Goal: Information Seeking & Learning: Compare options

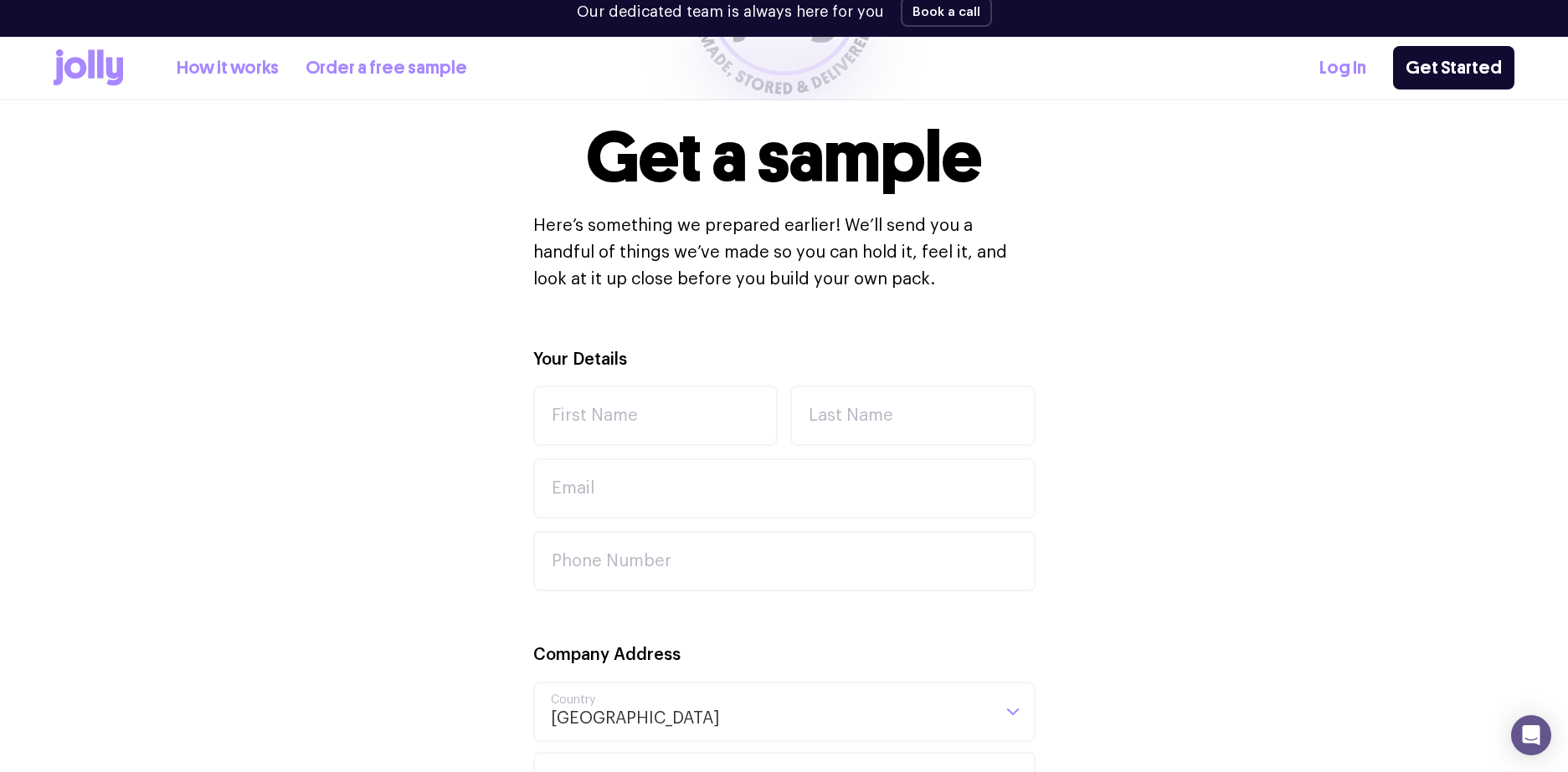
scroll to position [361, 0]
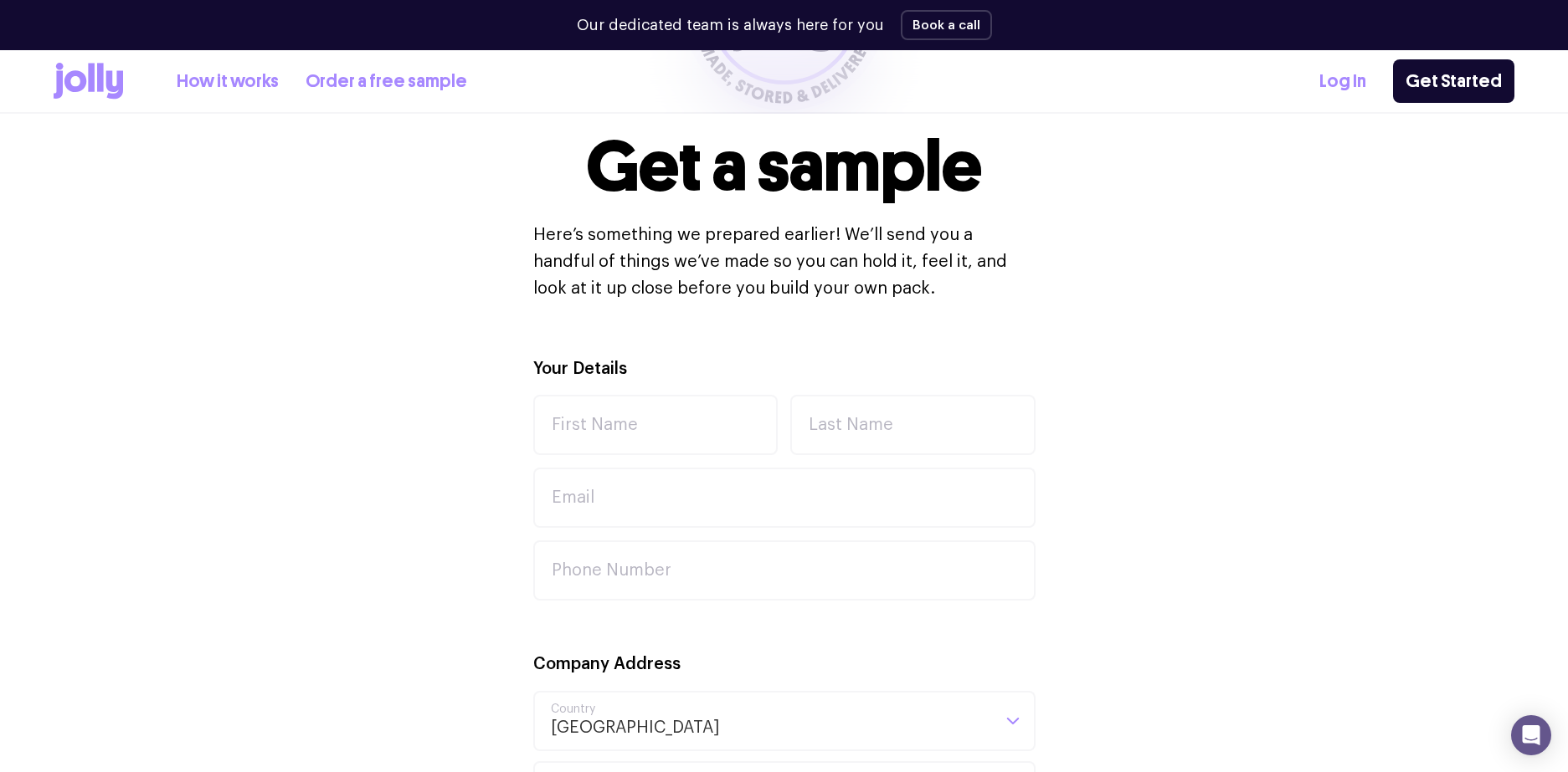
click at [248, 81] on link "How it works" at bounding box center [227, 81] width 102 height 27
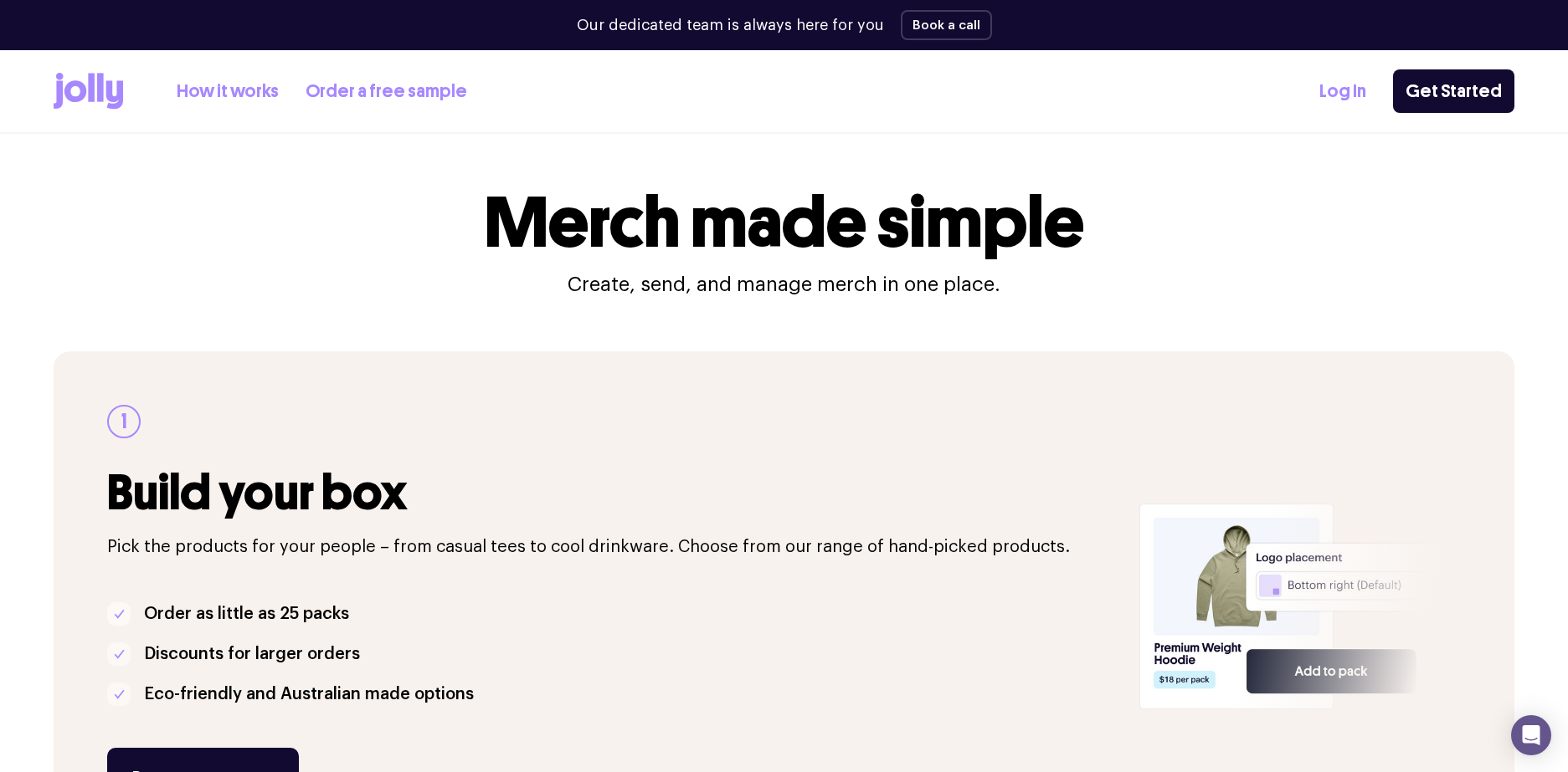
scroll to position [5, 0]
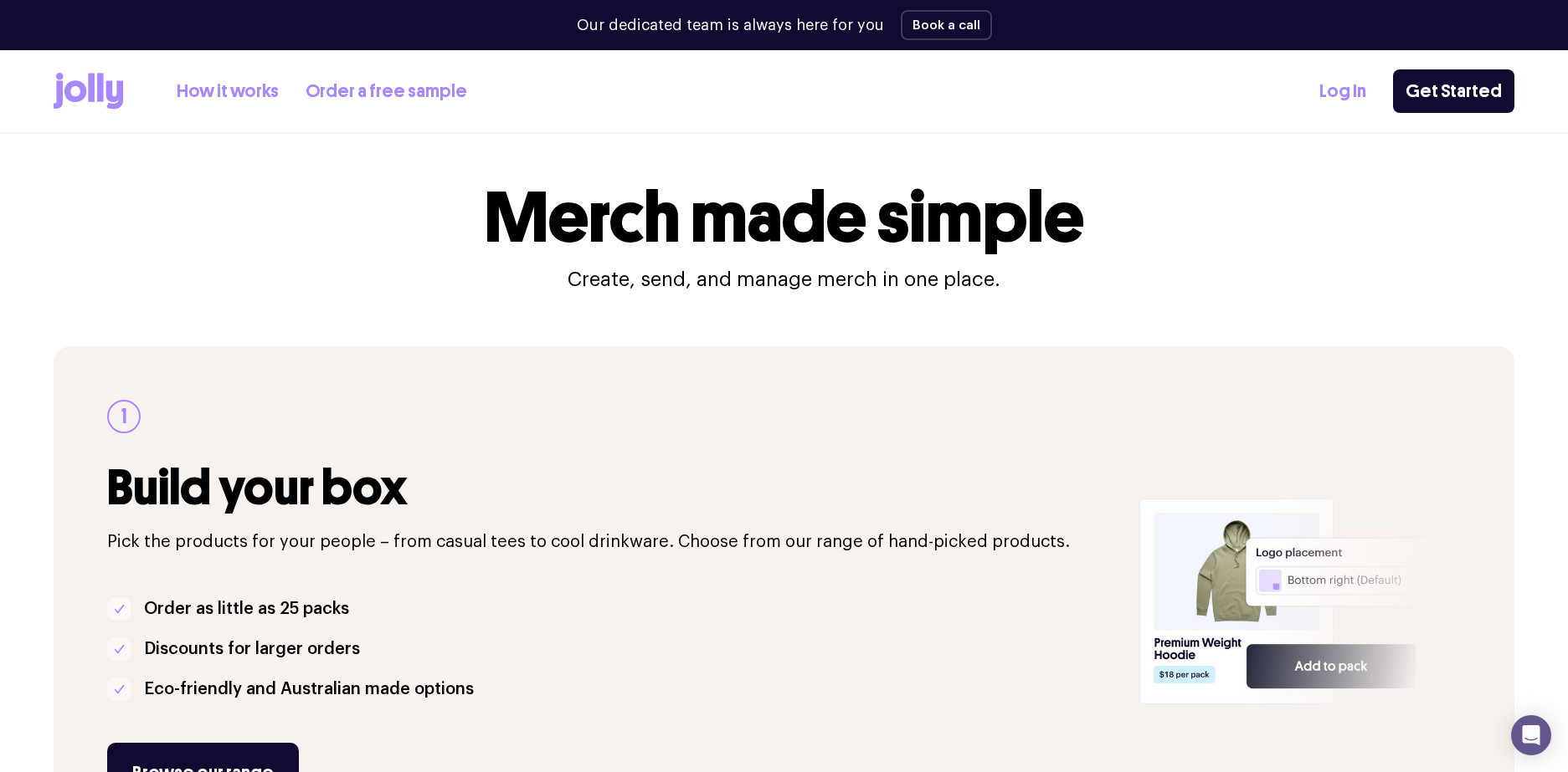
click at [381, 90] on link "Order a free sample" at bounding box center [386, 92] width 161 height 27
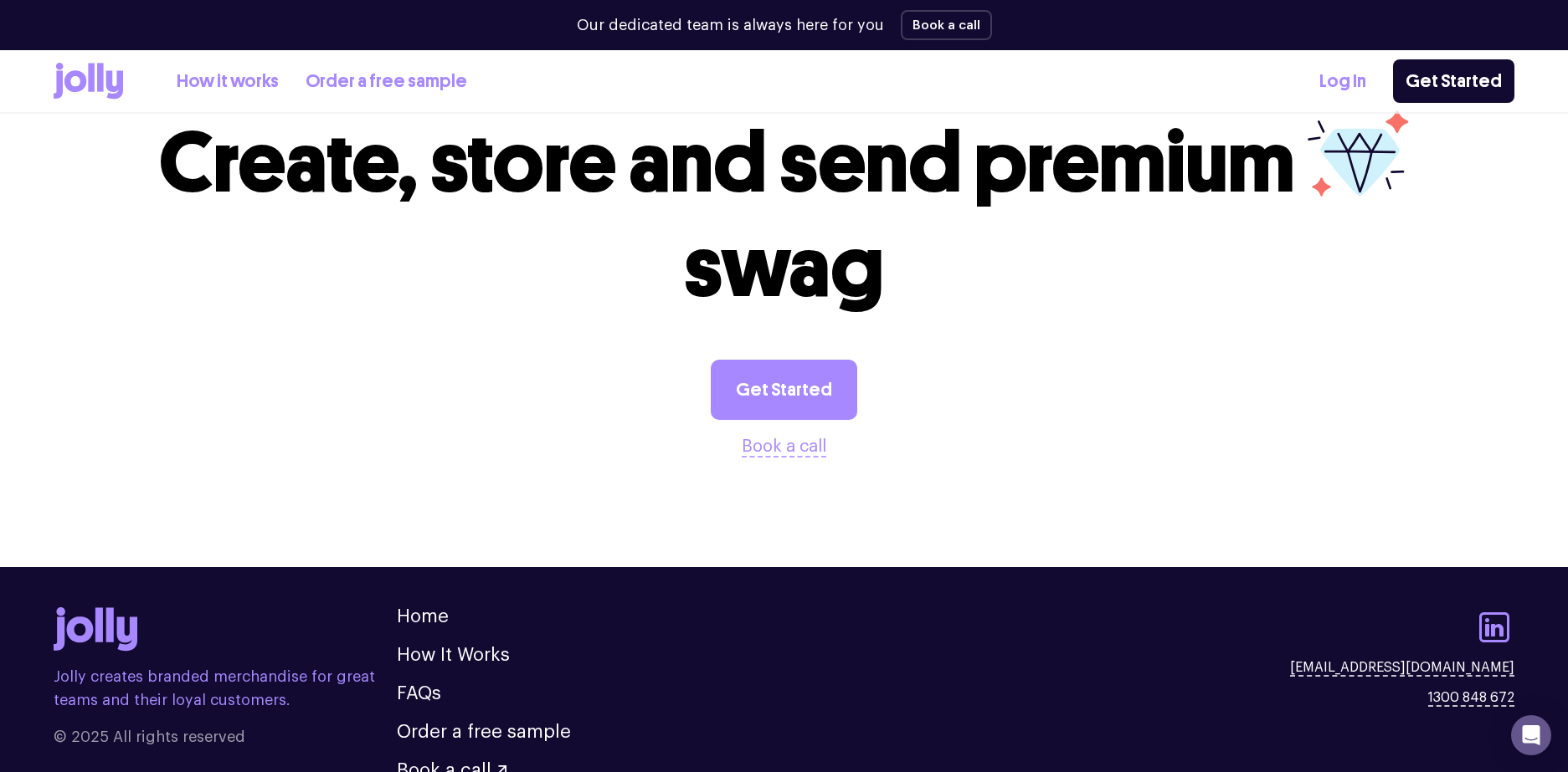
scroll to position [1859, 0]
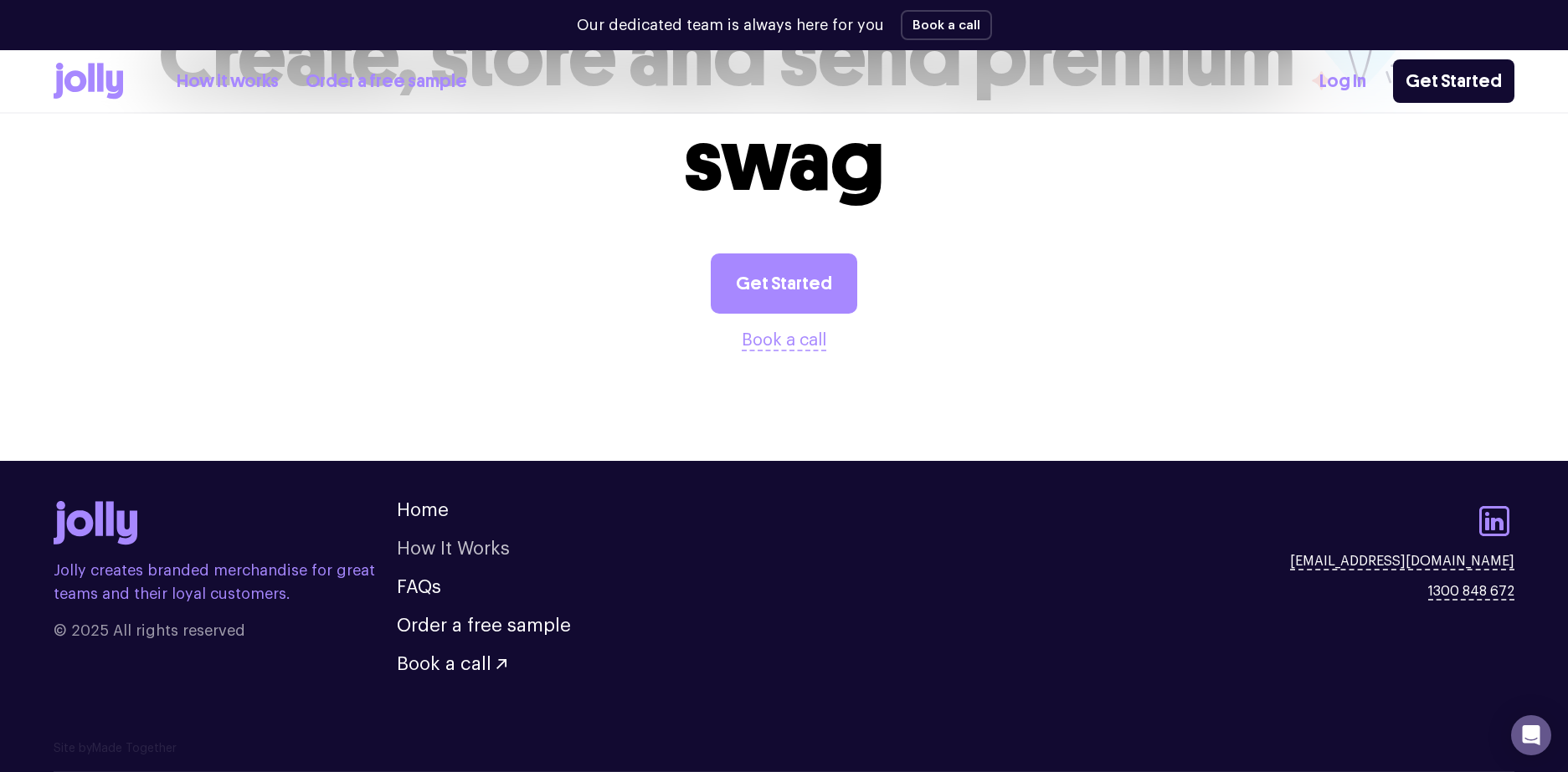
click at [430, 546] on link "How It Works" at bounding box center [454, 548] width 113 height 18
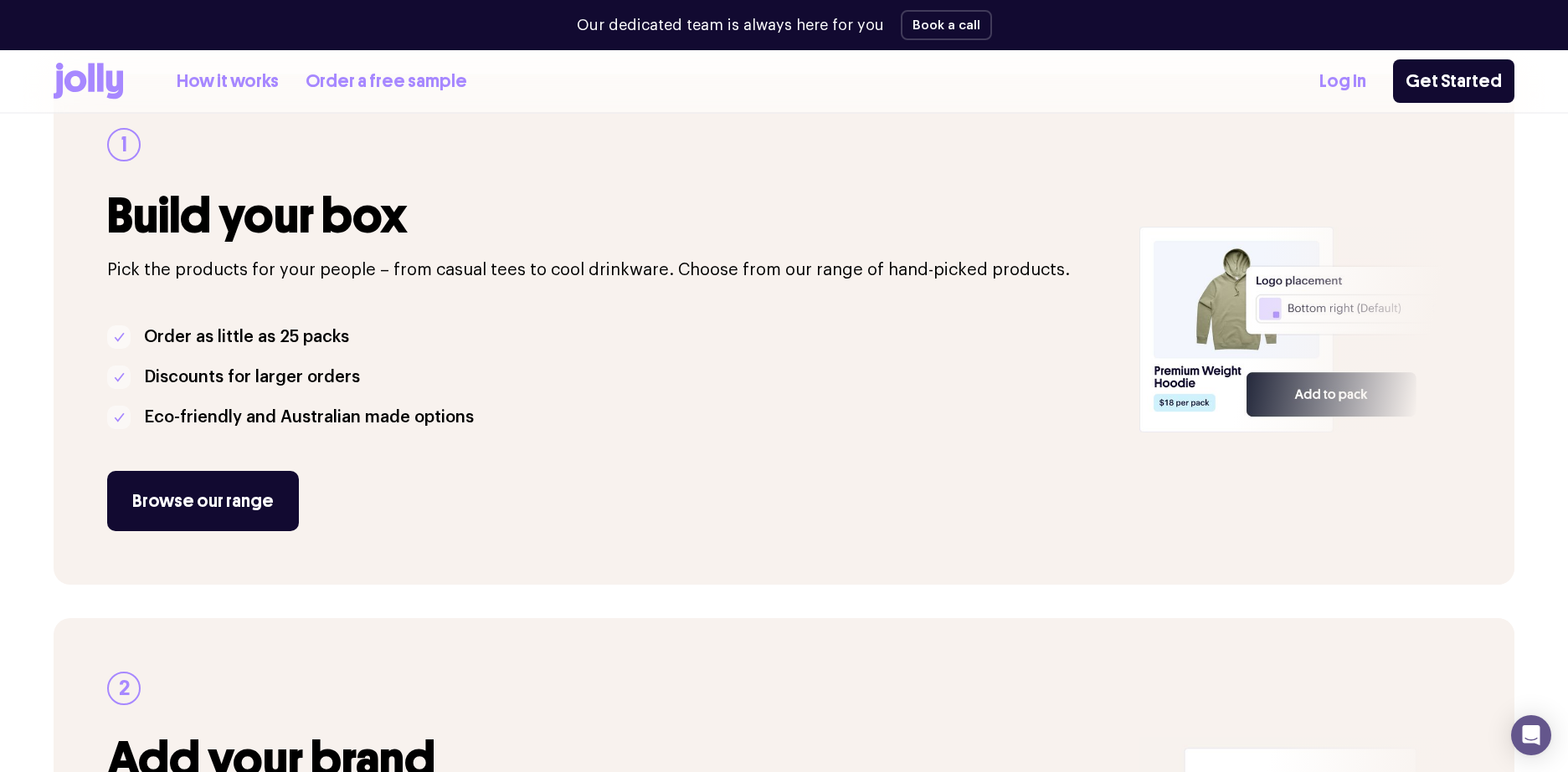
scroll to position [293, 0]
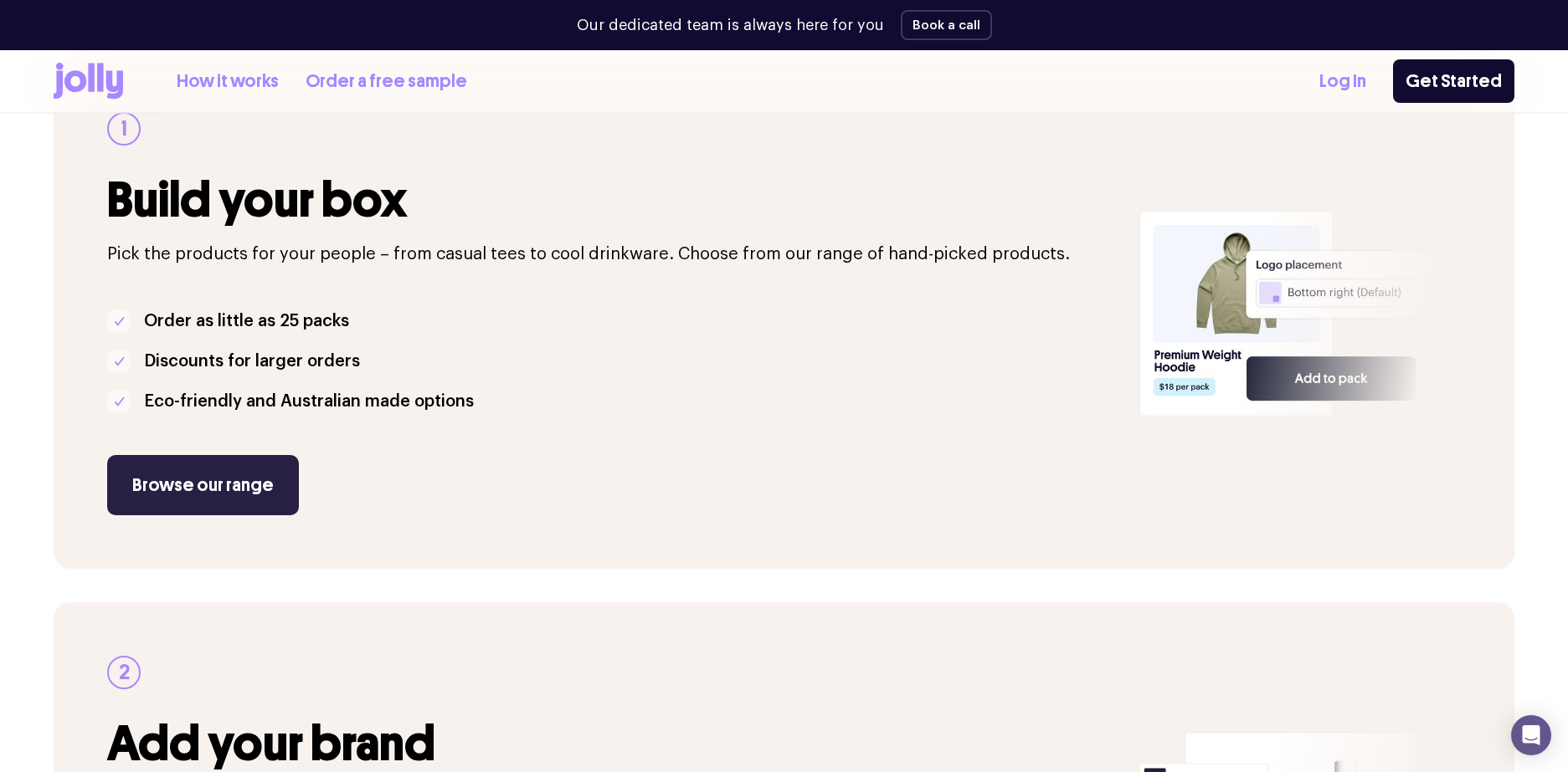
click at [249, 487] on link "Browse our range" at bounding box center [203, 485] width 192 height 60
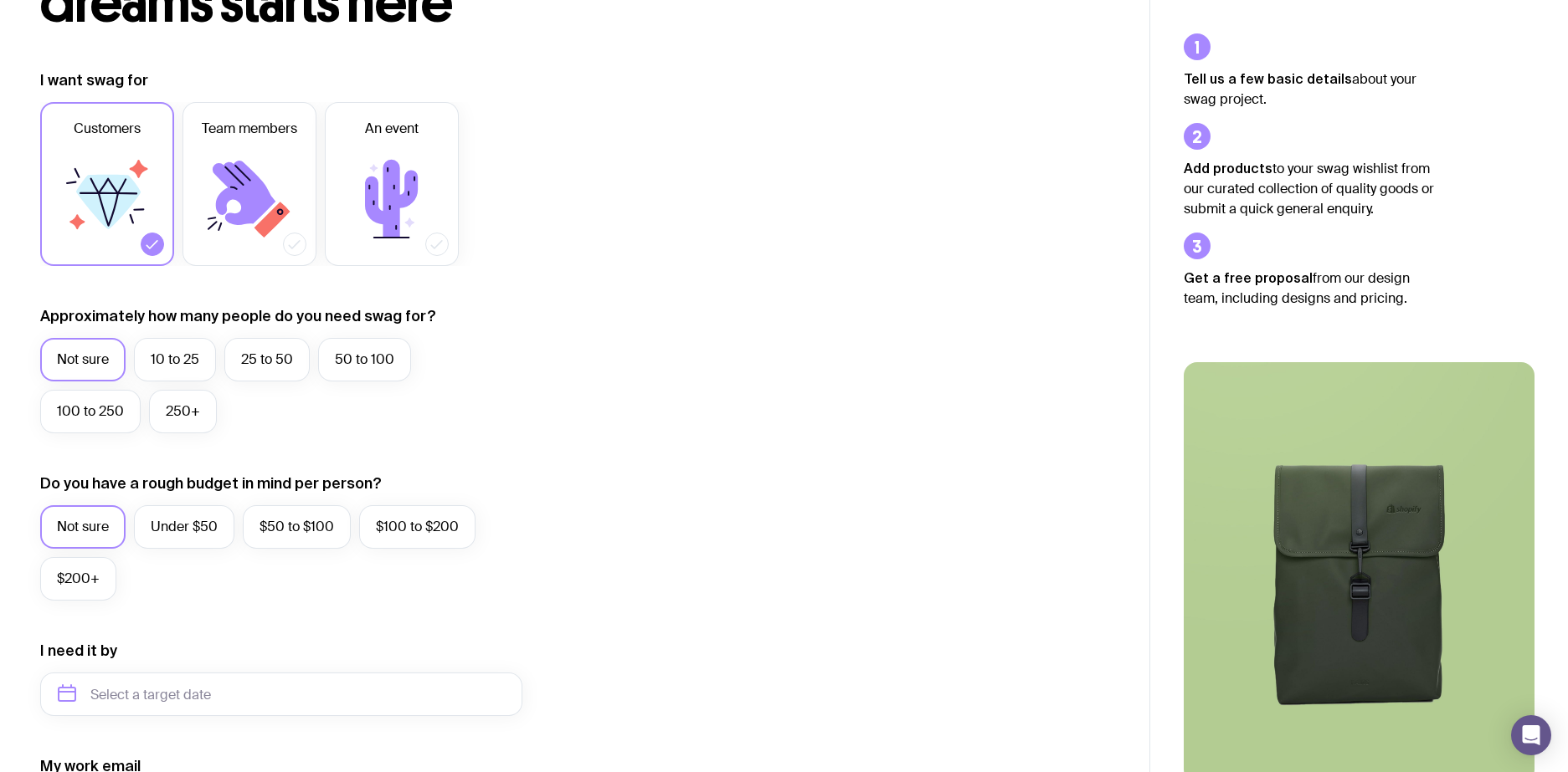
scroll to position [211, 0]
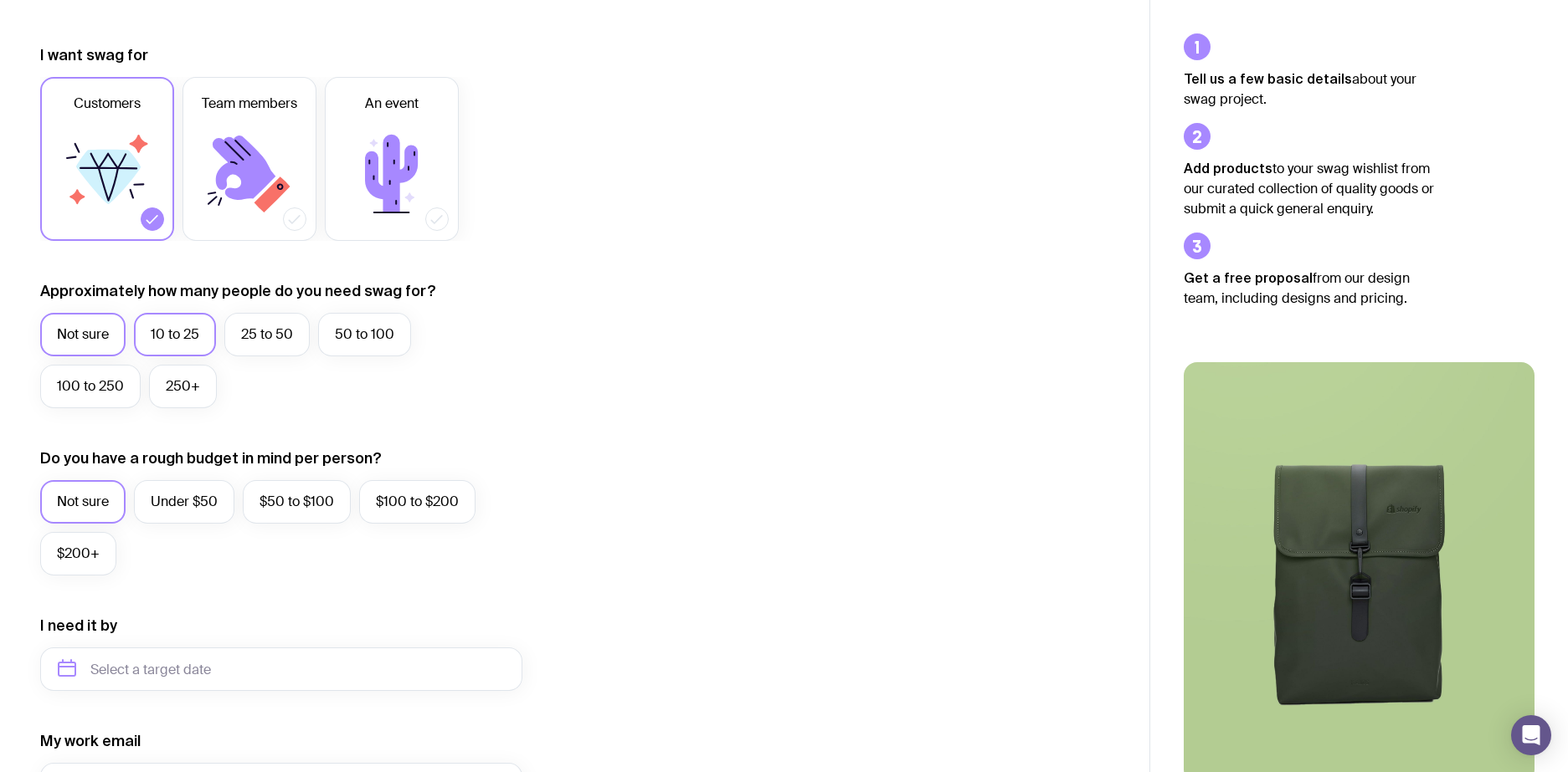
click at [173, 336] on label "10 to 25" at bounding box center [175, 334] width 82 height 44
click at [0, 0] on input "10 to 25" at bounding box center [0, 0] width 0 height 0
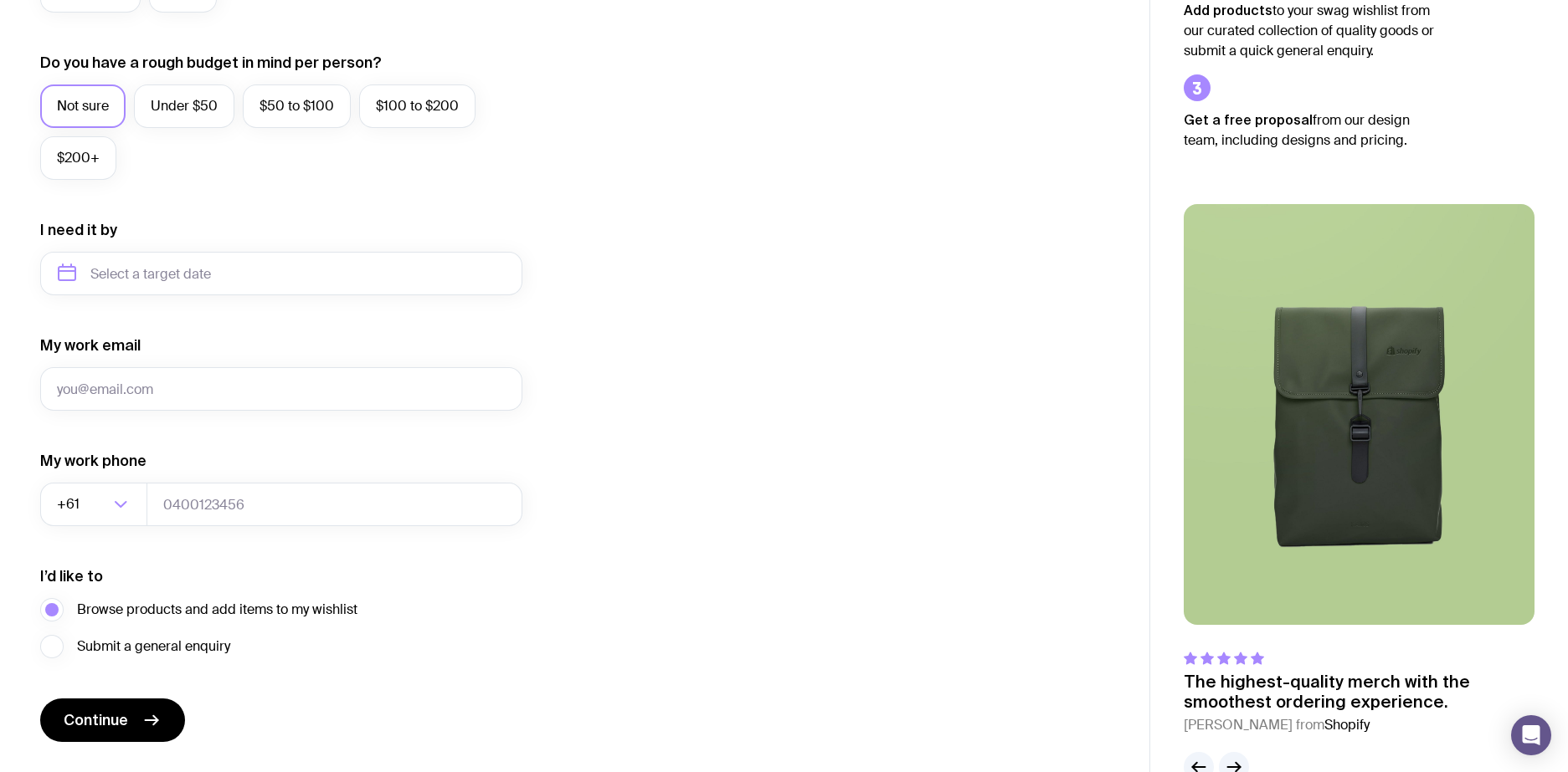
scroll to position [650, 0]
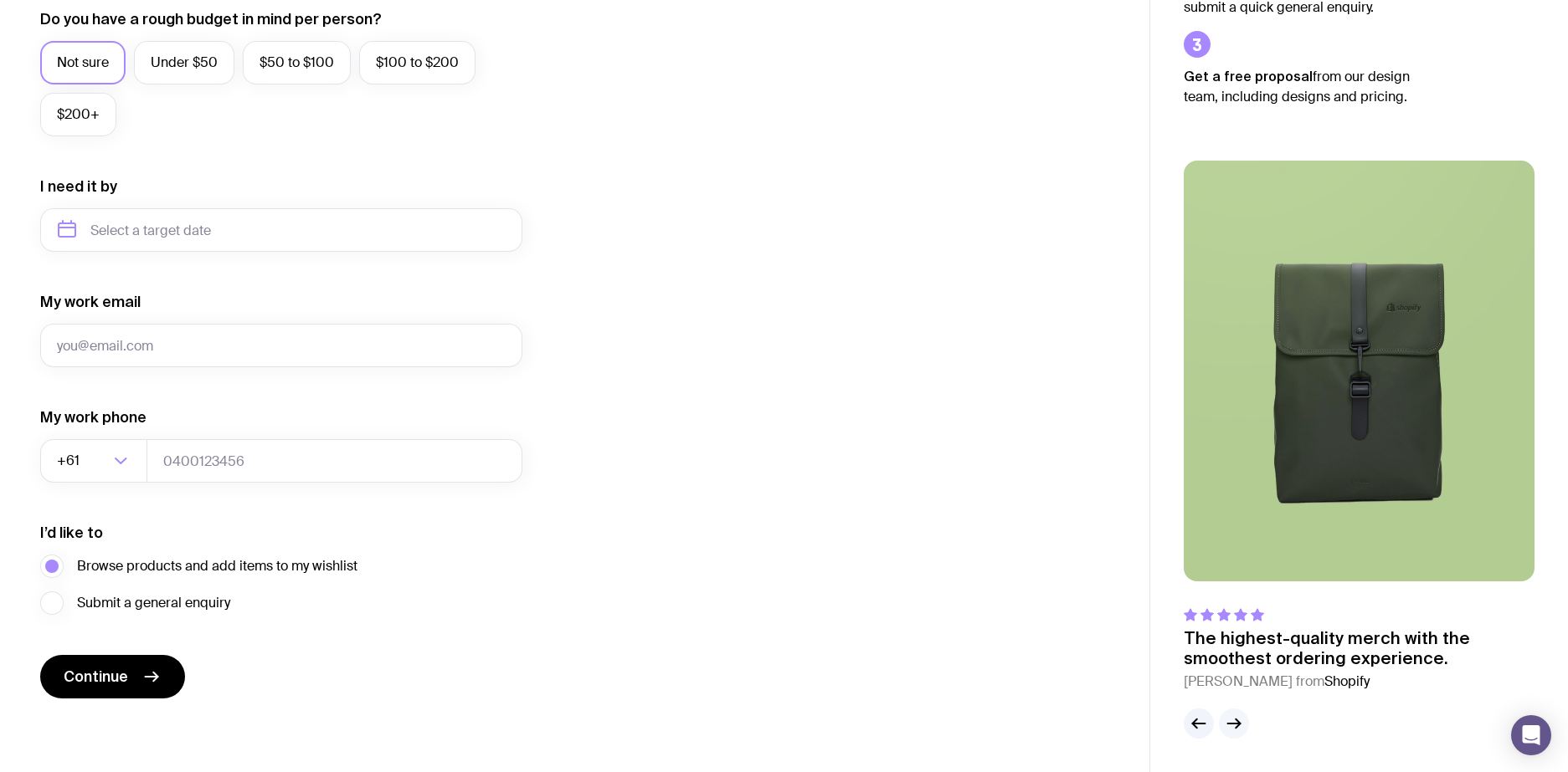
click at [1229, 721] on icon "button" at bounding box center [1233, 723] width 20 height 20
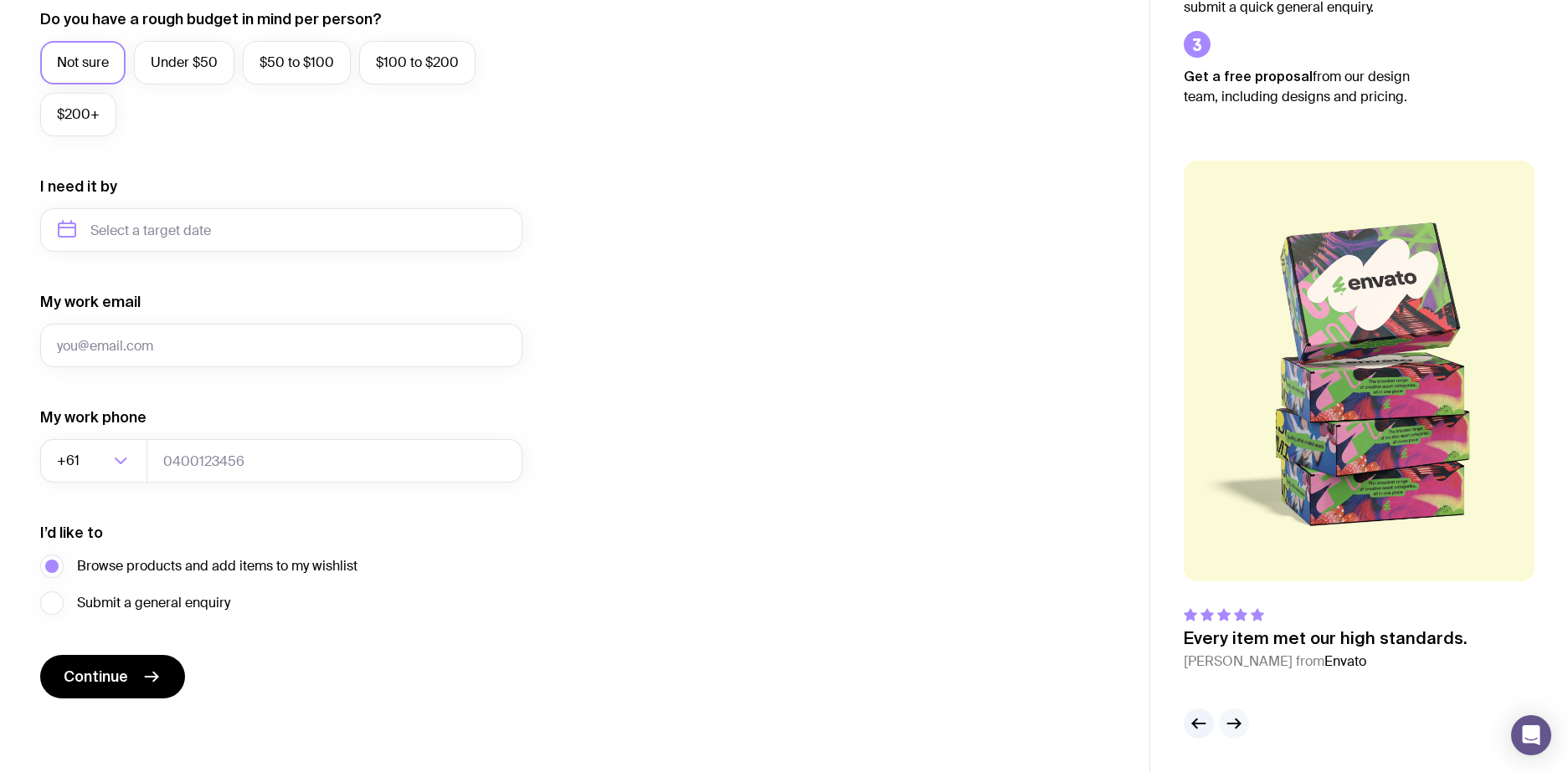
click at [1229, 721] on icon "button" at bounding box center [1233, 723] width 20 height 20
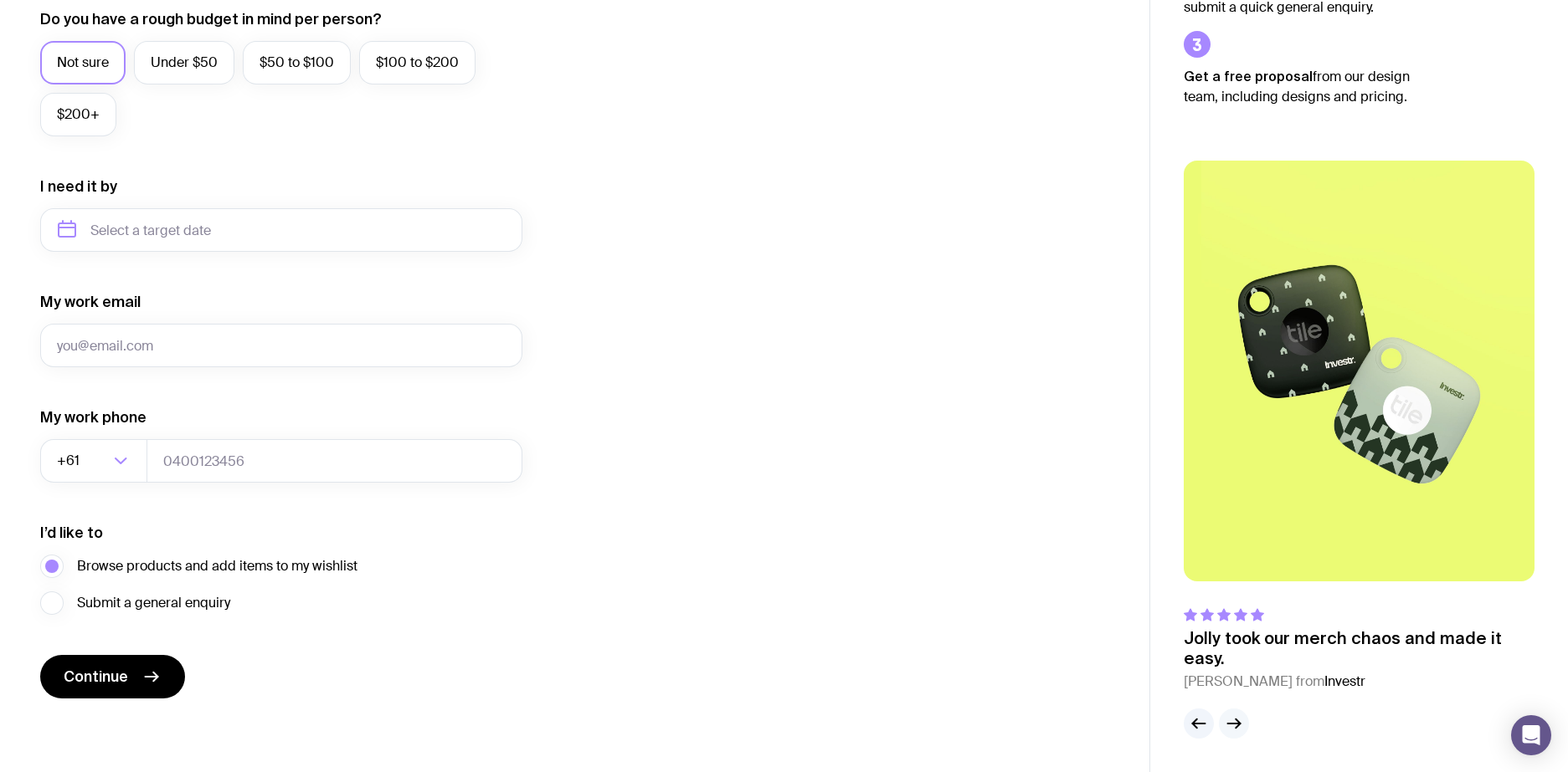
click at [1229, 721] on icon "button" at bounding box center [1233, 723] width 20 height 20
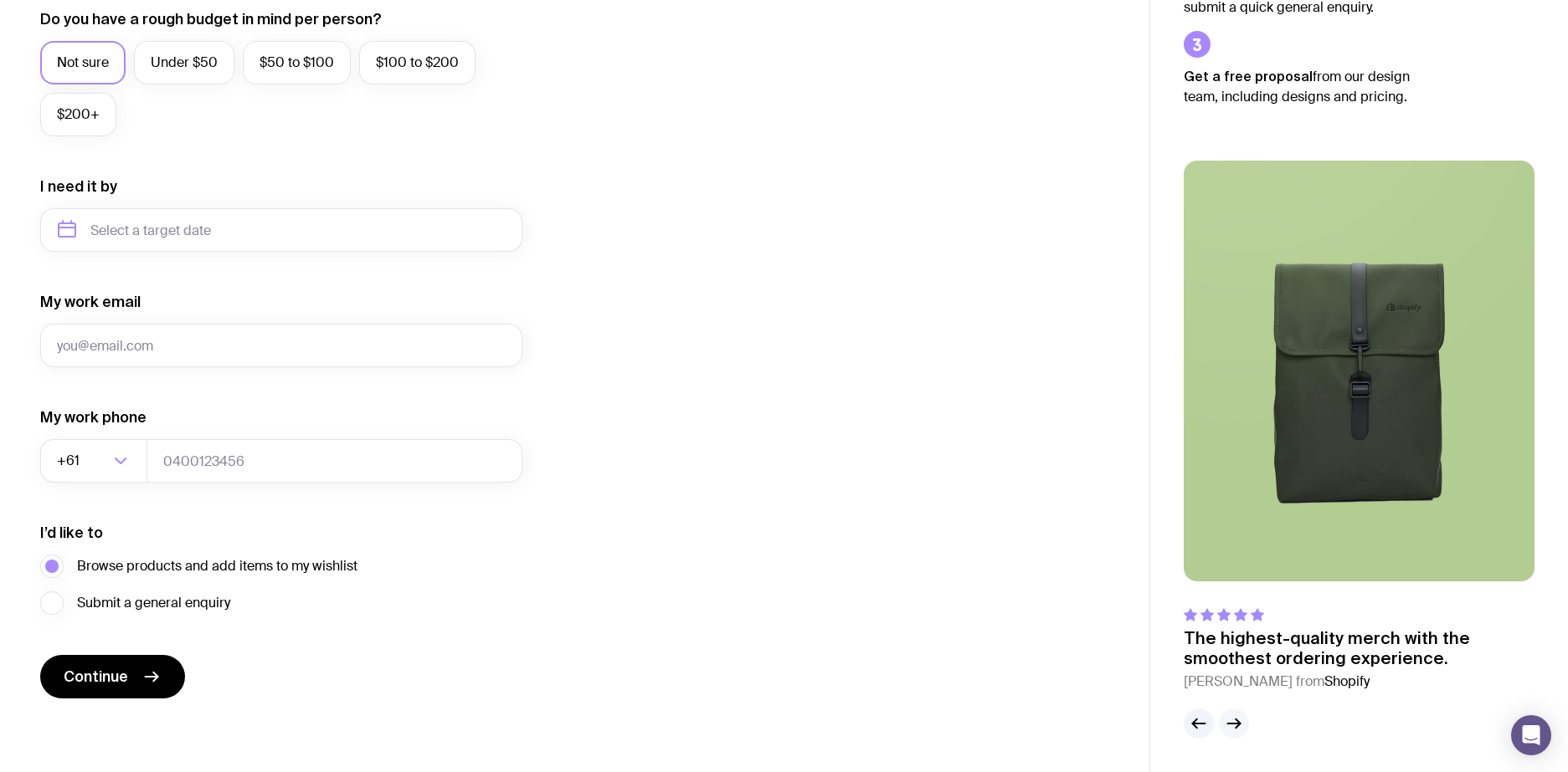
click at [1229, 721] on icon "button" at bounding box center [1233, 723] width 20 height 20
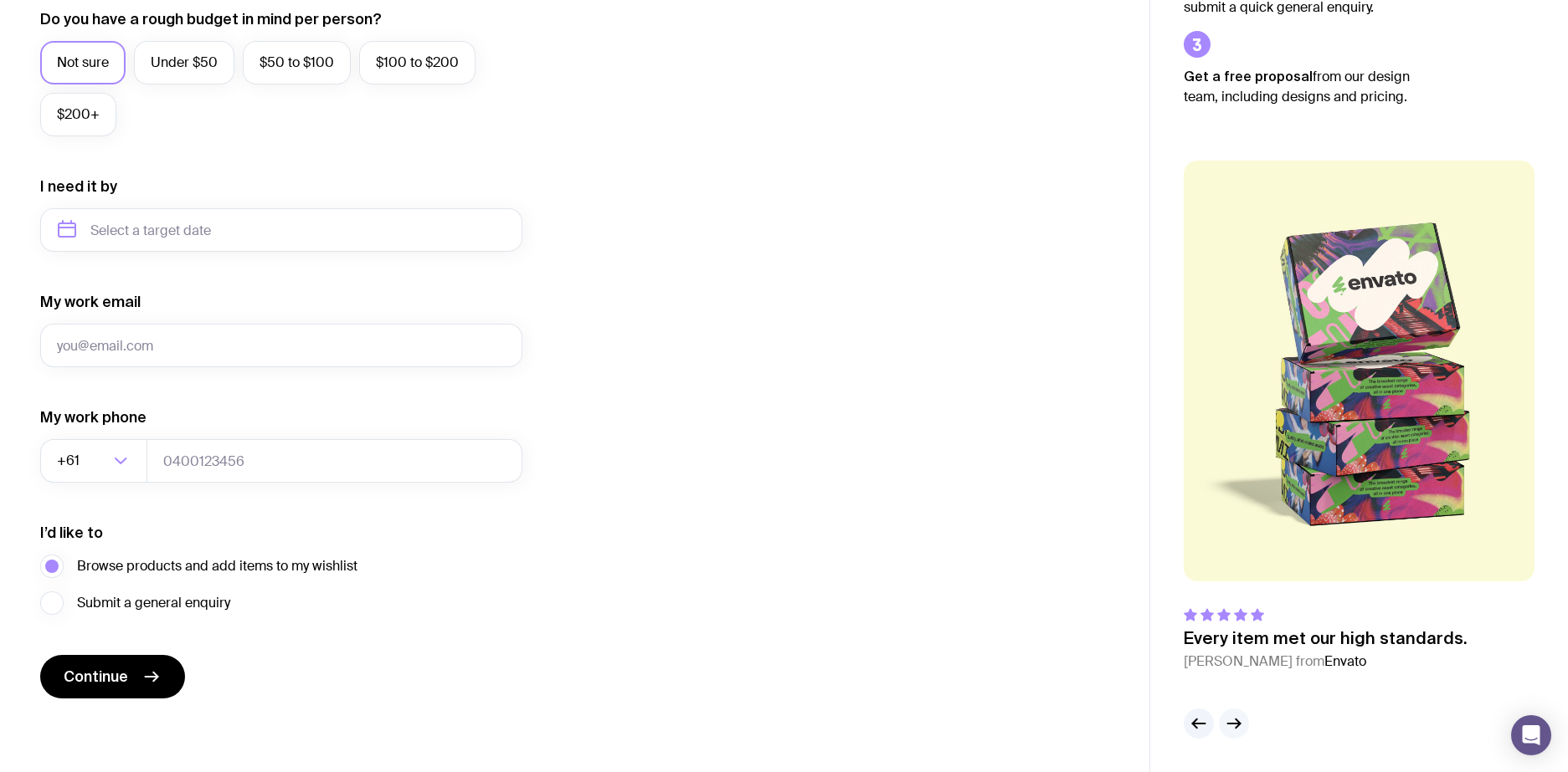
click at [1229, 721] on icon "button" at bounding box center [1233, 723] width 20 height 20
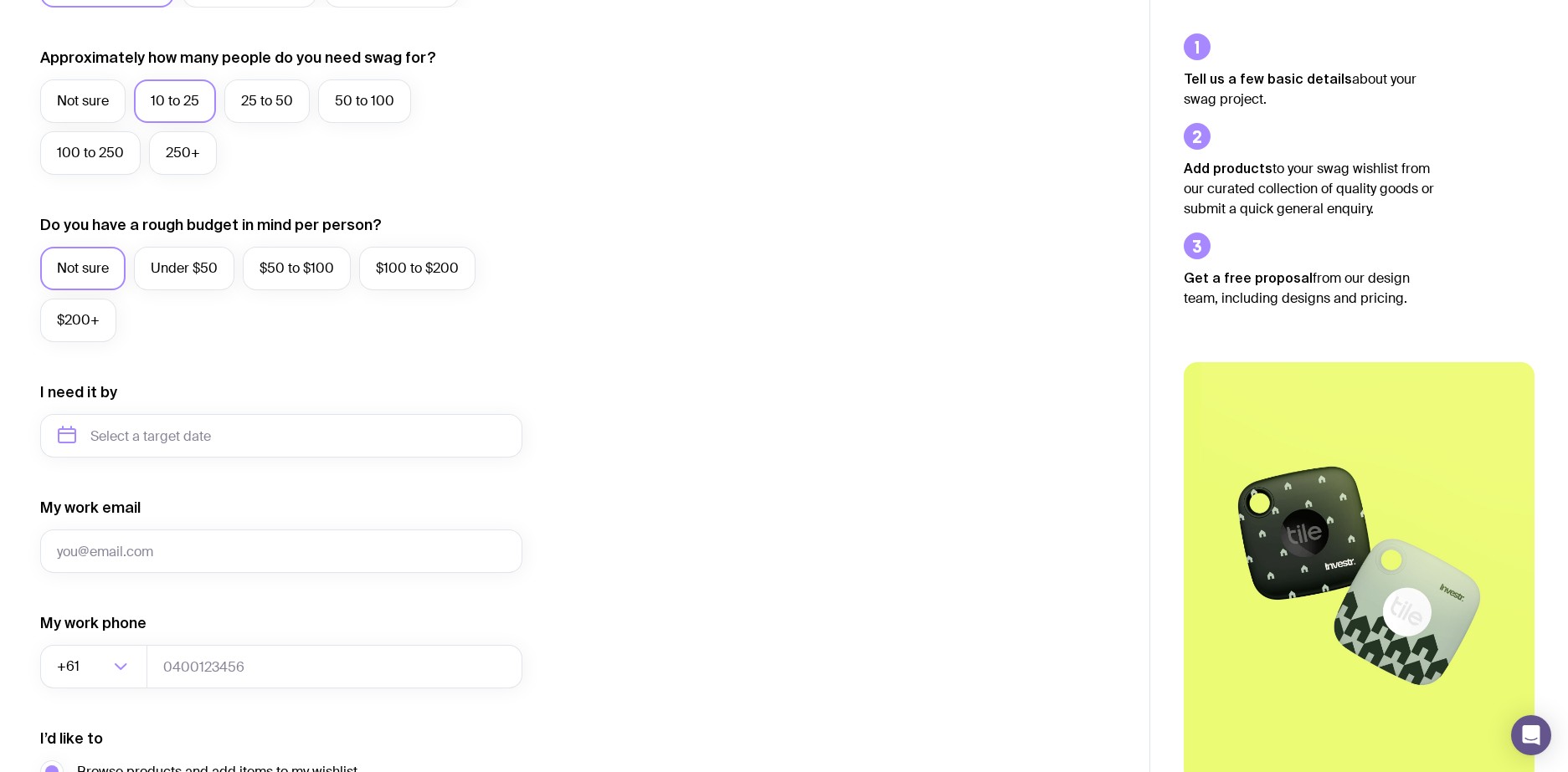
scroll to position [0, 0]
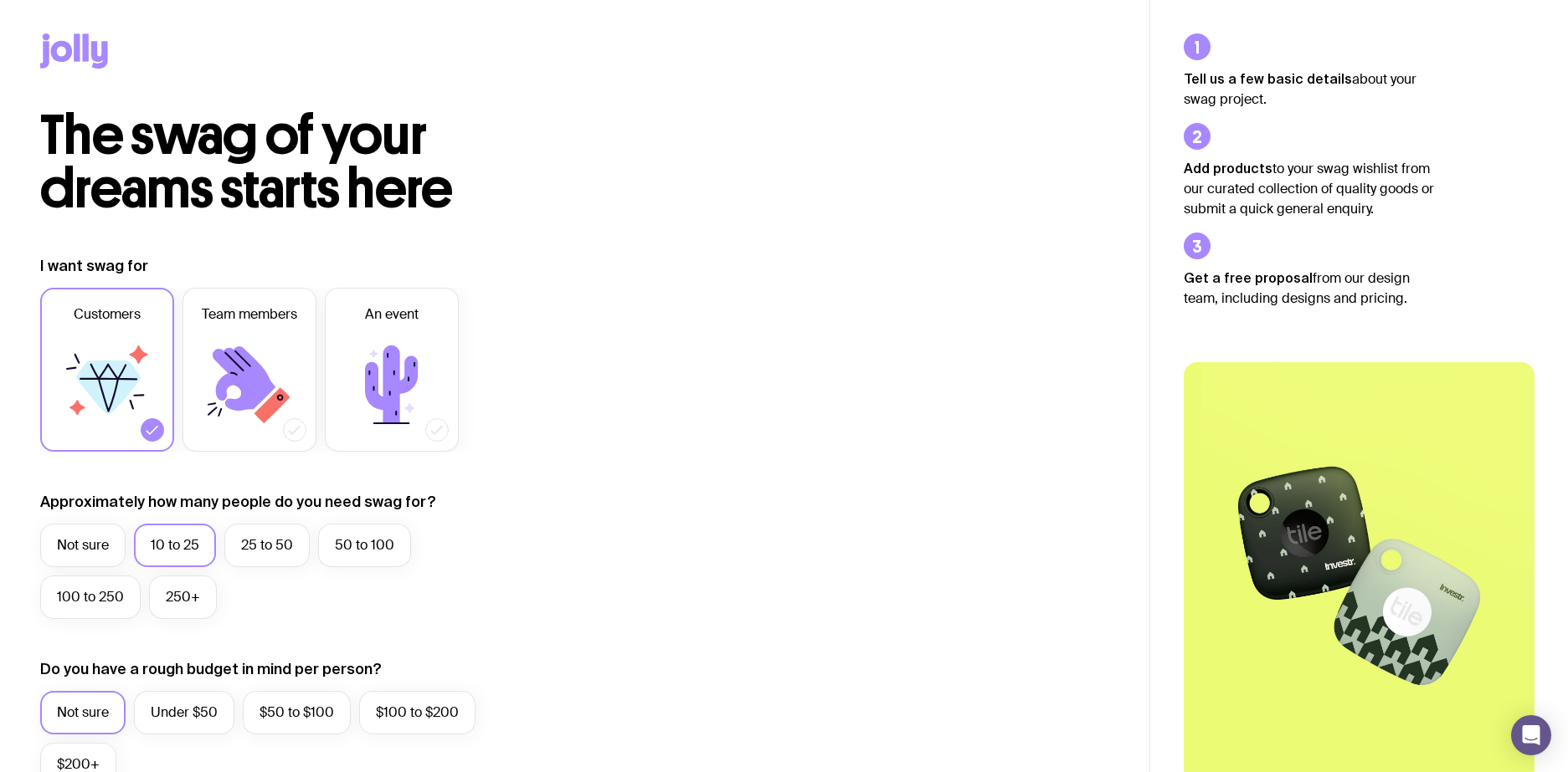
click at [69, 58] on icon at bounding box center [74, 51] width 68 height 35
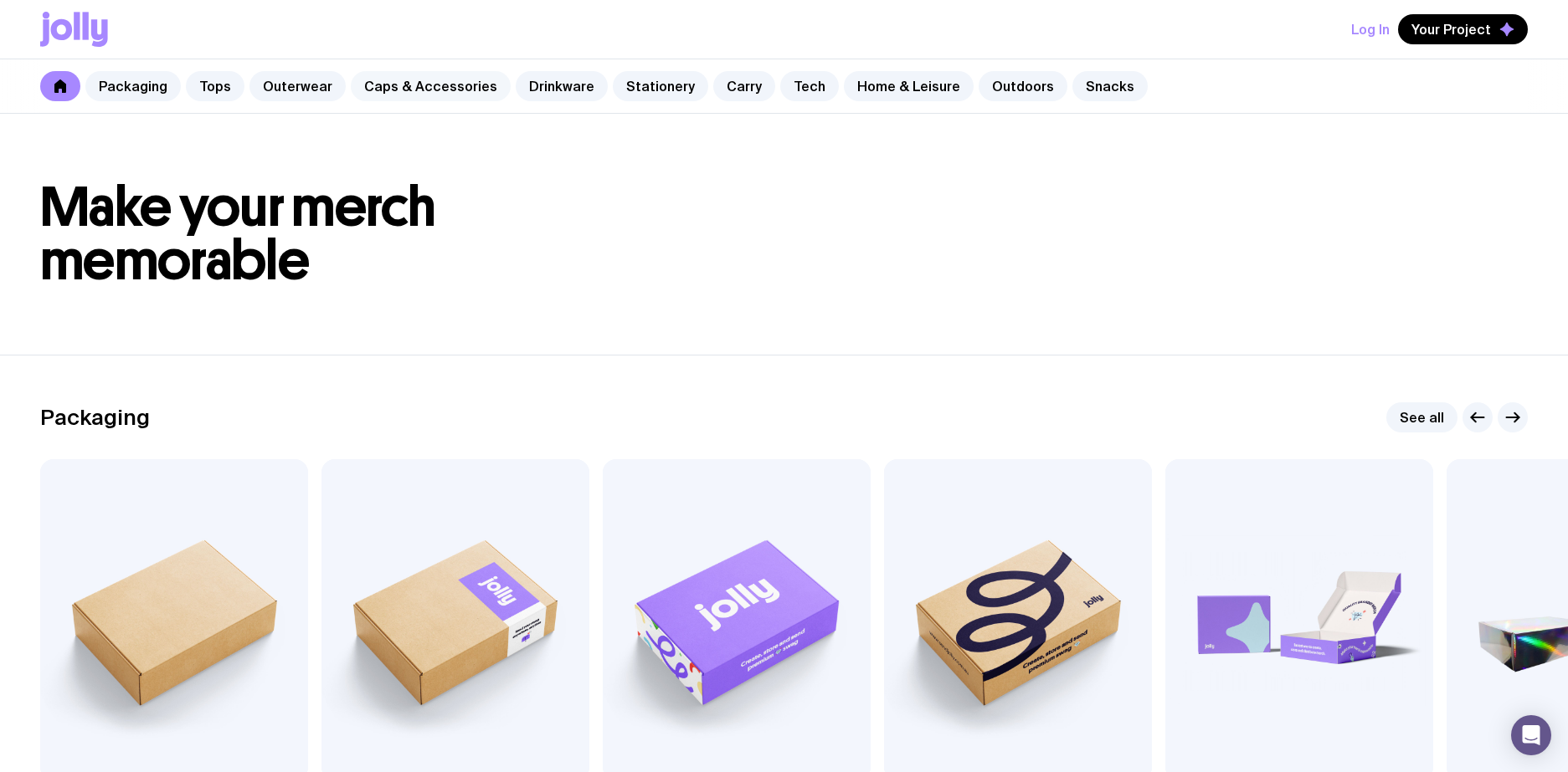
click at [380, 88] on link "Caps & Accessories" at bounding box center [430, 86] width 159 height 30
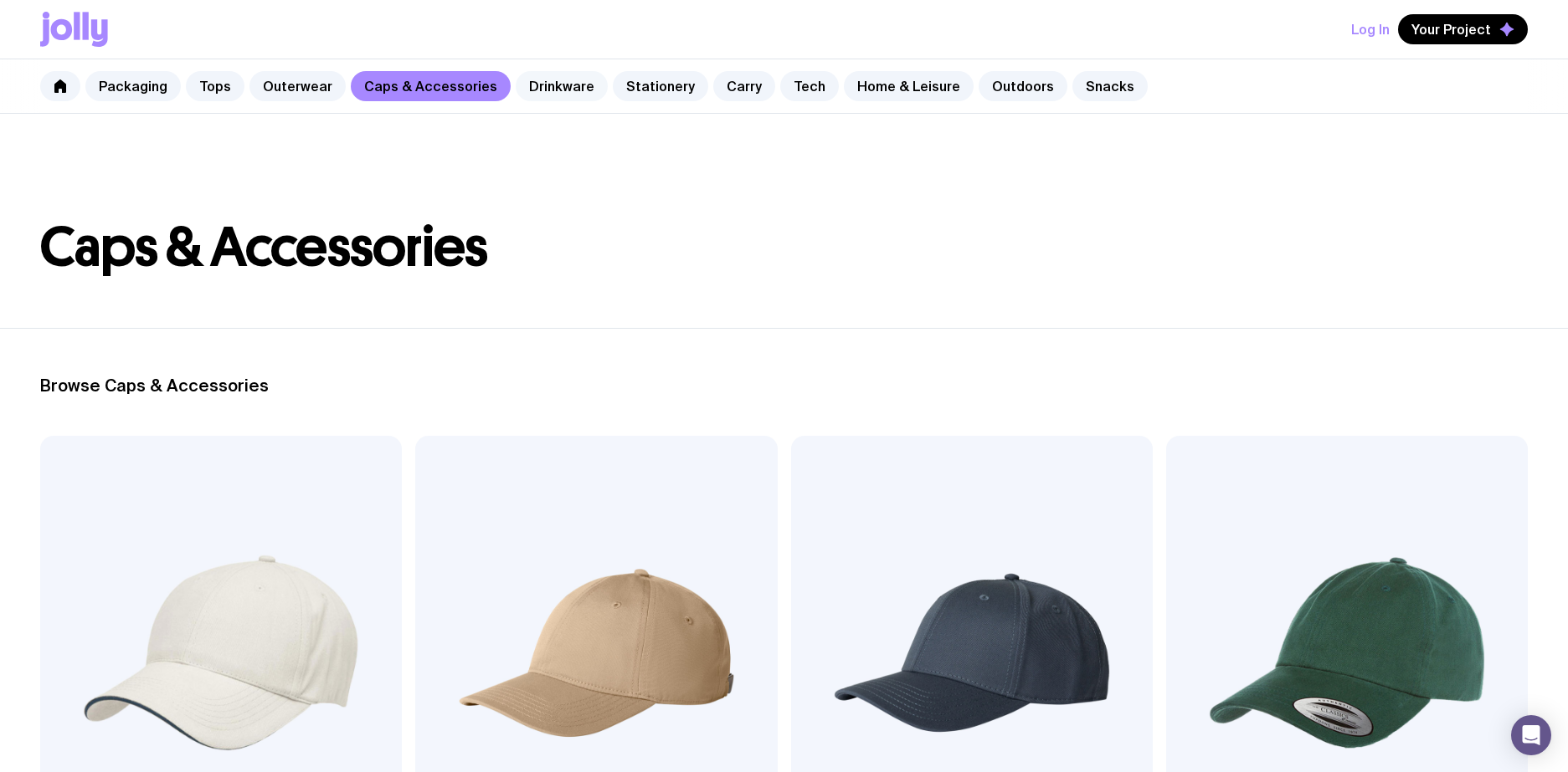
click at [559, 91] on link "Drinkware" at bounding box center [561, 86] width 92 height 30
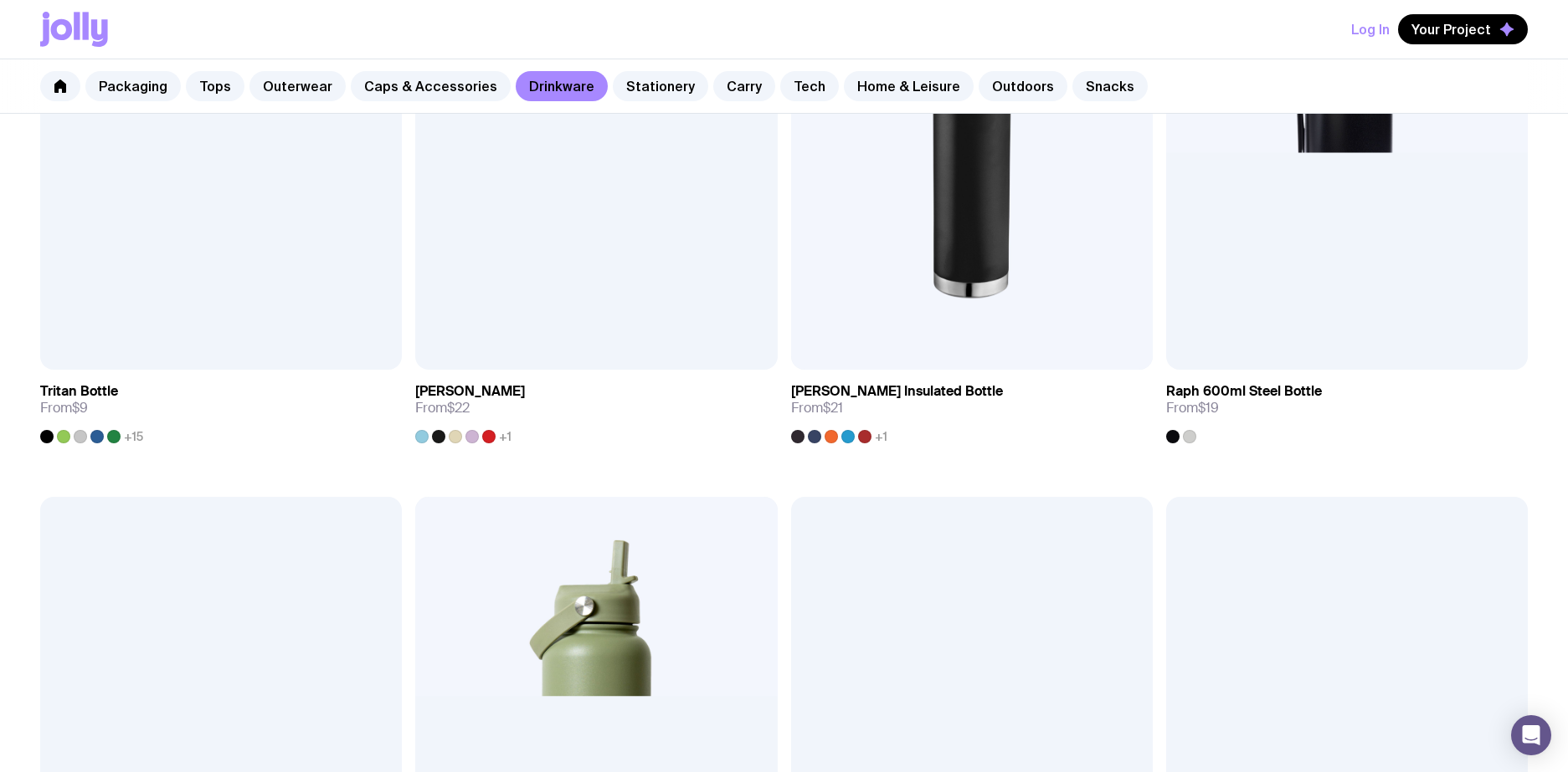
scroll to position [1882, 0]
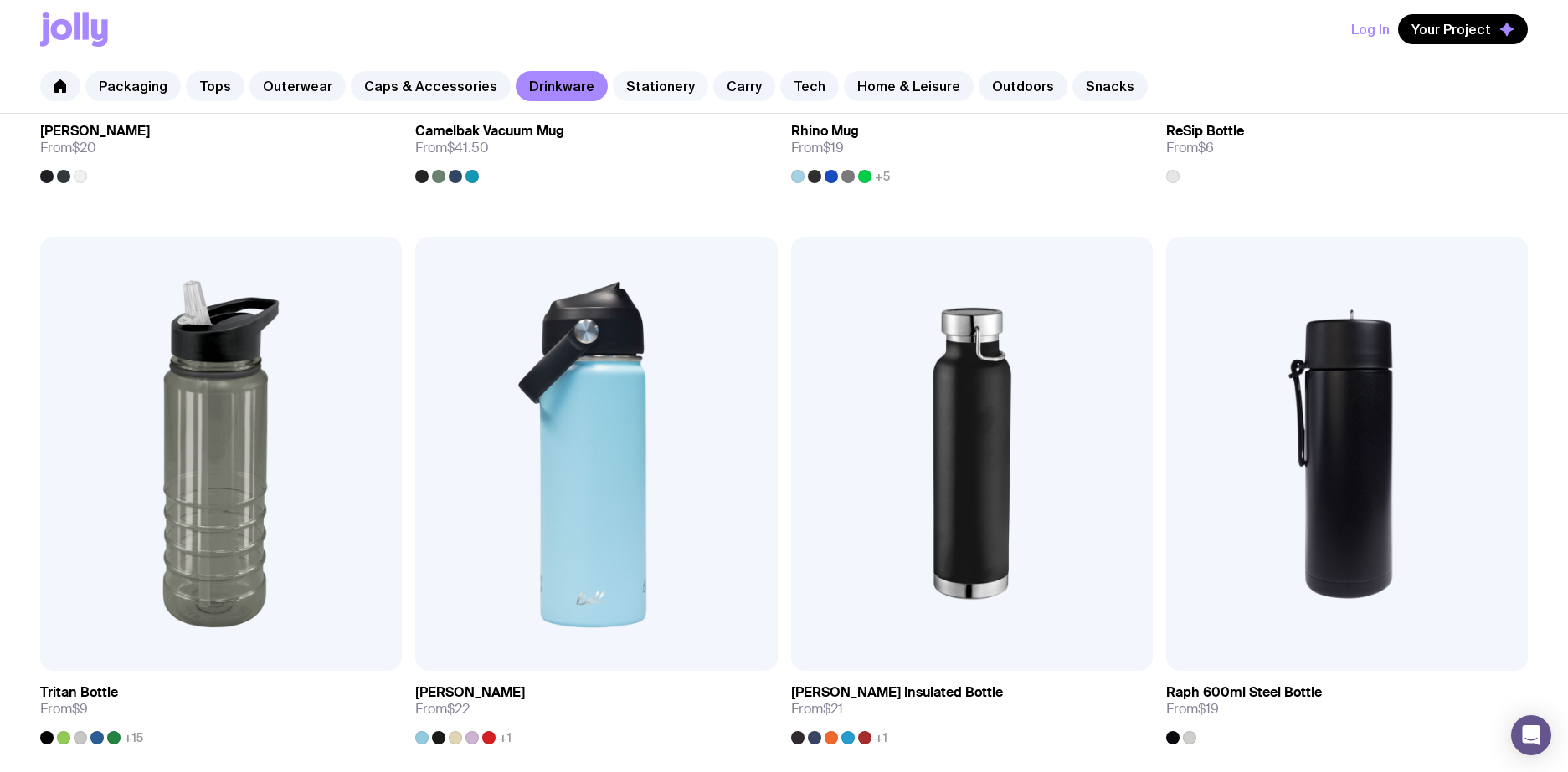
click at [626, 93] on link "Stationery" at bounding box center [660, 86] width 95 height 30
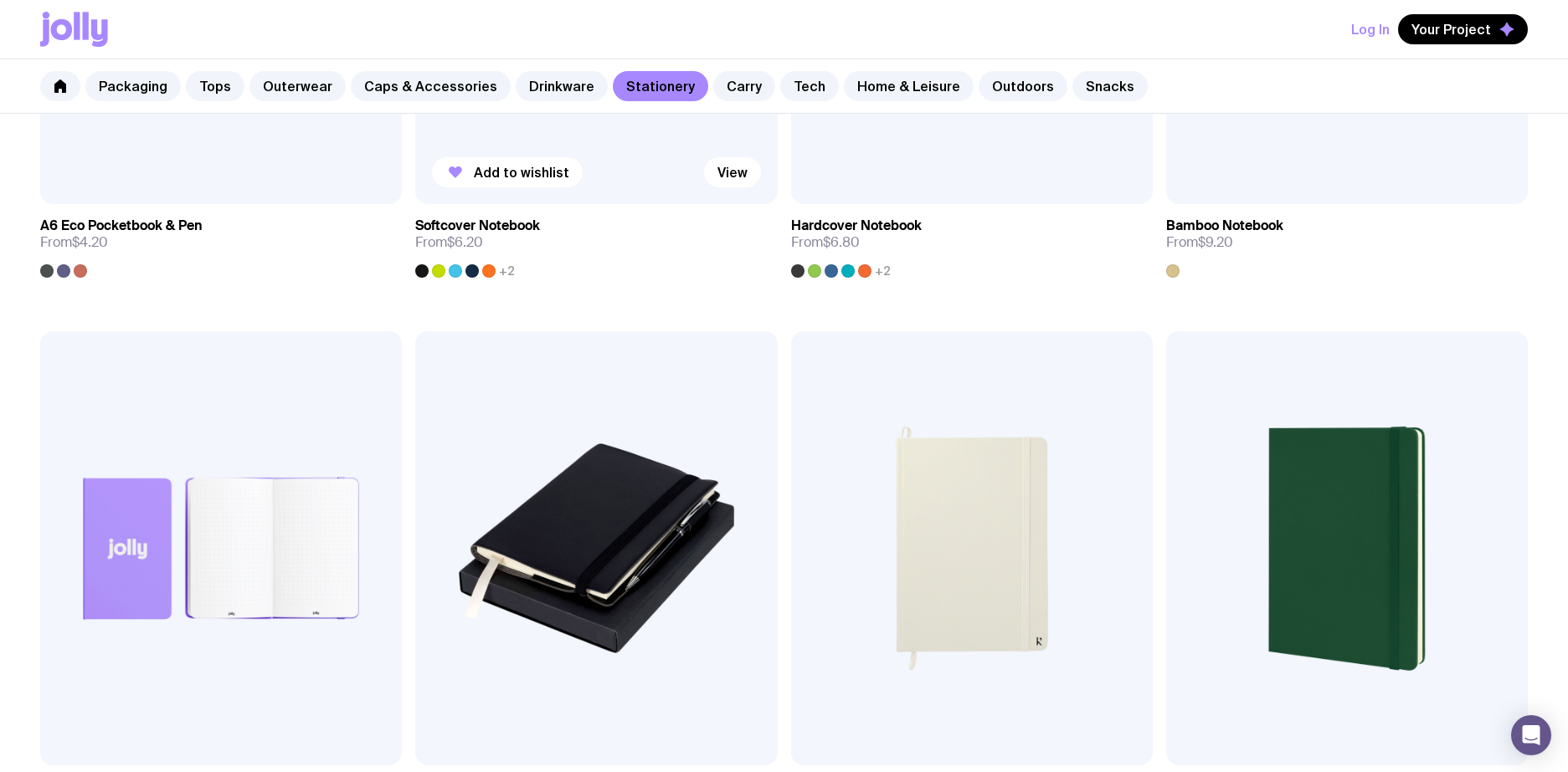
scroll to position [1744, 0]
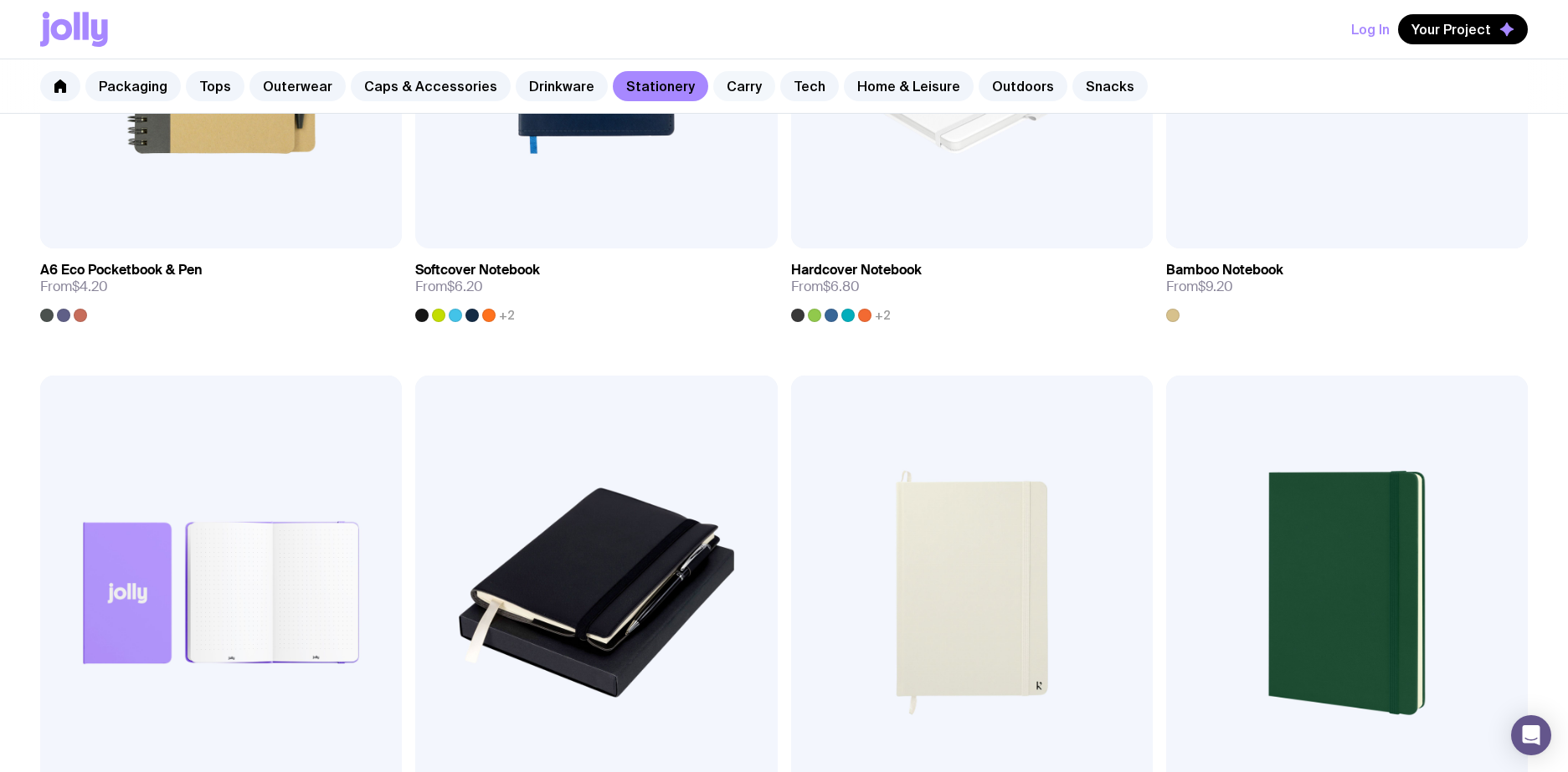
click at [735, 89] on link "Carry" at bounding box center [744, 86] width 62 height 30
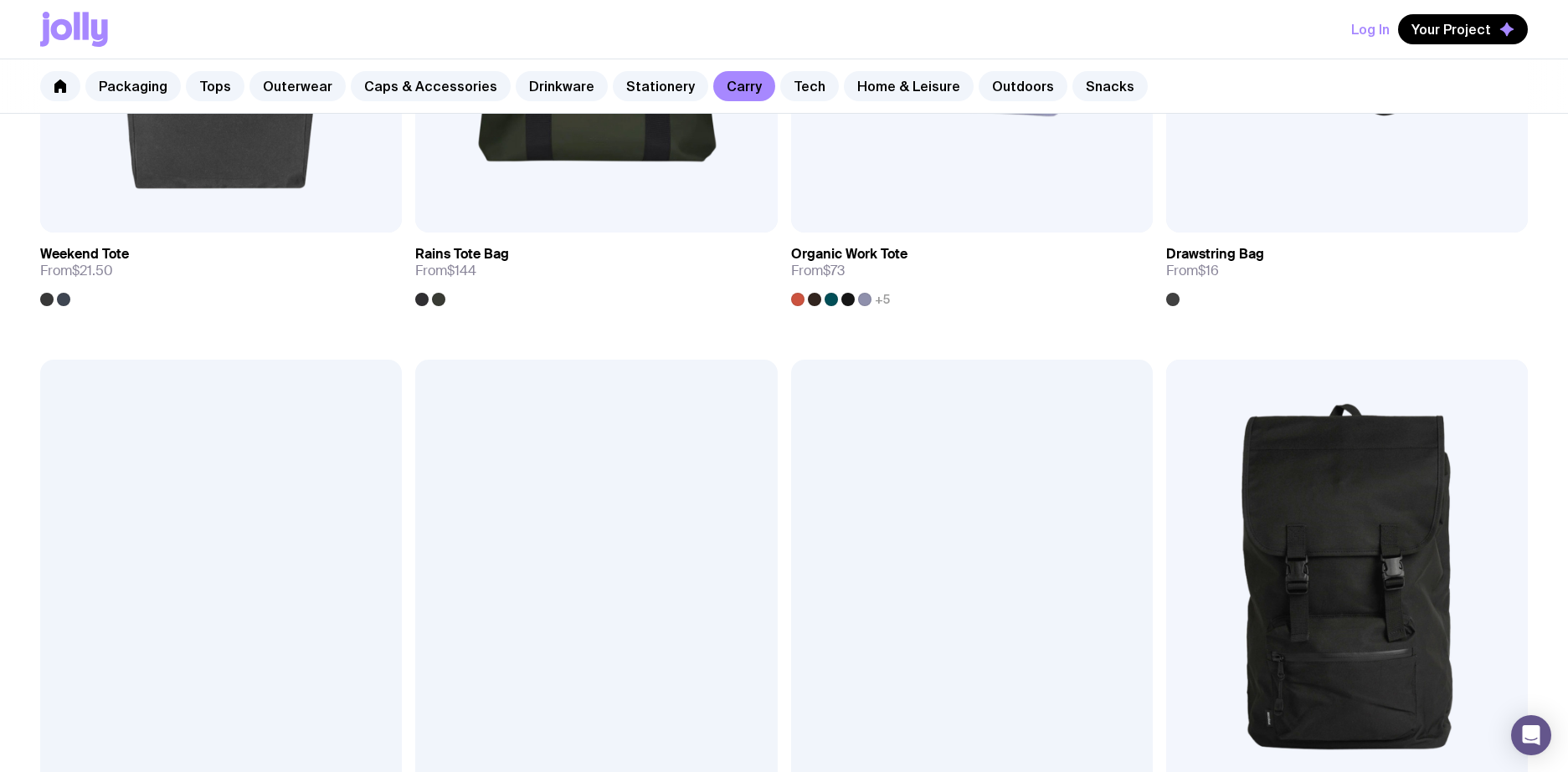
scroll to position [1204, 0]
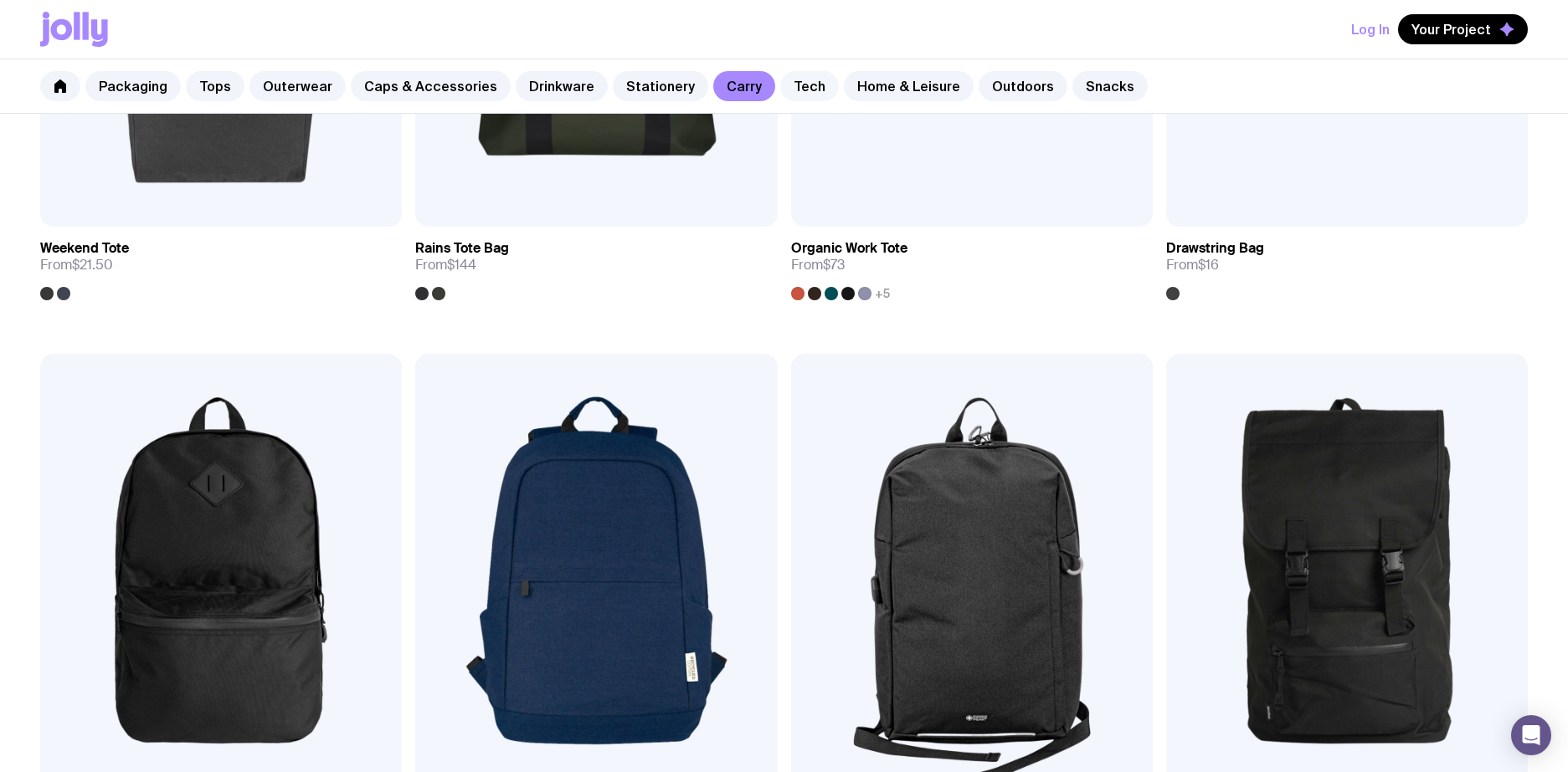
click at [790, 91] on link "Tech" at bounding box center [809, 86] width 58 height 30
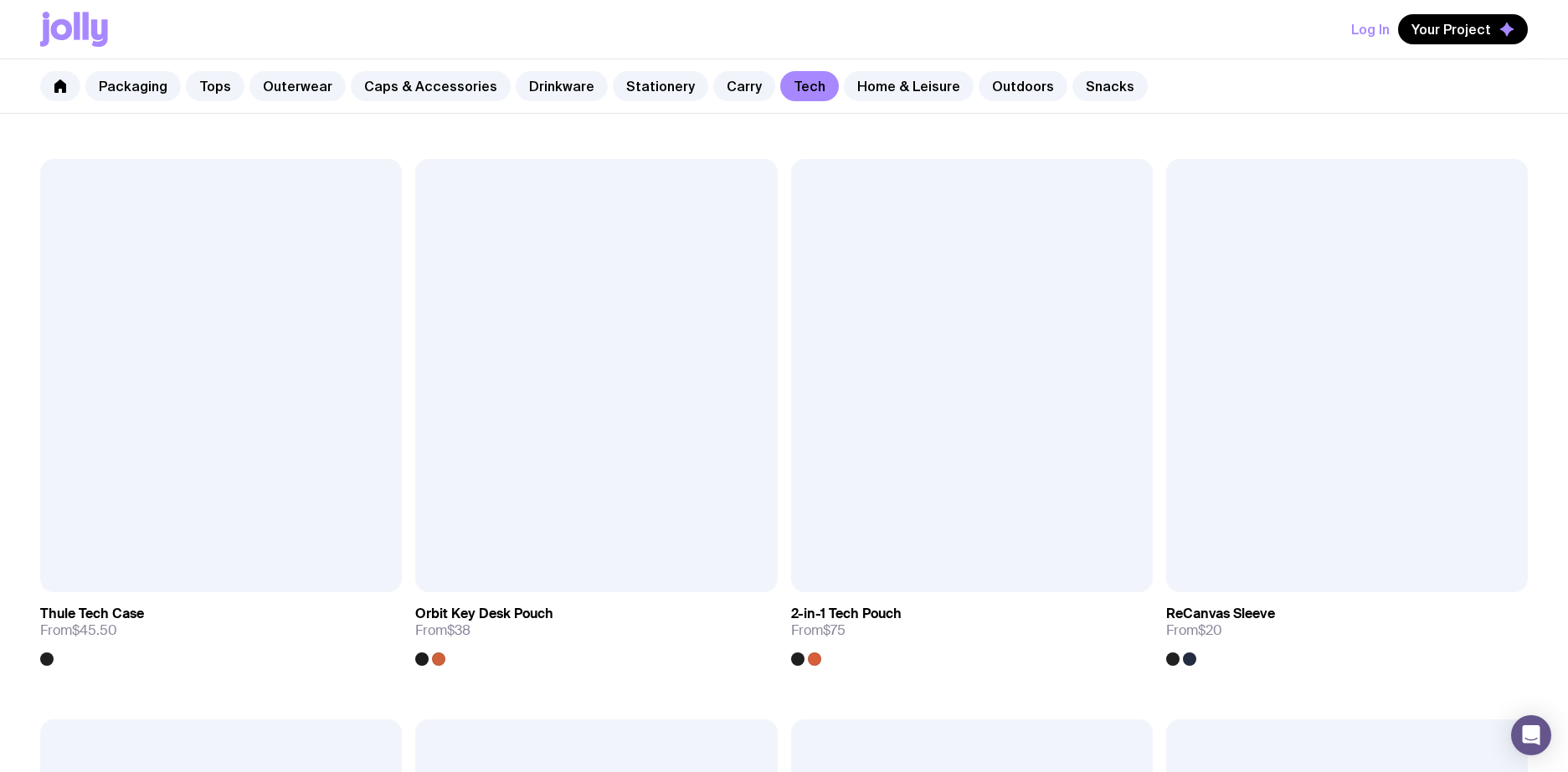
scroll to position [2525, 0]
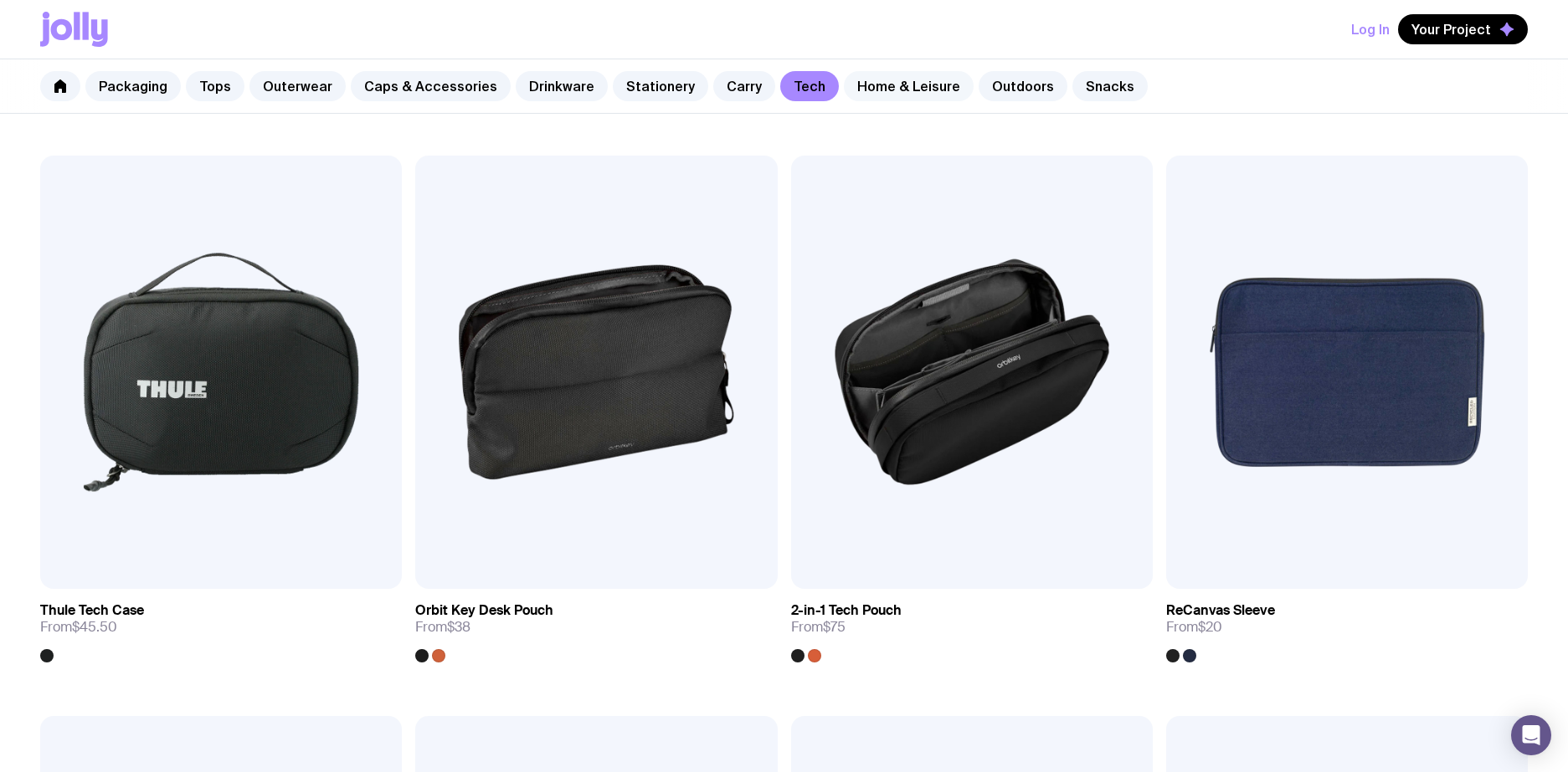
click at [916, 81] on link "Home & Leisure" at bounding box center [908, 86] width 129 height 30
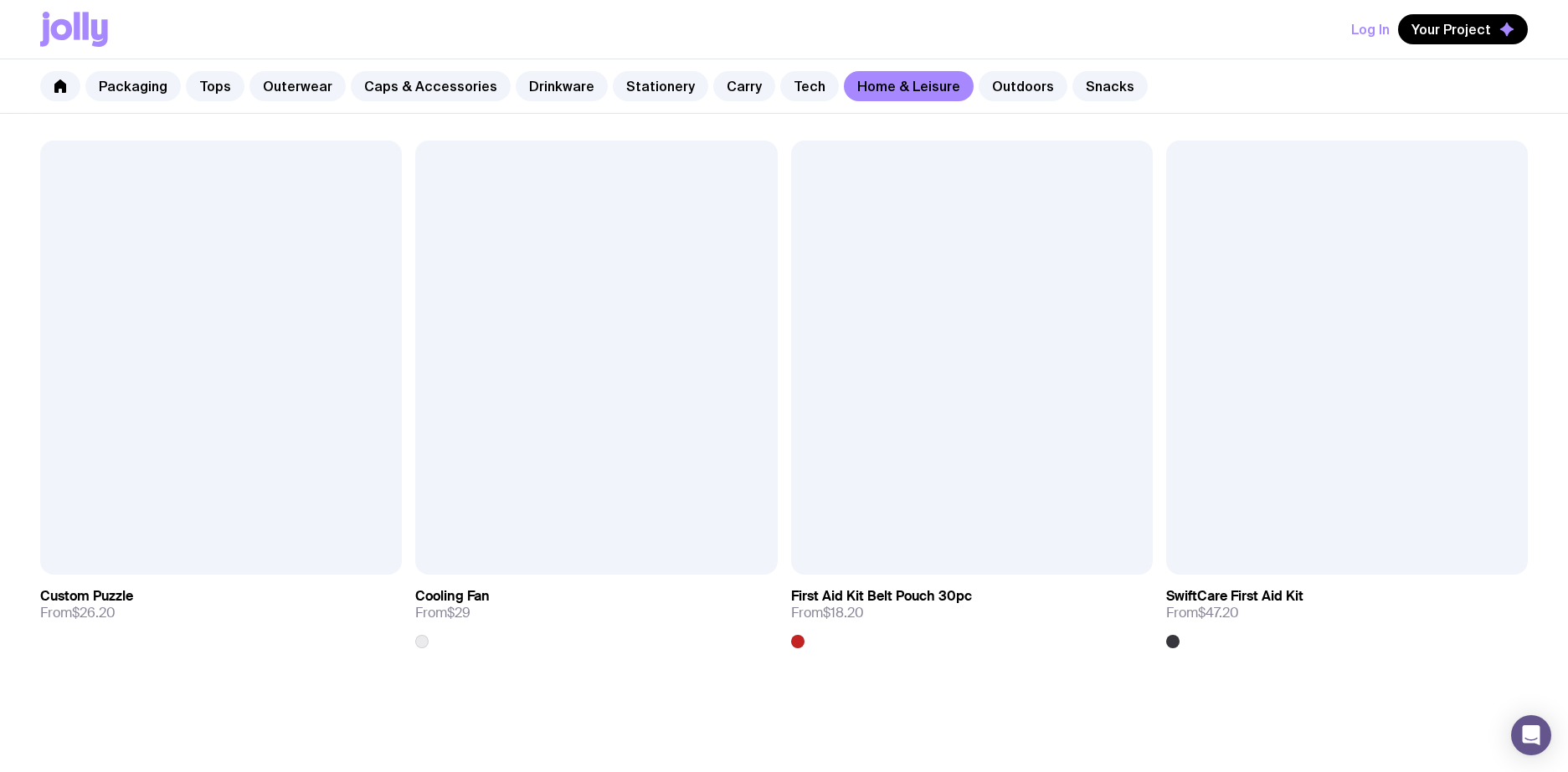
scroll to position [4384, 0]
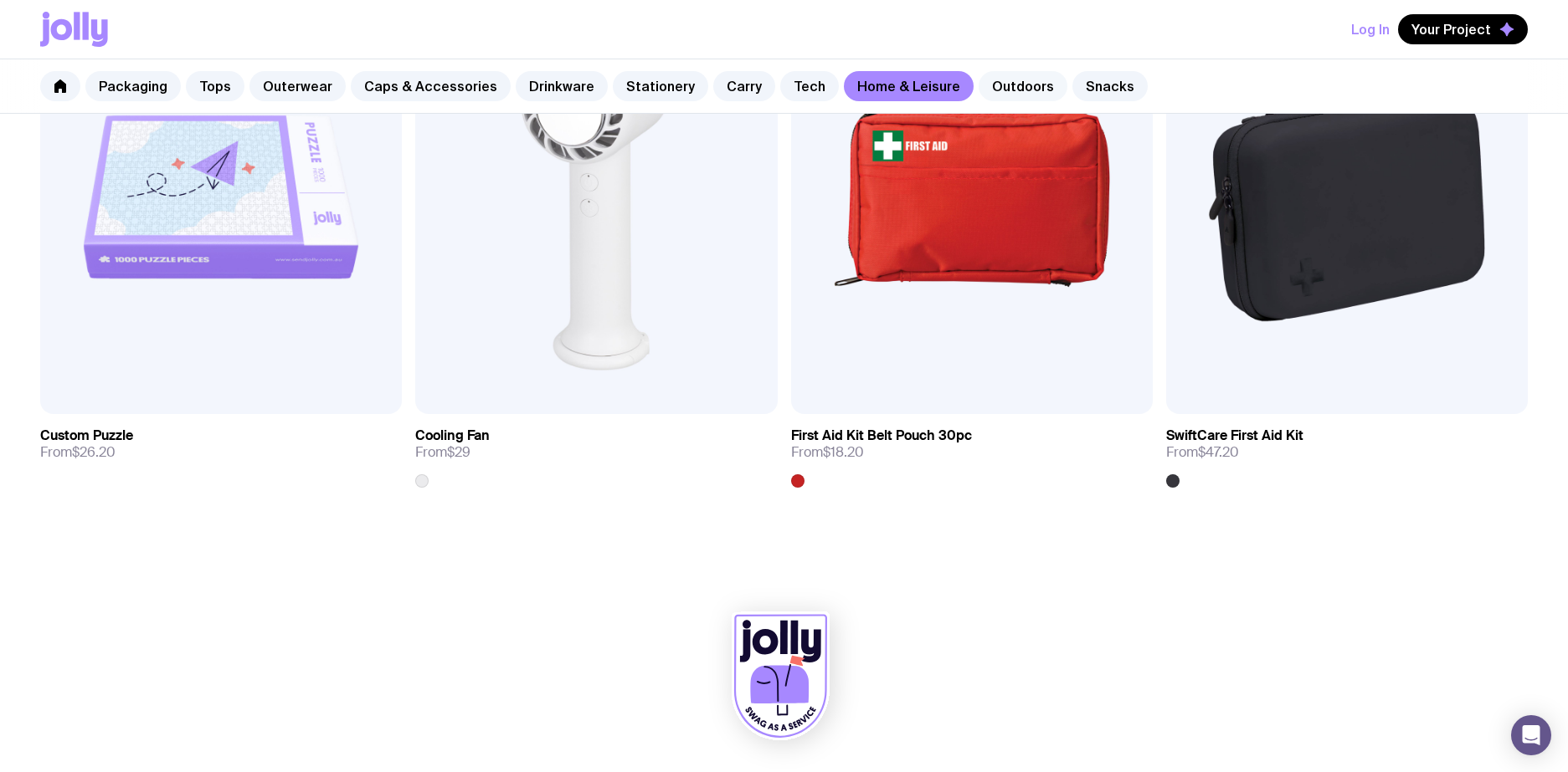
click at [982, 93] on link "Outdoors" at bounding box center [1022, 86] width 88 height 30
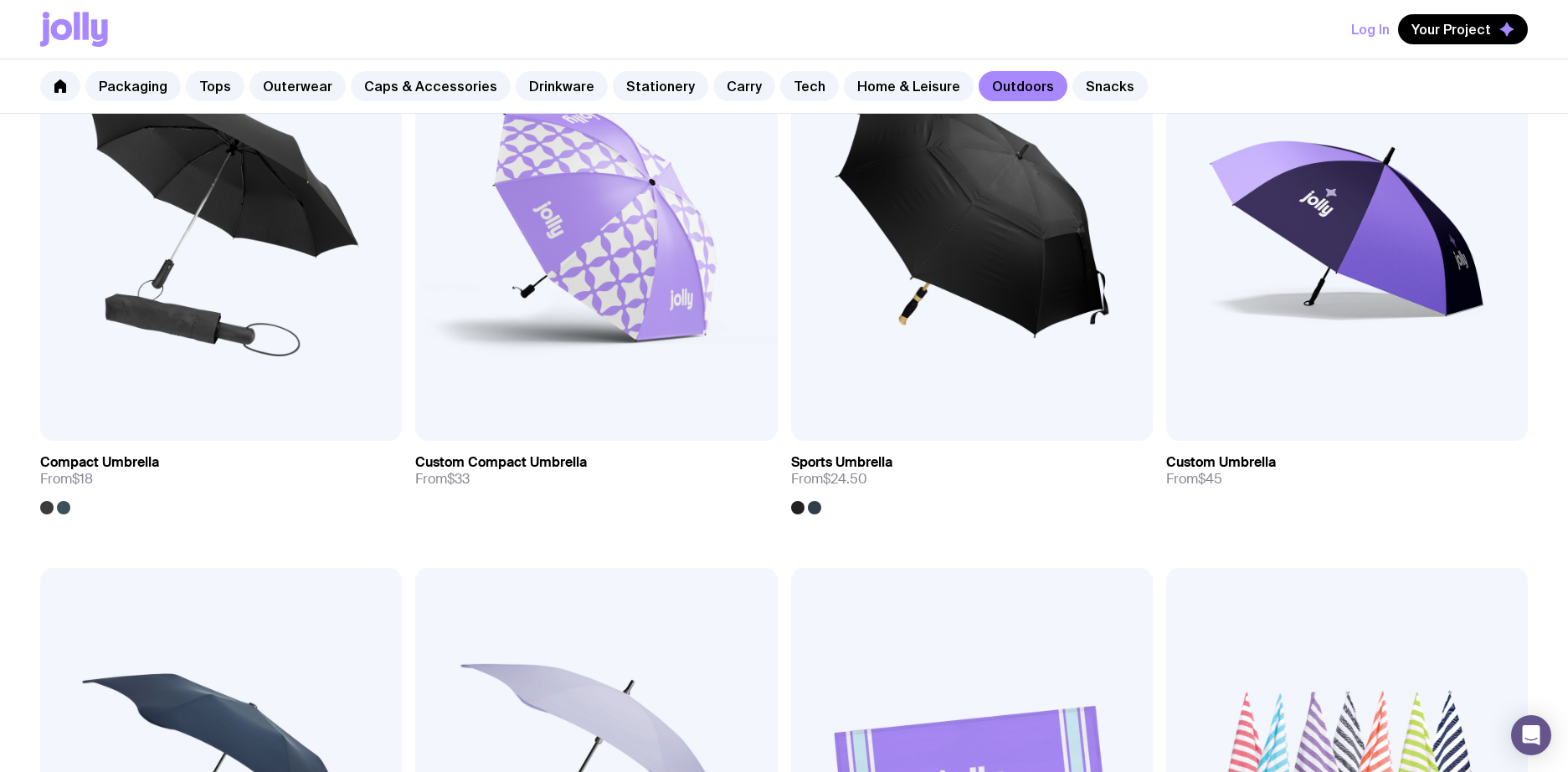
scroll to position [410, 0]
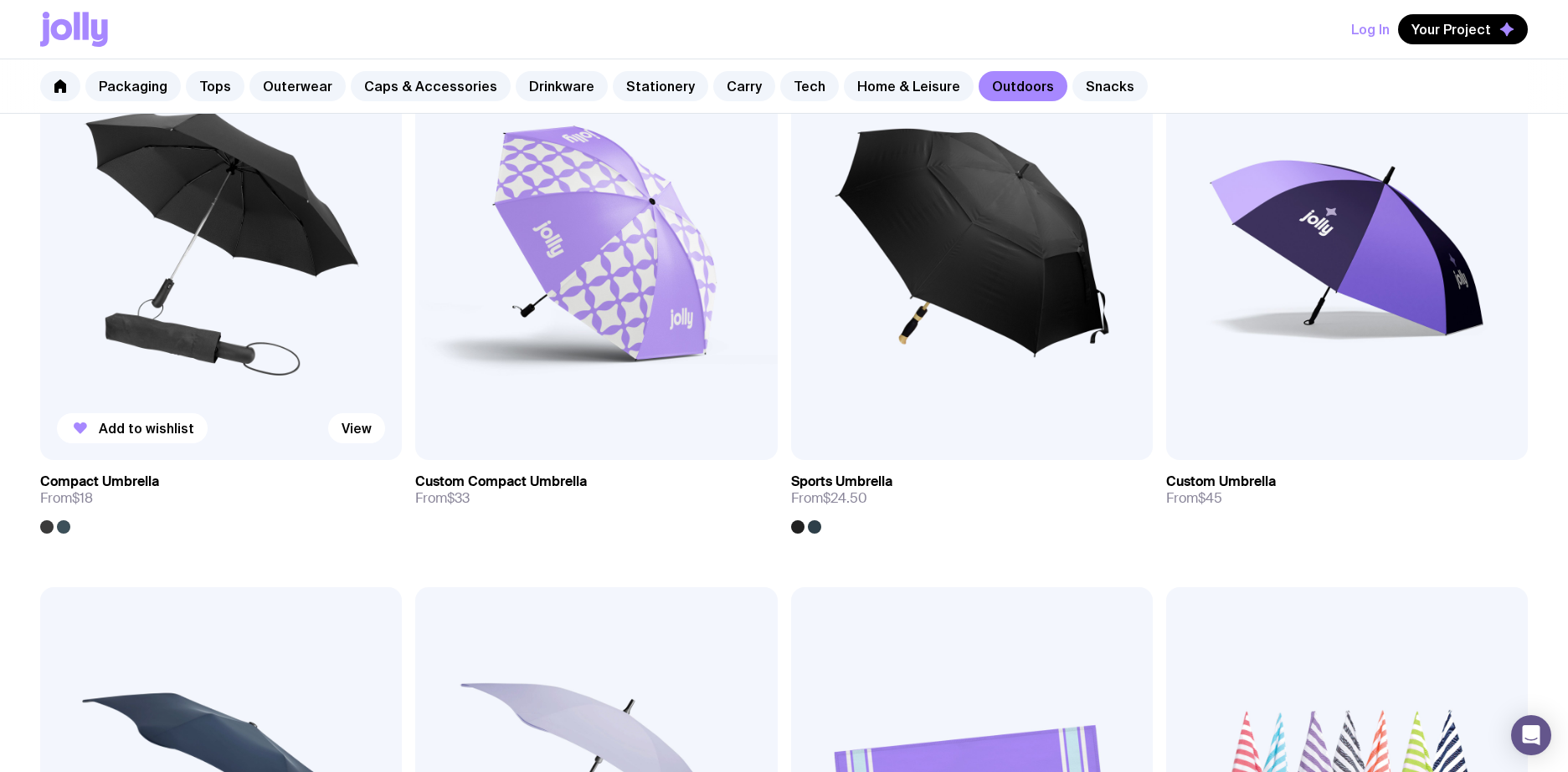
click at [63, 528] on div at bounding box center [63, 527] width 14 height 14
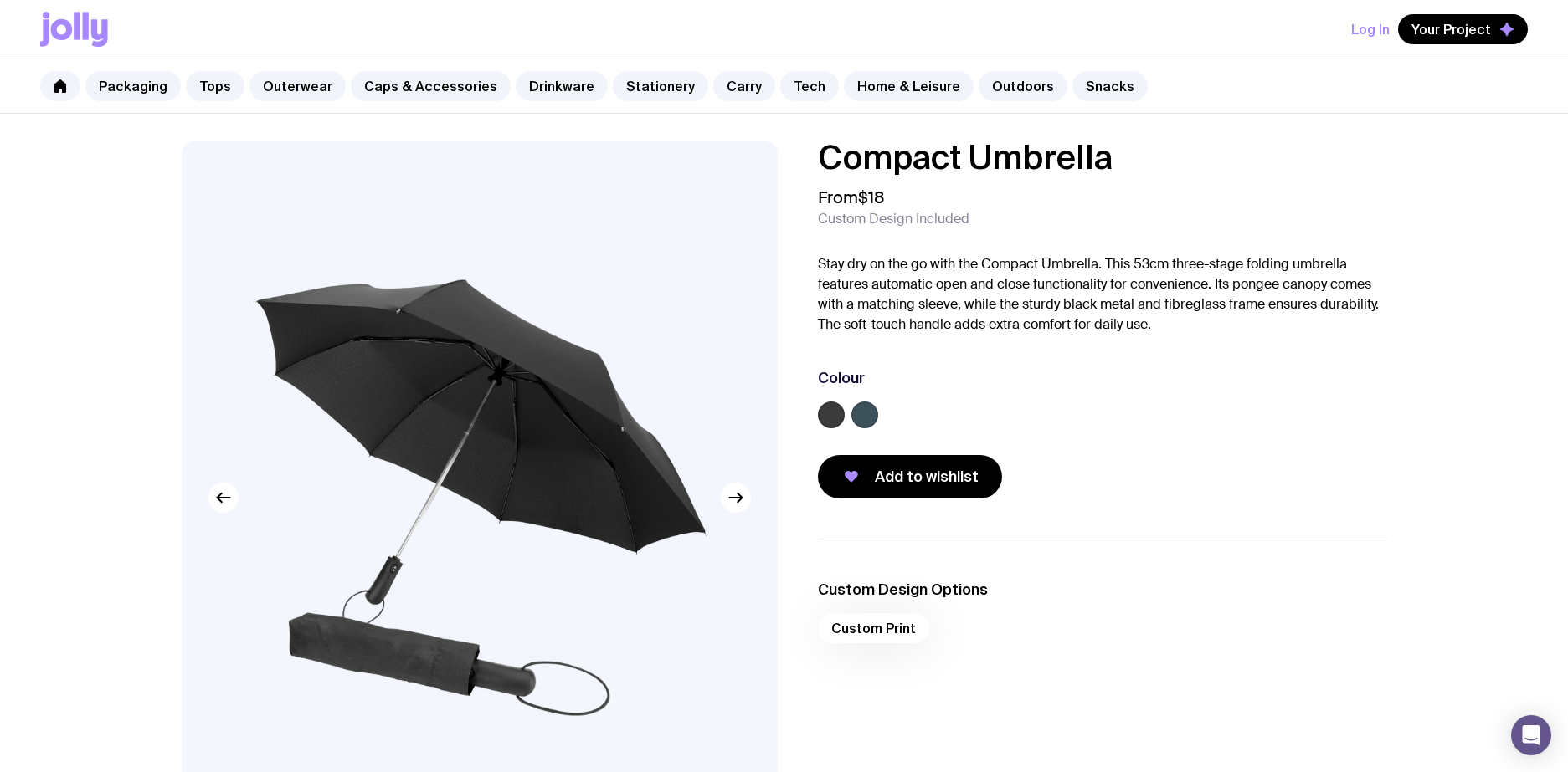
click at [865, 412] on label at bounding box center [864, 415] width 27 height 27
click at [0, 0] on input "radio" at bounding box center [0, 0] width 0 height 0
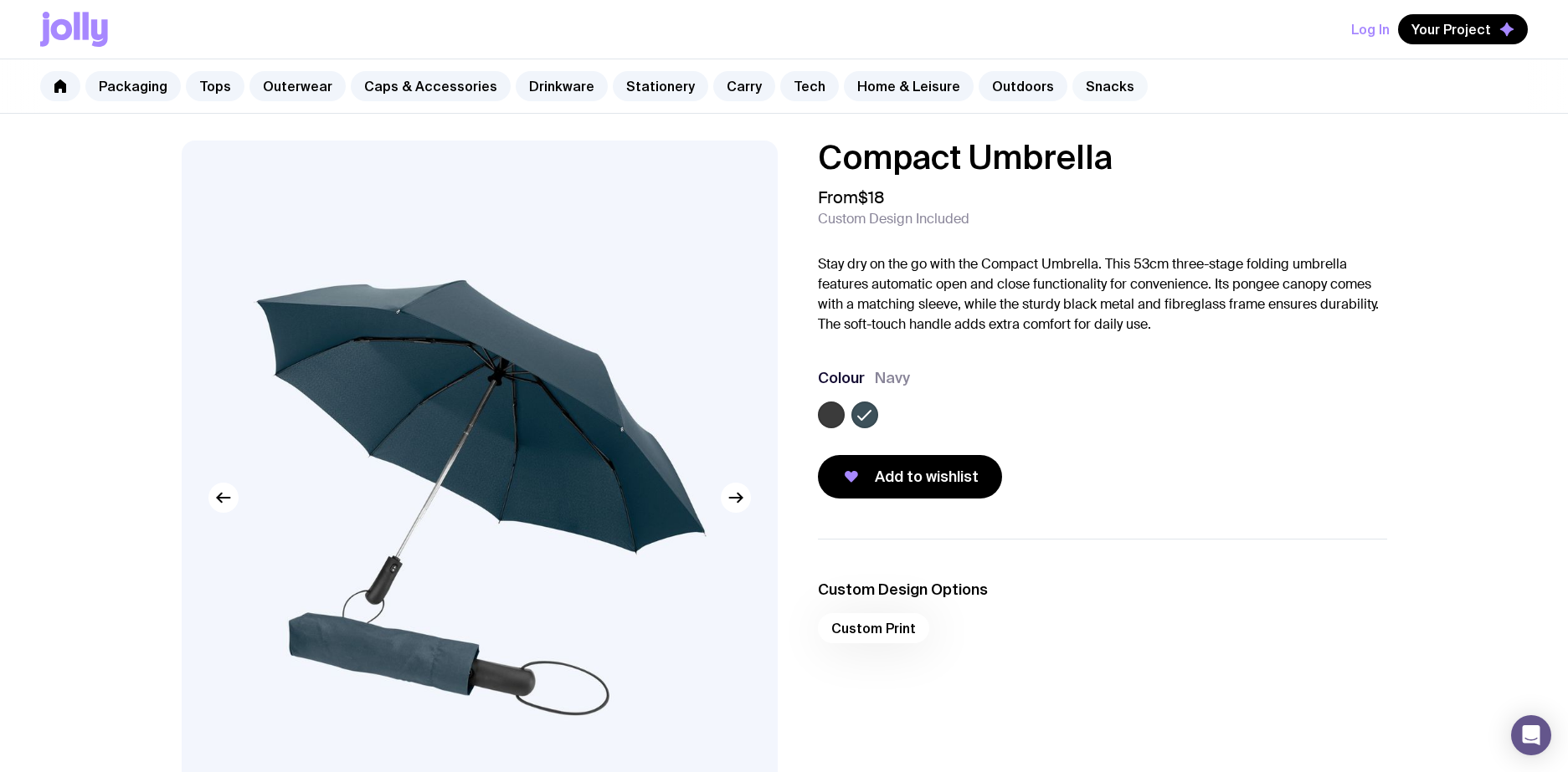
click at [1080, 89] on link "Snacks" at bounding box center [1110, 86] width 75 height 30
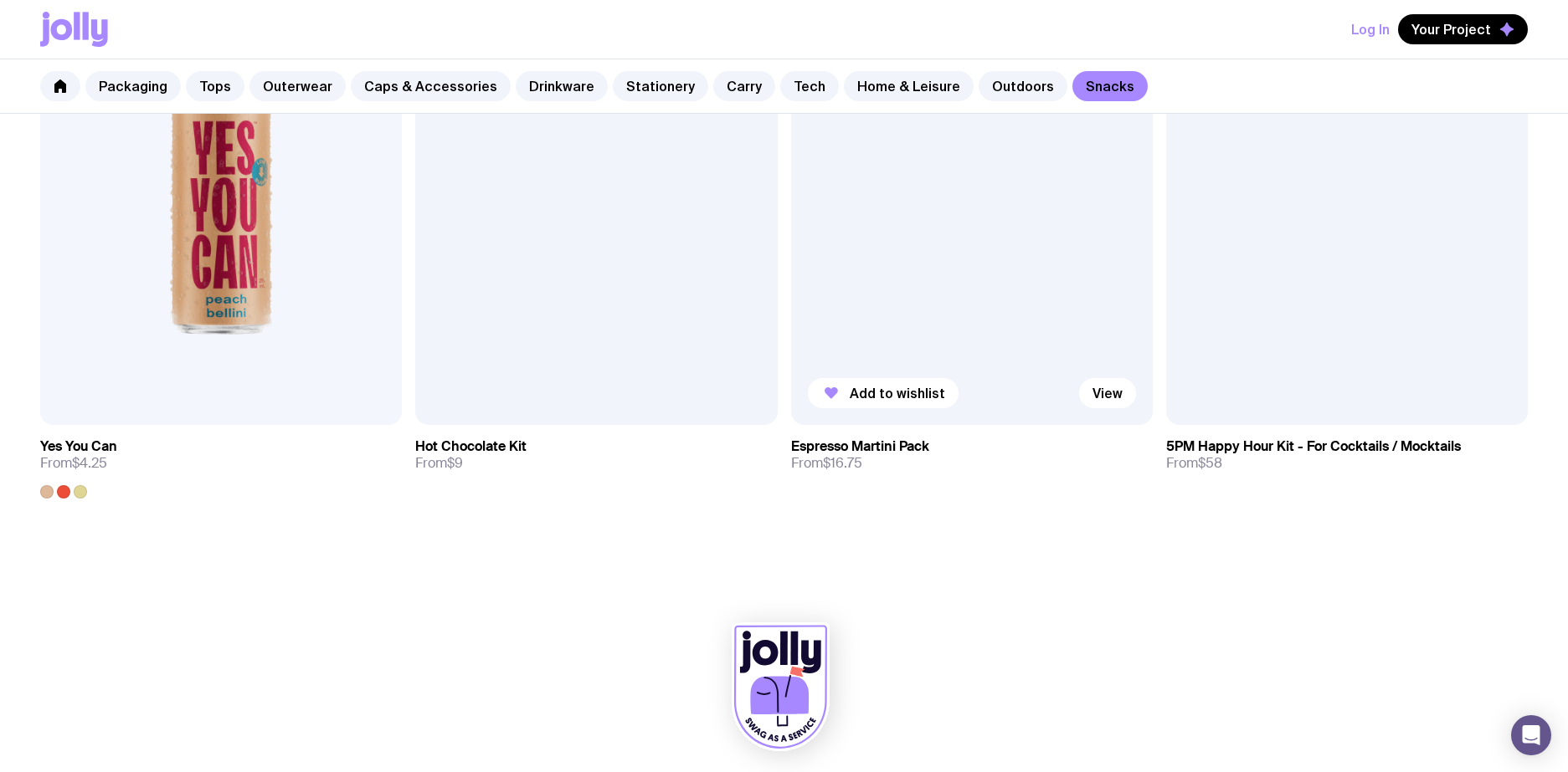
scroll to position [1566, 0]
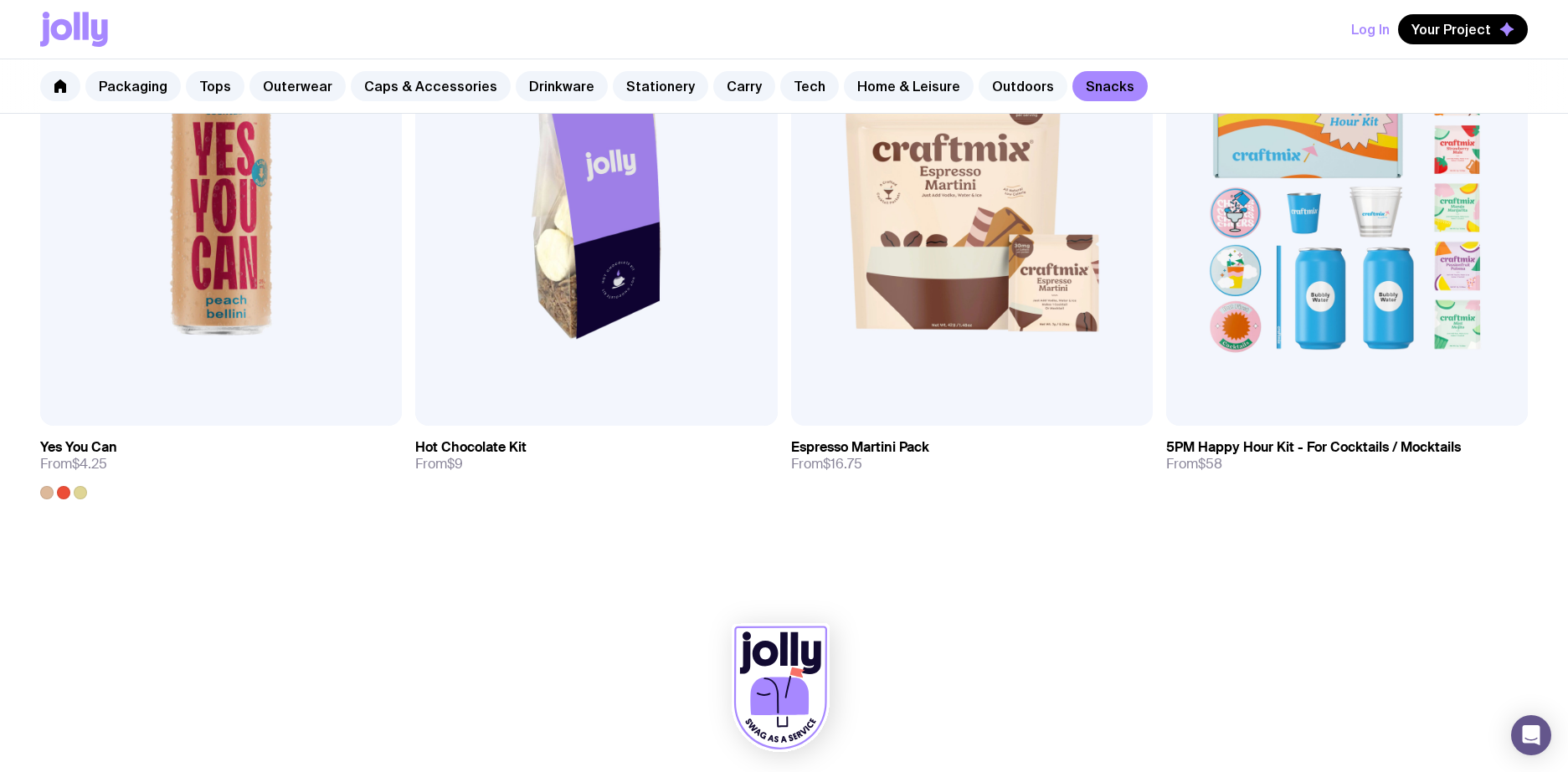
click at [1002, 92] on link "Outdoors" at bounding box center [1022, 86] width 88 height 30
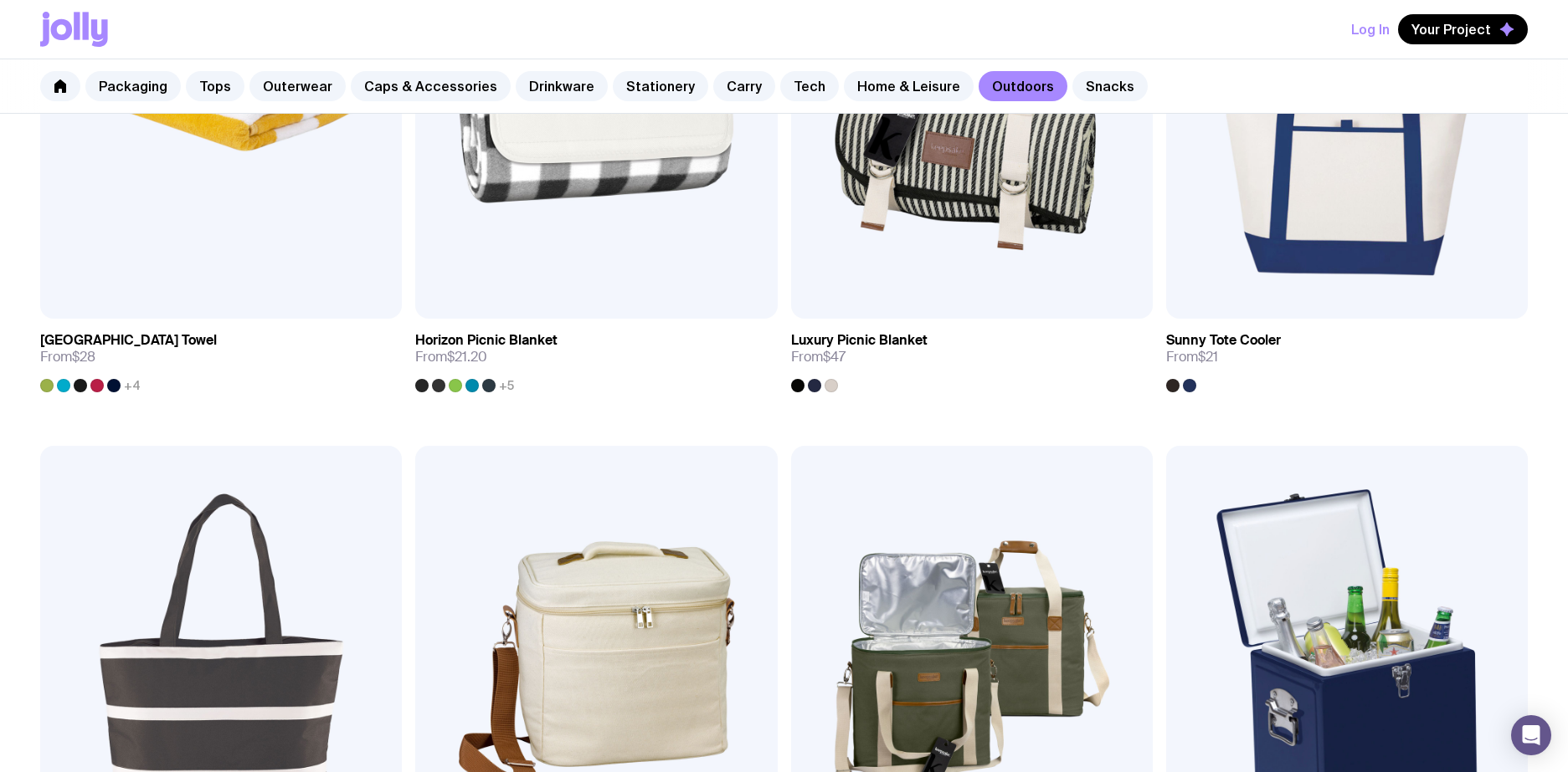
scroll to position [1682, 0]
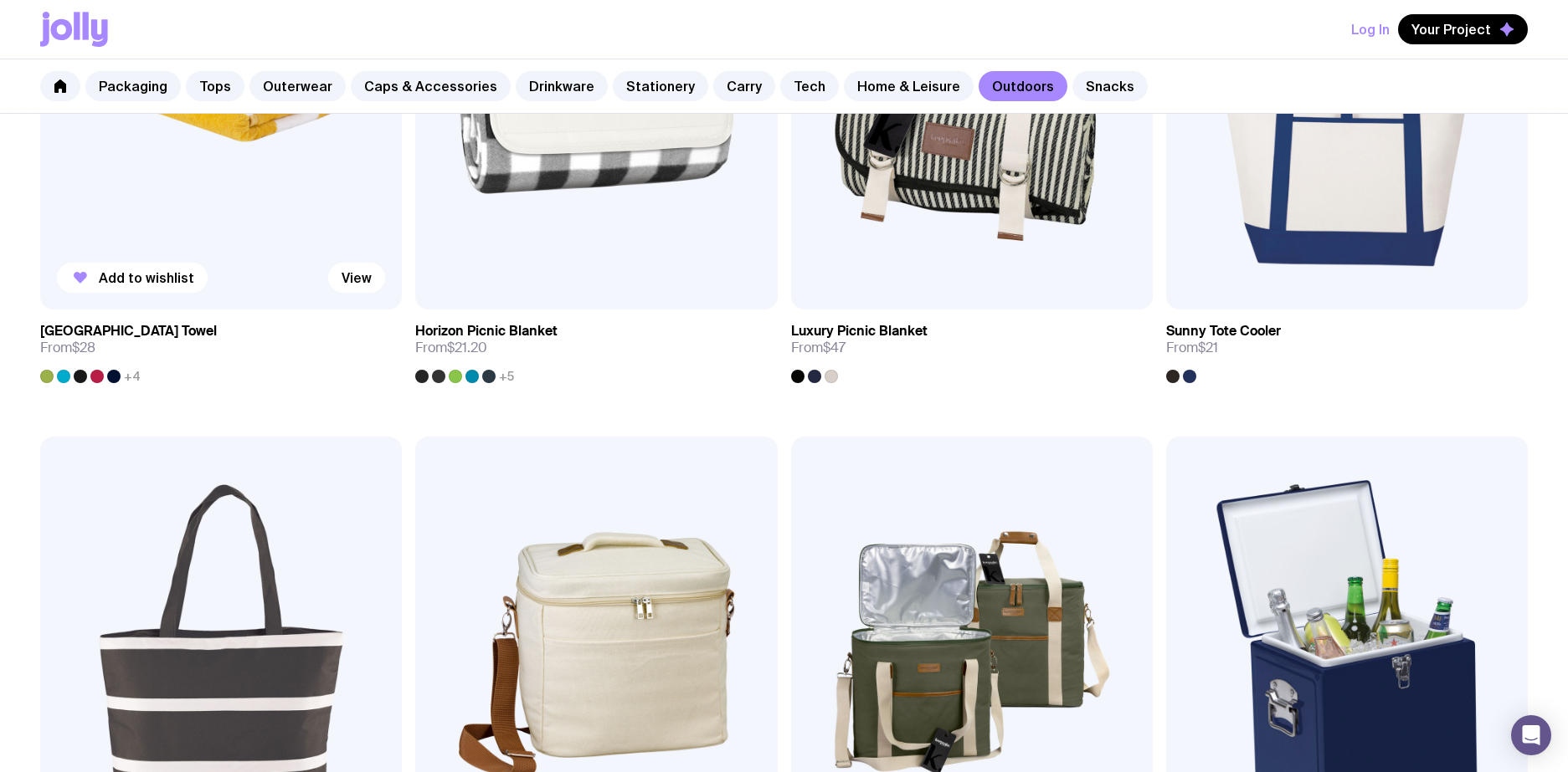
click at [117, 378] on div at bounding box center [114, 377] width 14 height 14
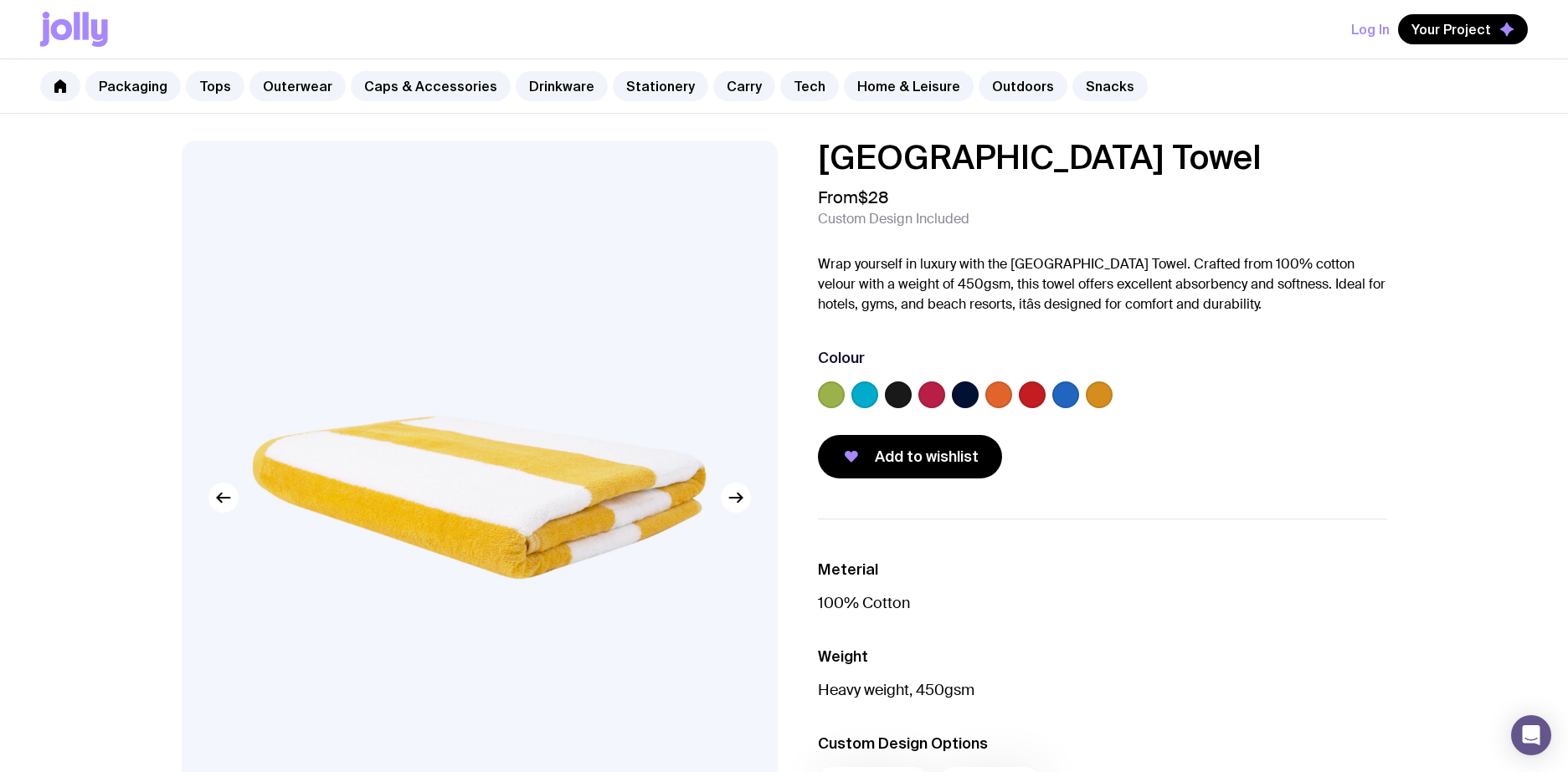
click at [1062, 399] on label at bounding box center [1065, 394] width 27 height 27
click at [0, 0] on input "radio" at bounding box center [0, 0] width 0 height 0
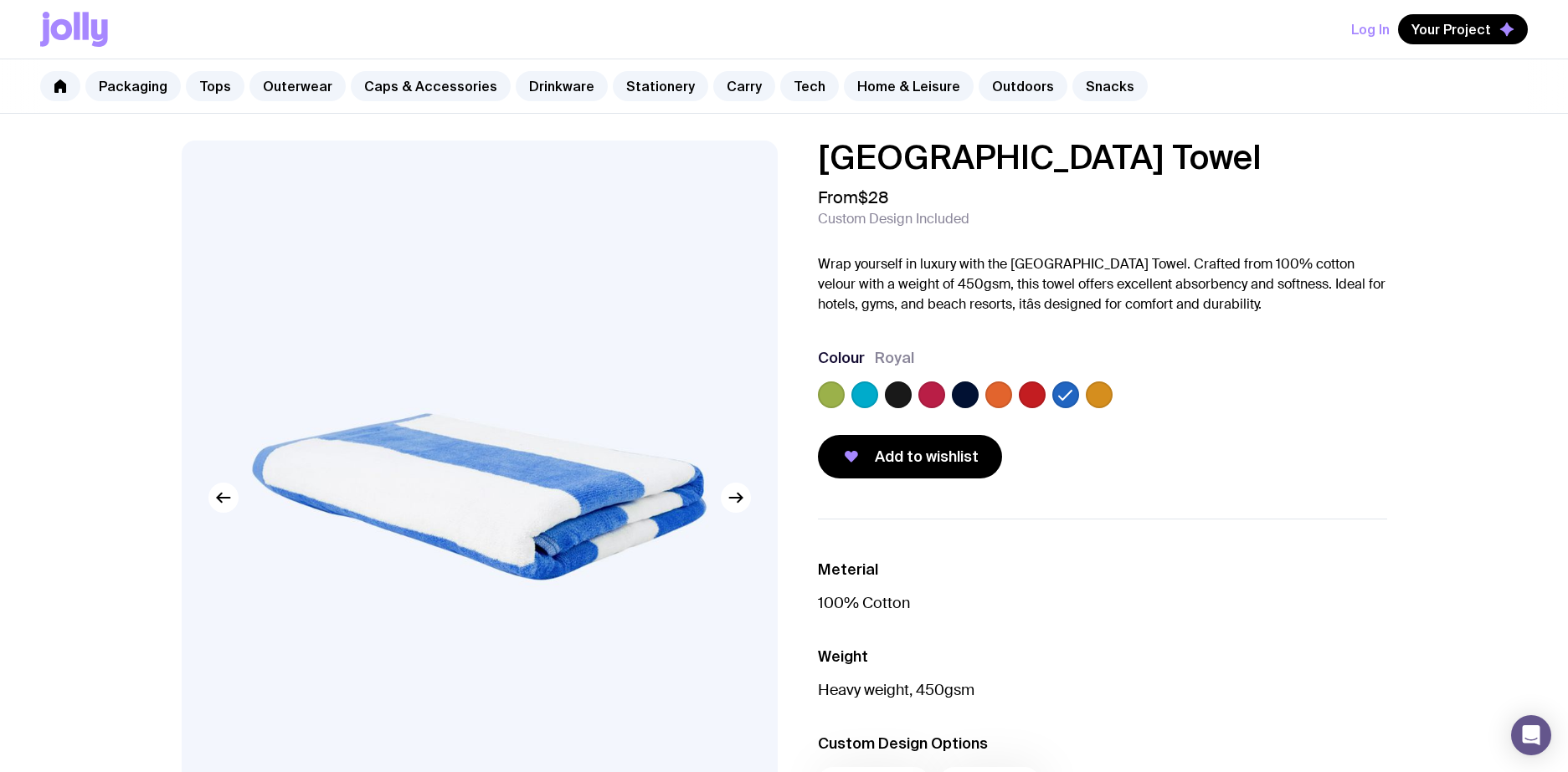
click at [901, 392] on label at bounding box center [898, 394] width 27 height 27
click at [0, 0] on input "radio" at bounding box center [0, 0] width 0 height 0
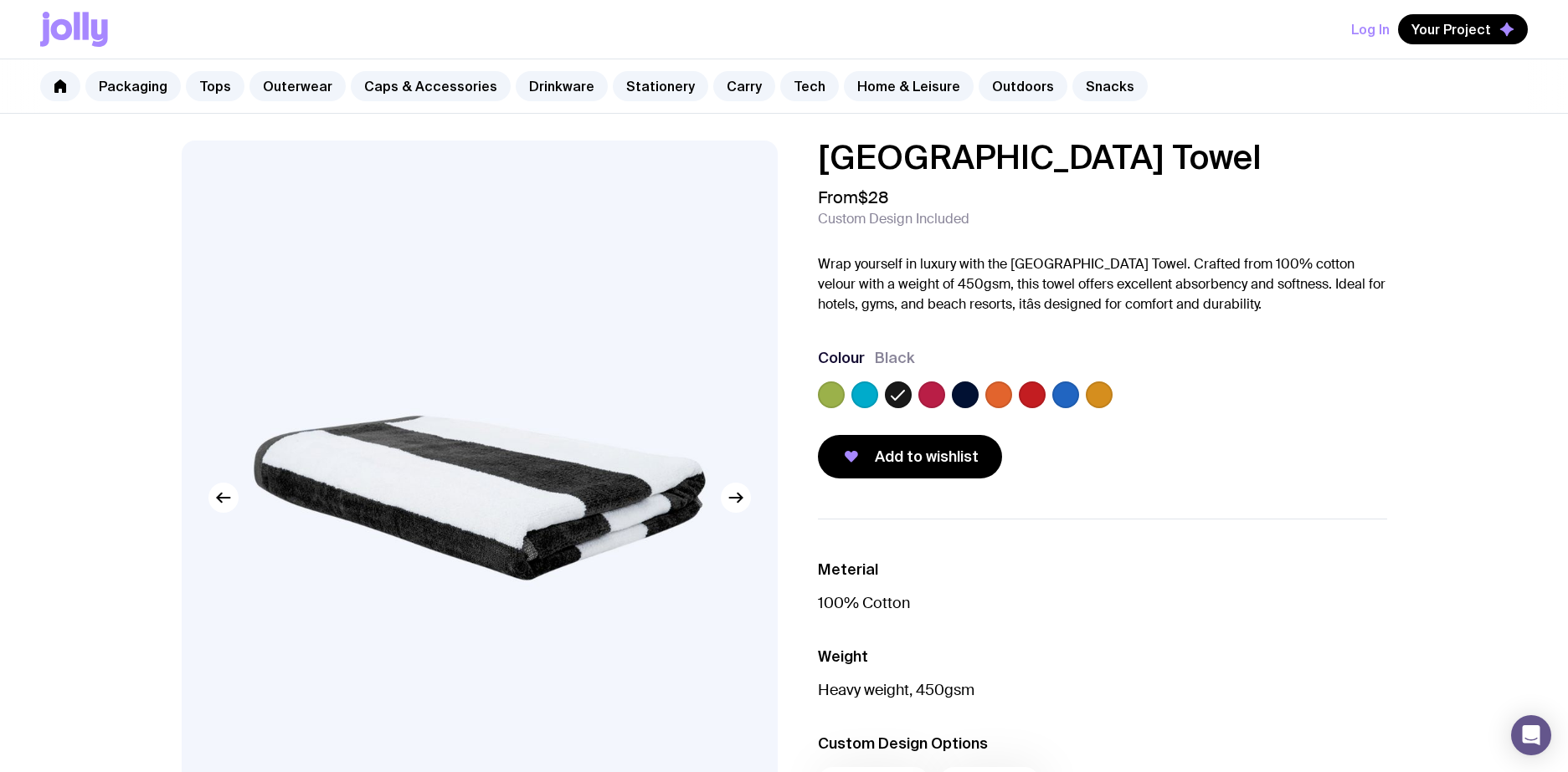
click at [968, 398] on label at bounding box center [964, 394] width 27 height 27
click at [0, 0] on input "radio" at bounding box center [0, 0] width 0 height 0
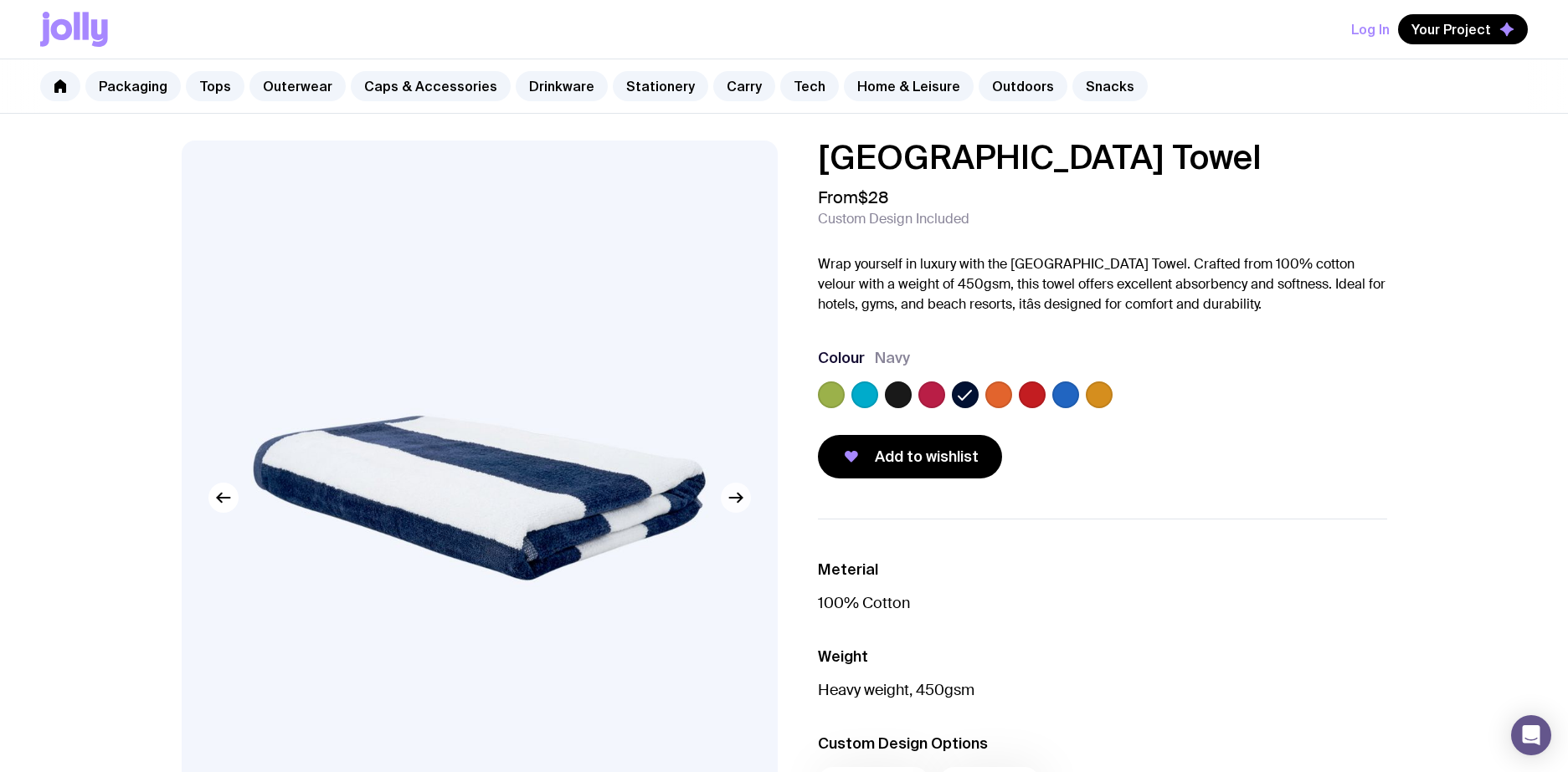
click at [736, 500] on icon "button" at bounding box center [735, 497] width 20 height 20
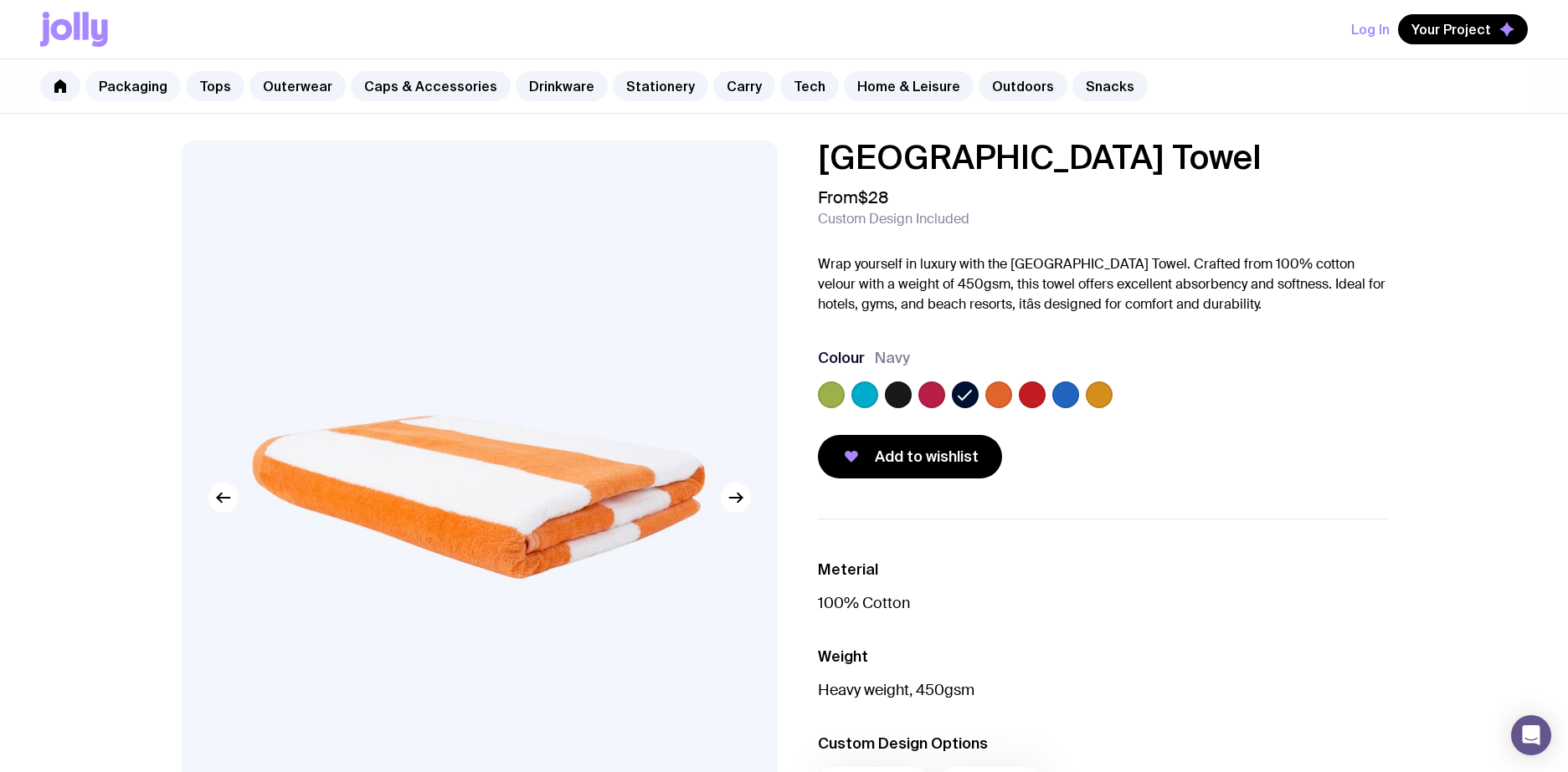
click at [109, 88] on link "Packaging" at bounding box center [133, 86] width 95 height 30
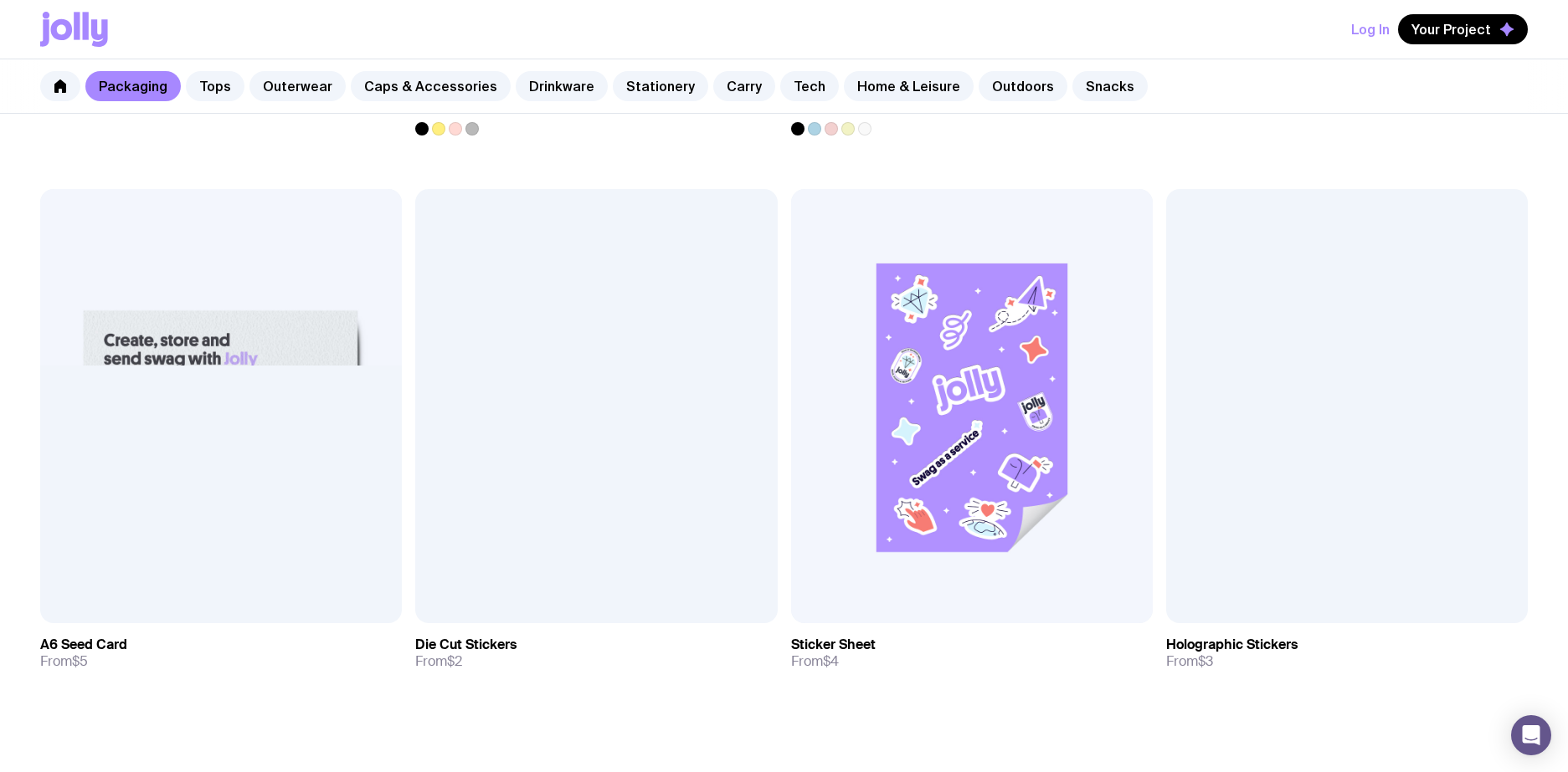
scroll to position [2099, 0]
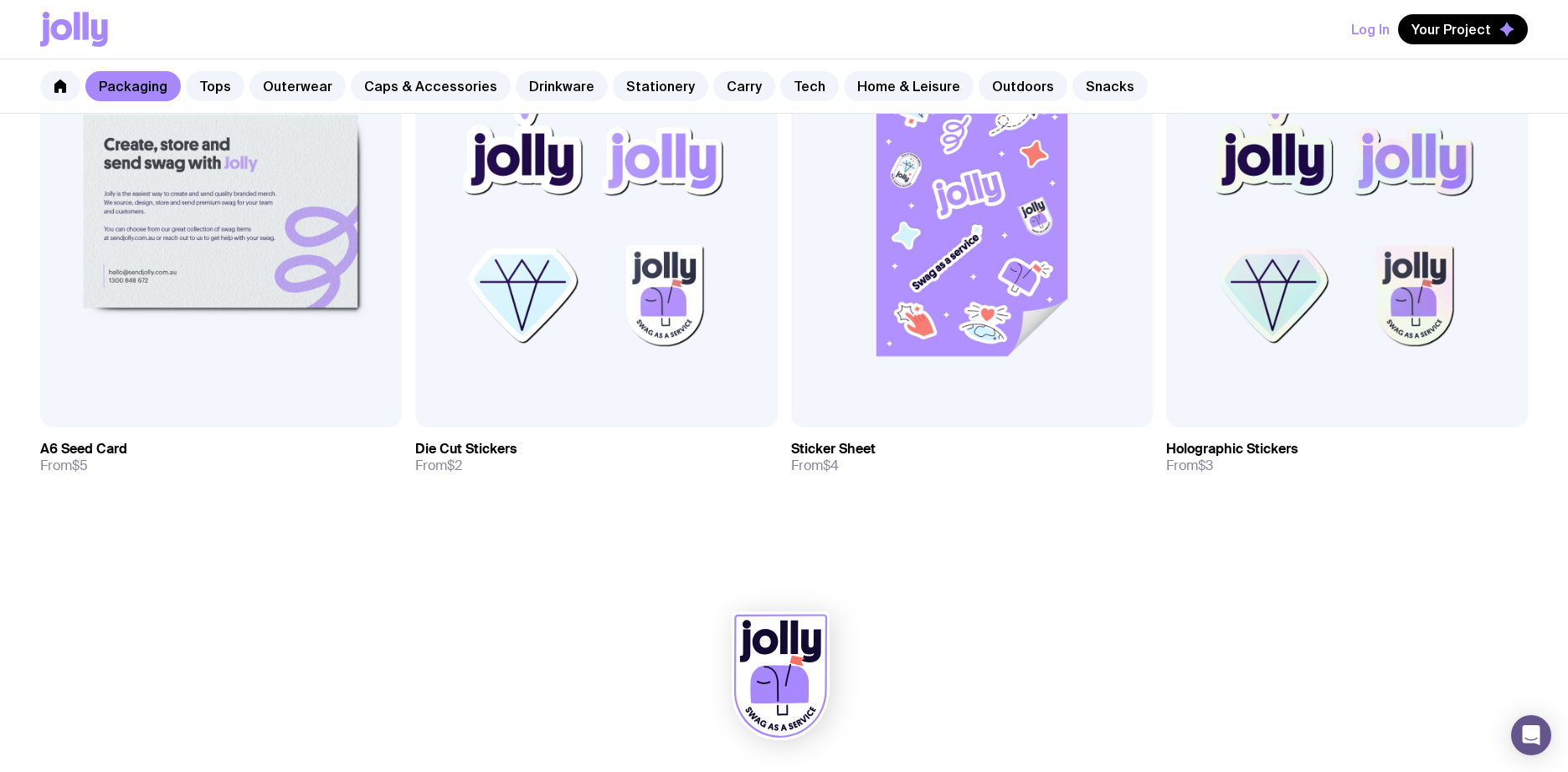
click at [68, 28] on icon at bounding box center [62, 29] width 21 height 21
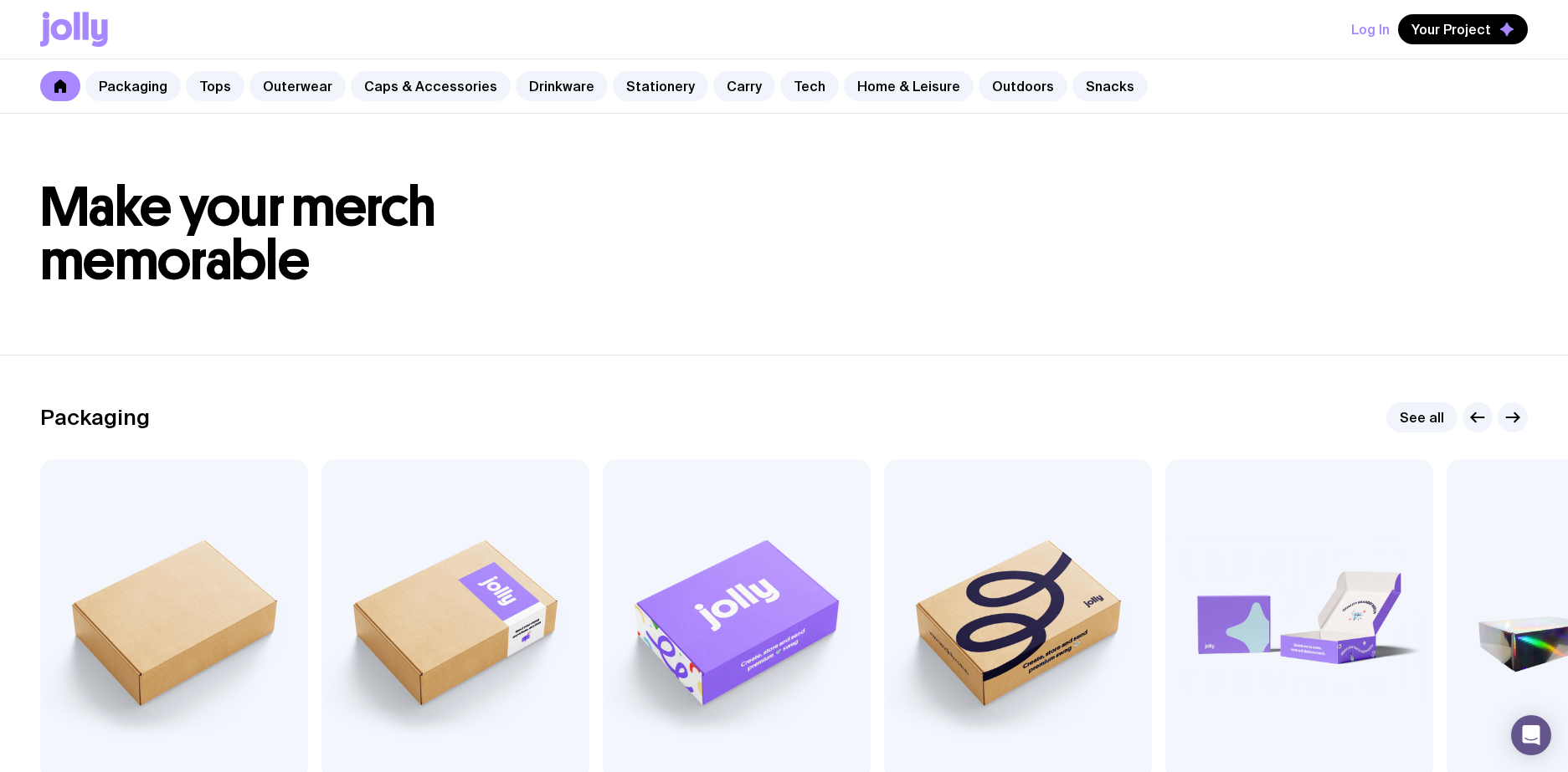
click at [65, 76] on link at bounding box center [60, 86] width 40 height 30
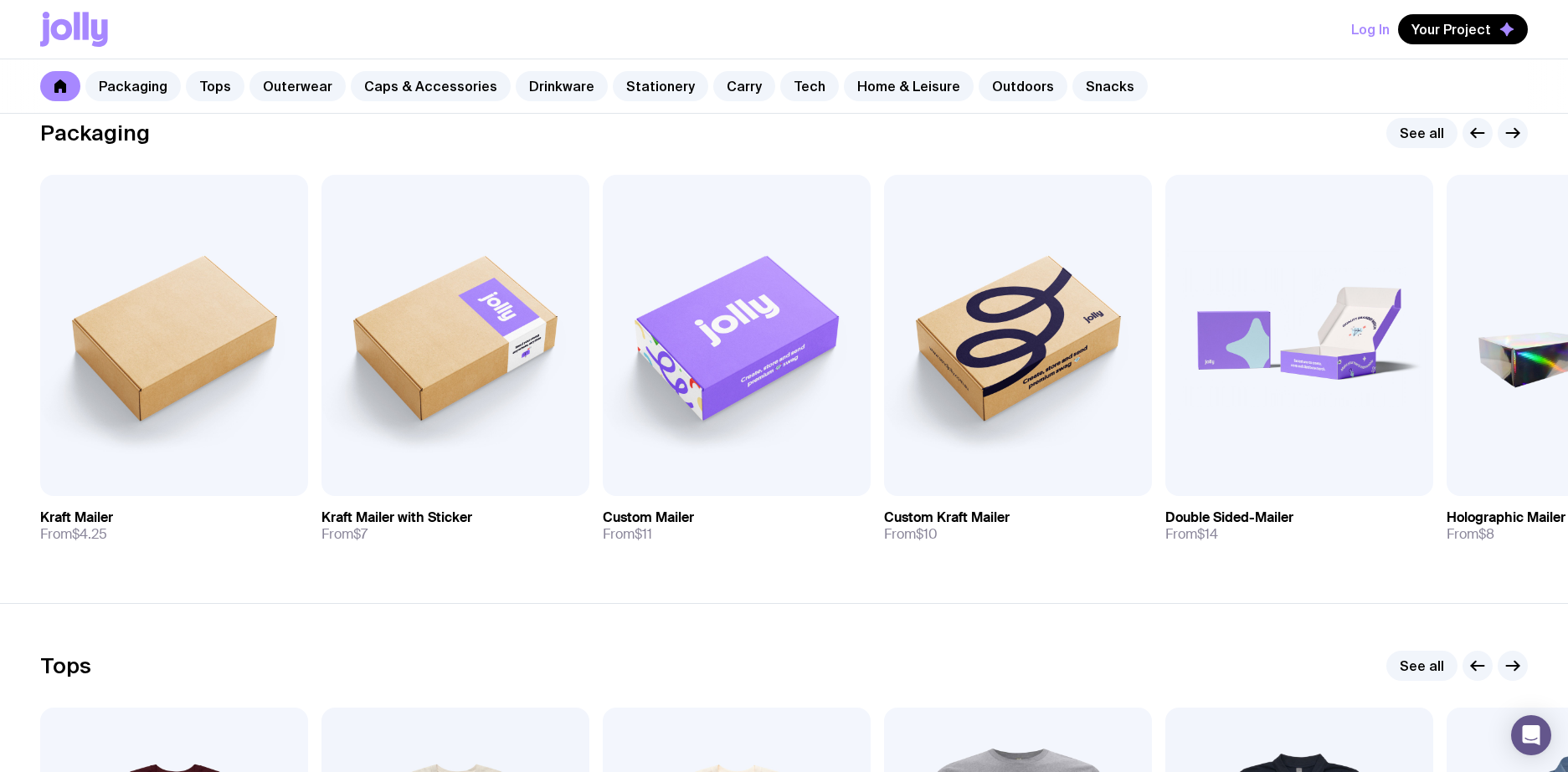
scroll to position [290, 0]
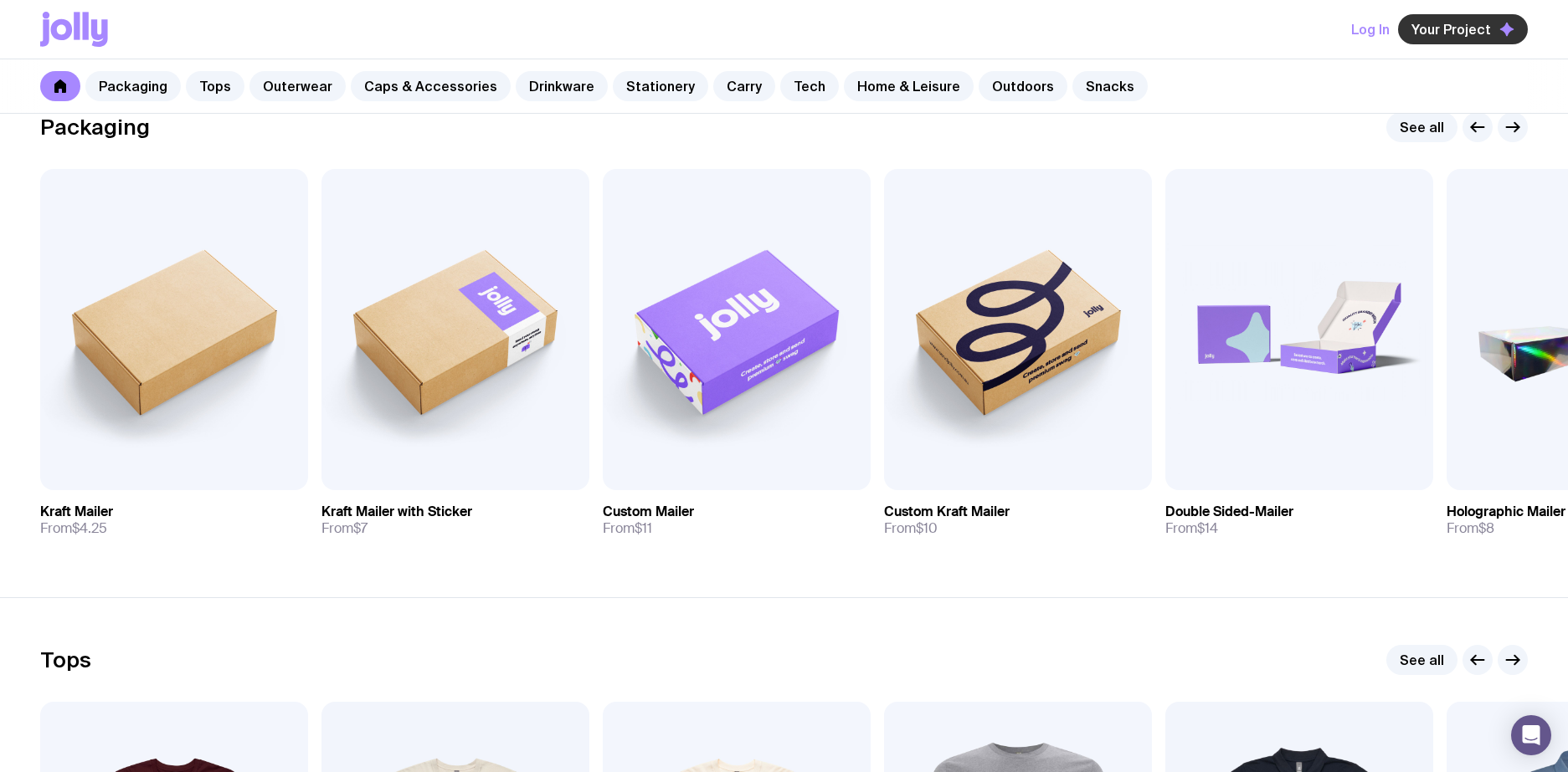
click at [1447, 34] on span "Your Project" at bounding box center [1451, 29] width 80 height 17
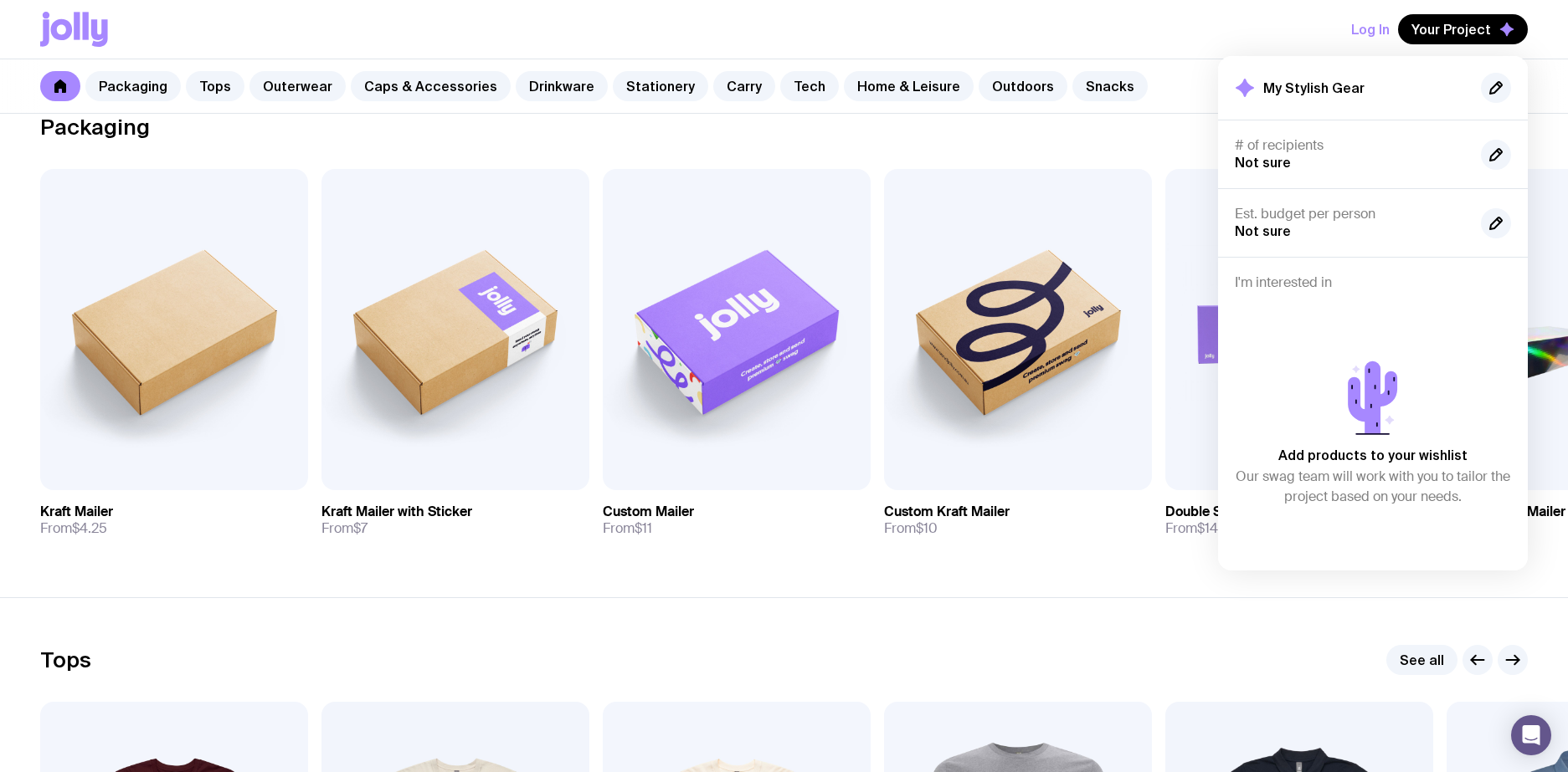
click at [1056, 27] on div "Log In Your Project My Stylish Gear # of recipients Not sure Est. budget per pe…" at bounding box center [784, 29] width 1487 height 58
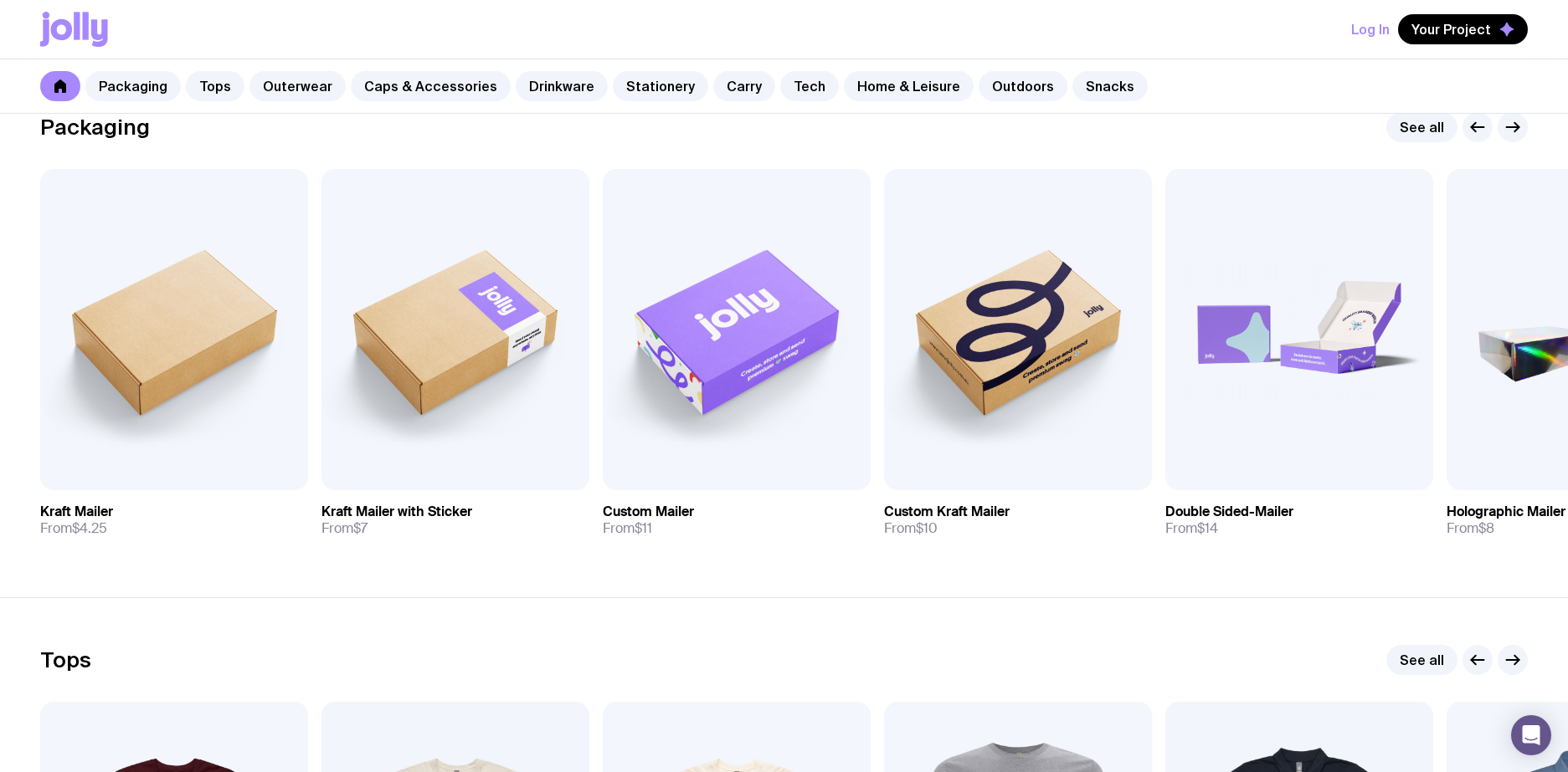
click at [653, 129] on div "Packaging See all" at bounding box center [784, 127] width 1487 height 30
click at [643, 90] on link "Stationery" at bounding box center [660, 86] width 95 height 30
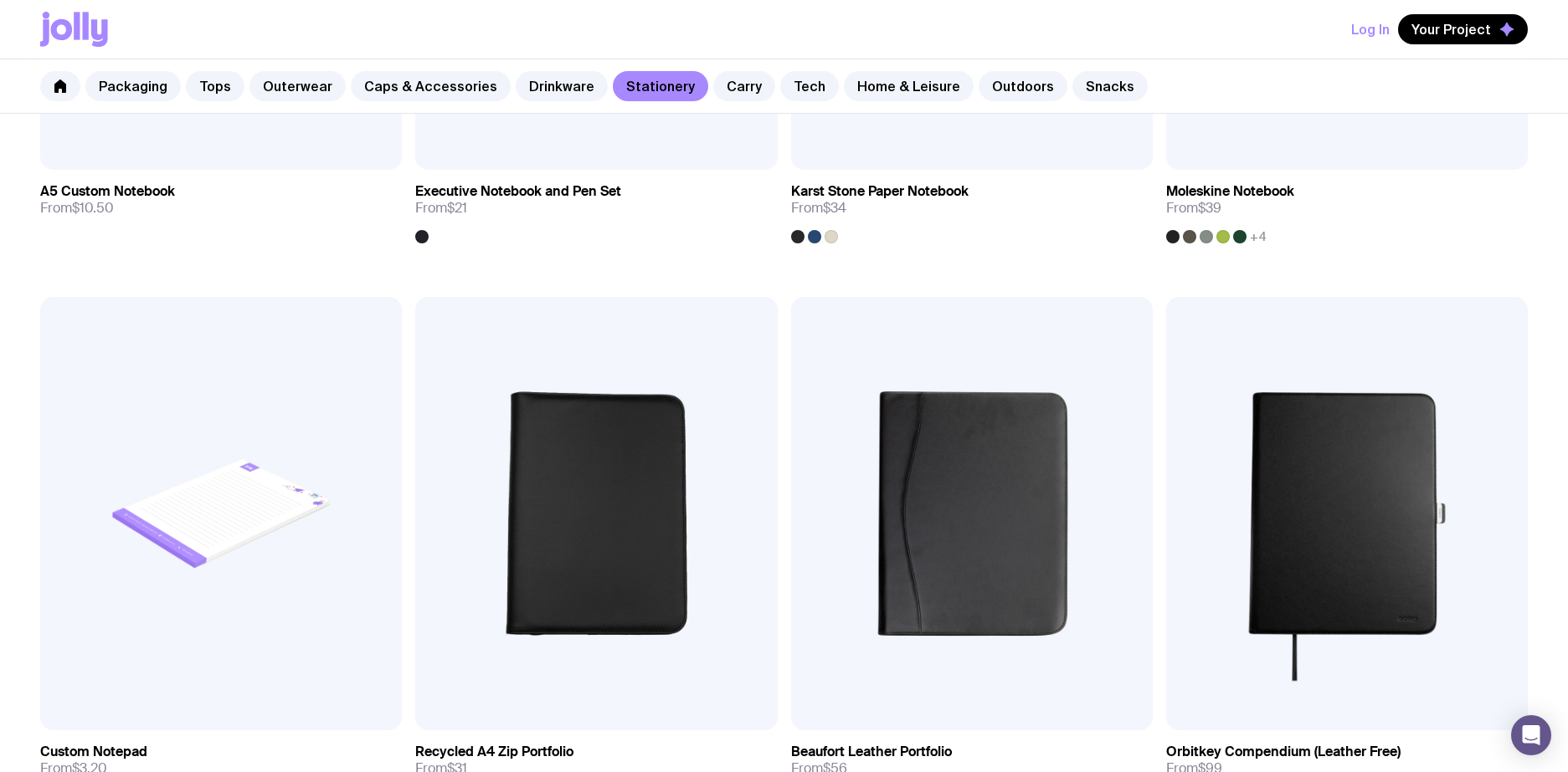
scroll to position [2633, 0]
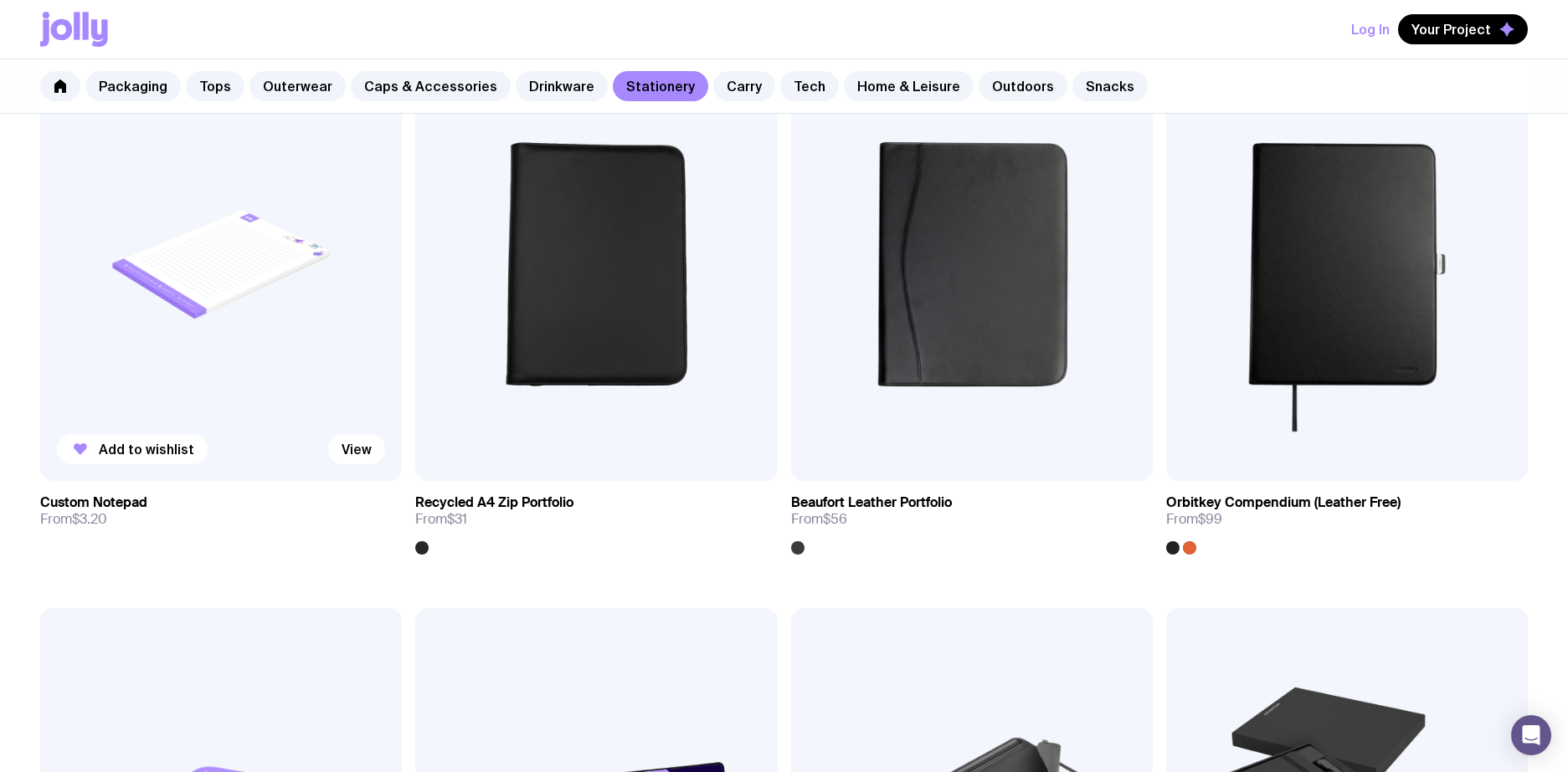
click at [282, 236] on img at bounding box center [221, 265] width 362 height 434
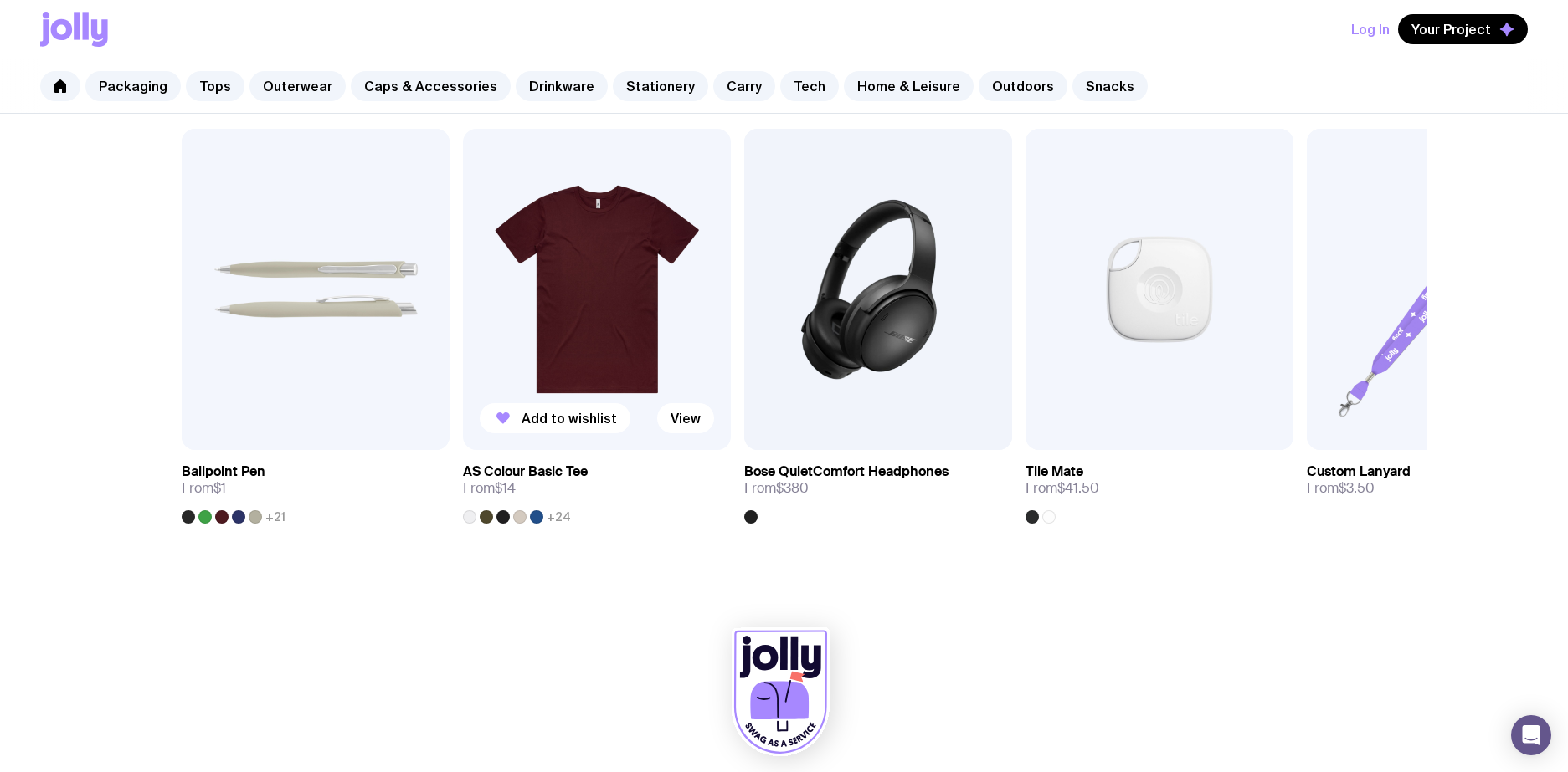
scroll to position [907, 0]
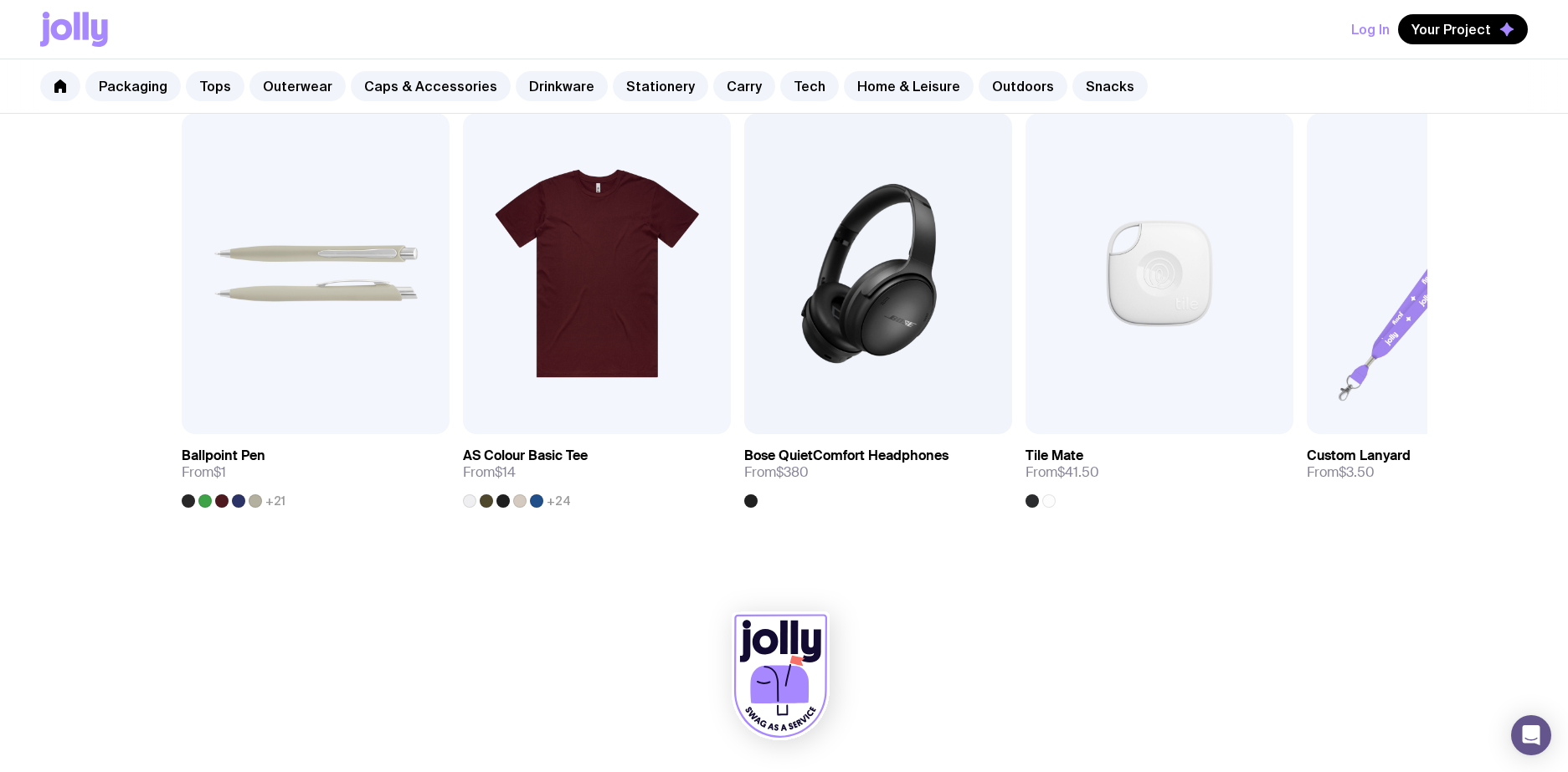
click at [789, 673] on icon at bounding box center [779, 685] width 58 height 39
click at [789, 641] on icon at bounding box center [780, 676] width 98 height 128
click at [90, 21] on icon at bounding box center [74, 29] width 68 height 35
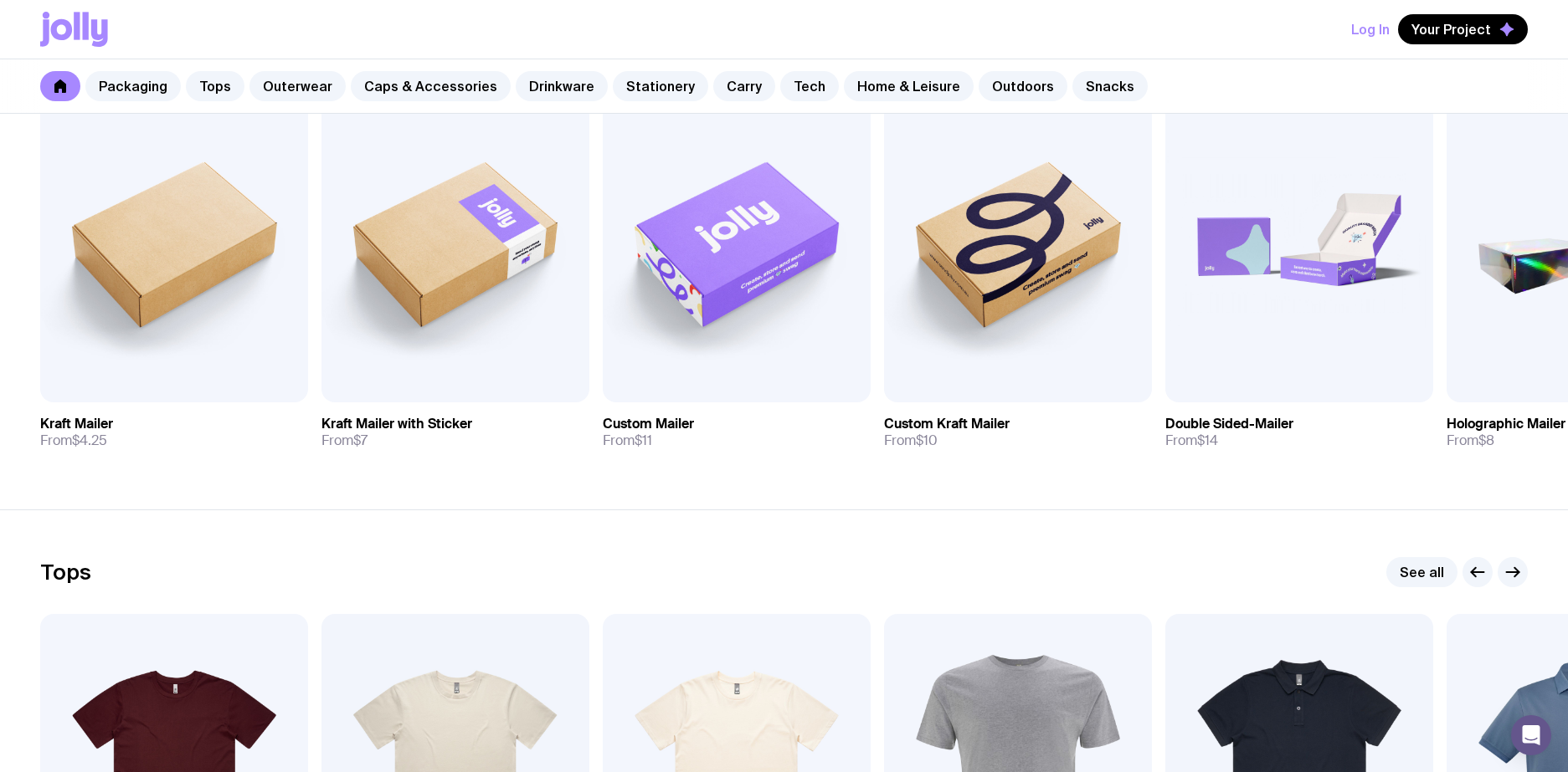
scroll to position [318, 0]
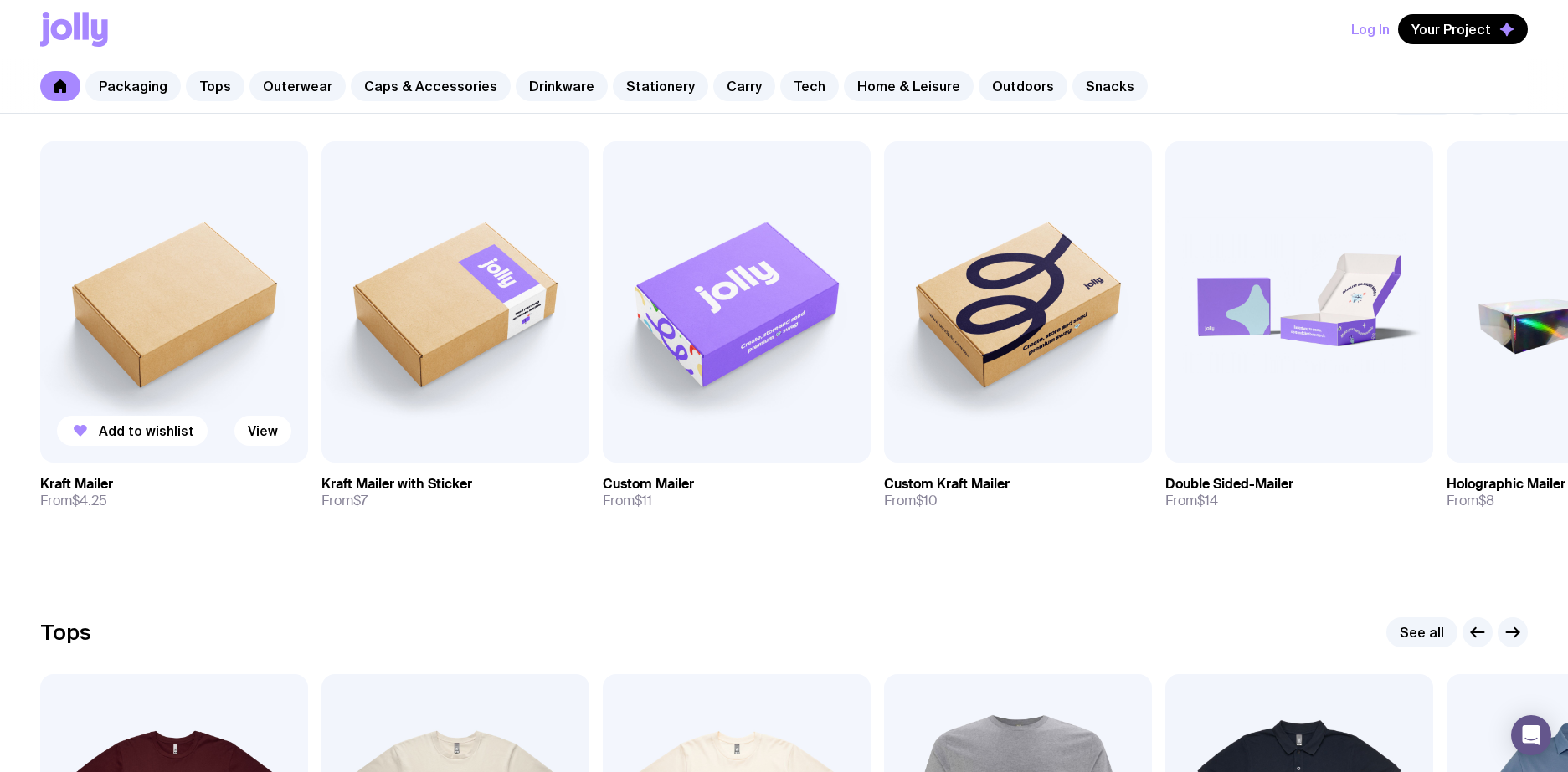
click at [230, 320] on img at bounding box center [174, 302] width 267 height 321
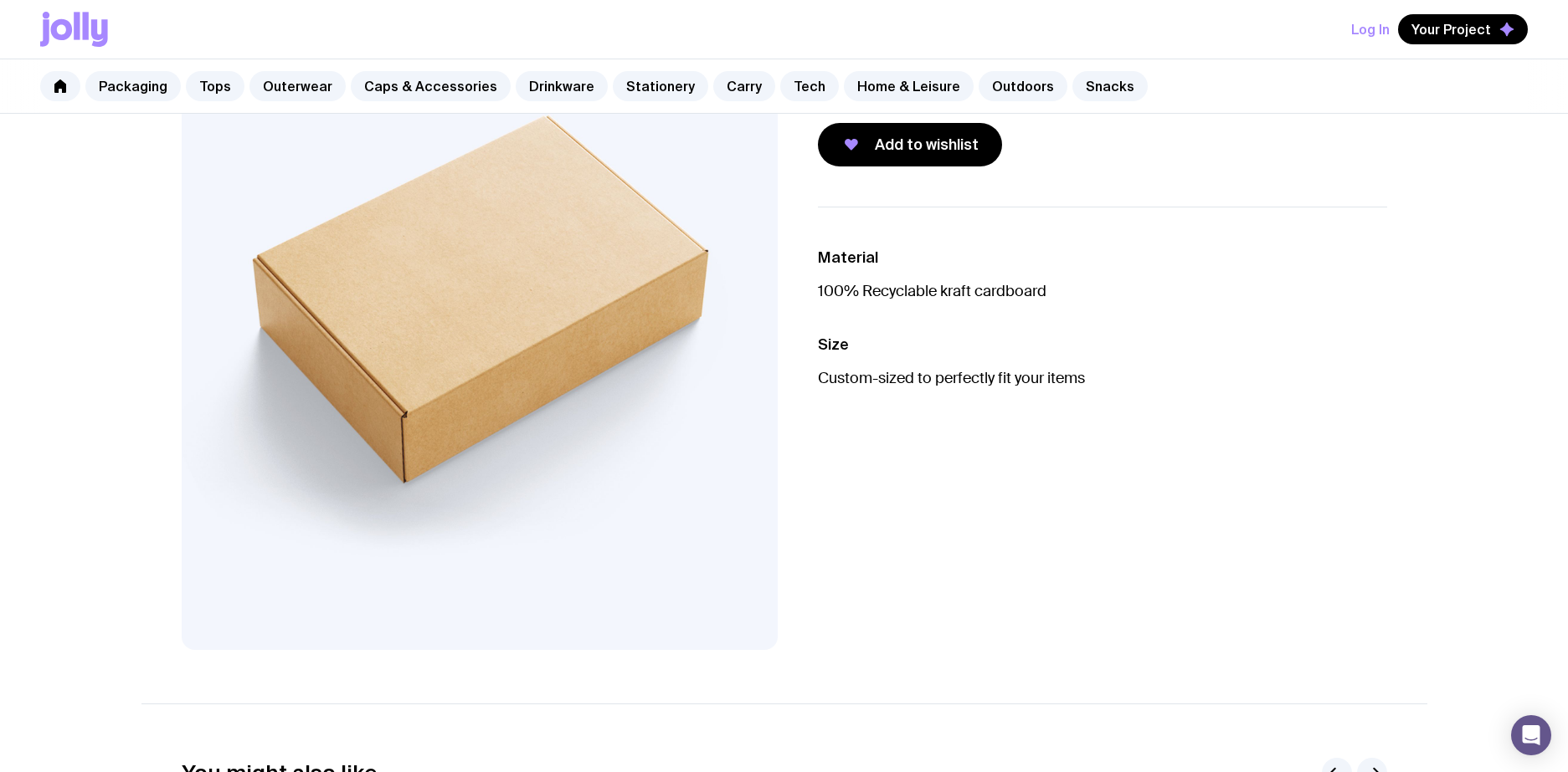
scroll to position [231, 0]
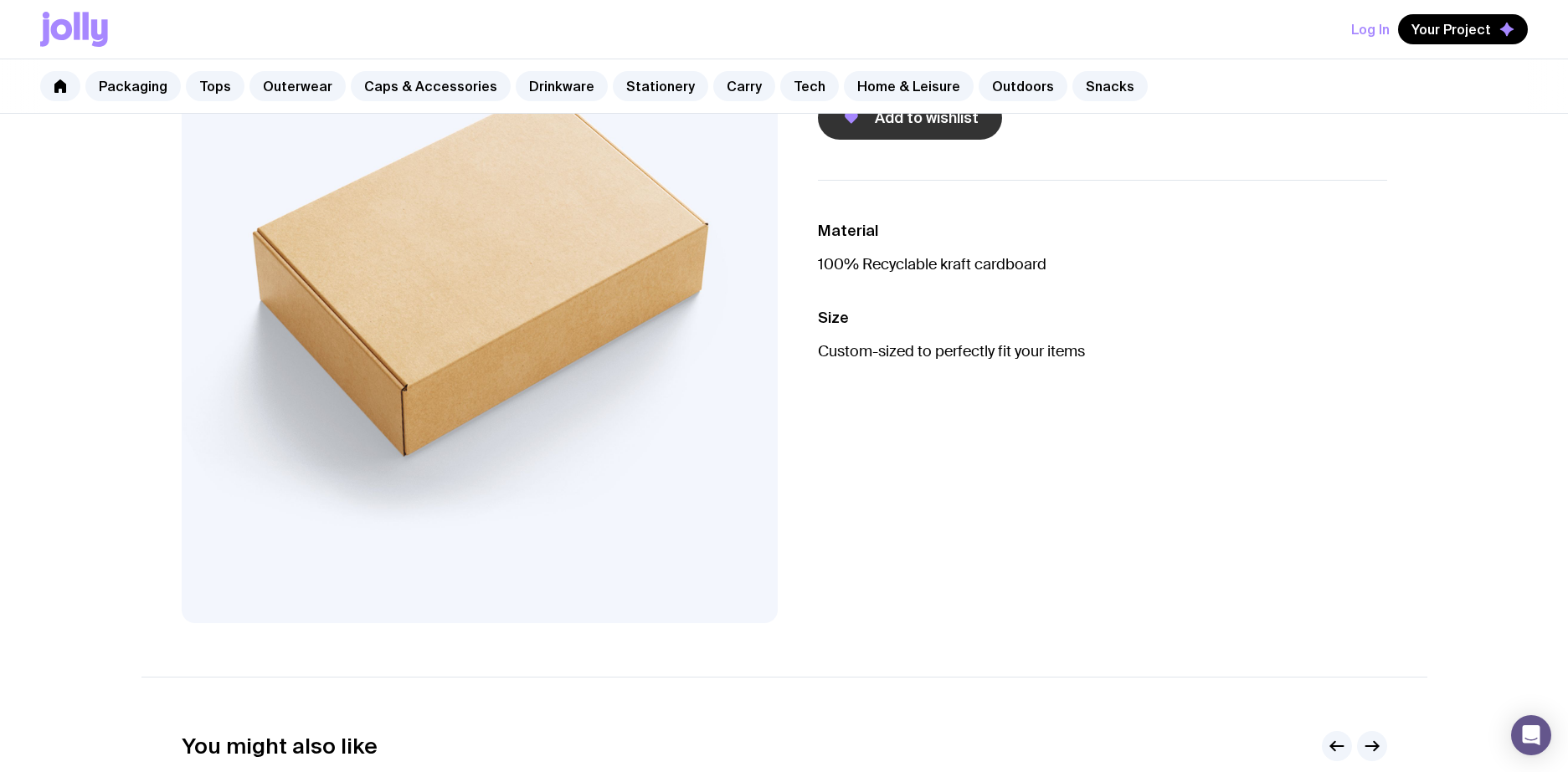
click at [894, 129] on button "Add to wishlist" at bounding box center [910, 117] width 184 height 44
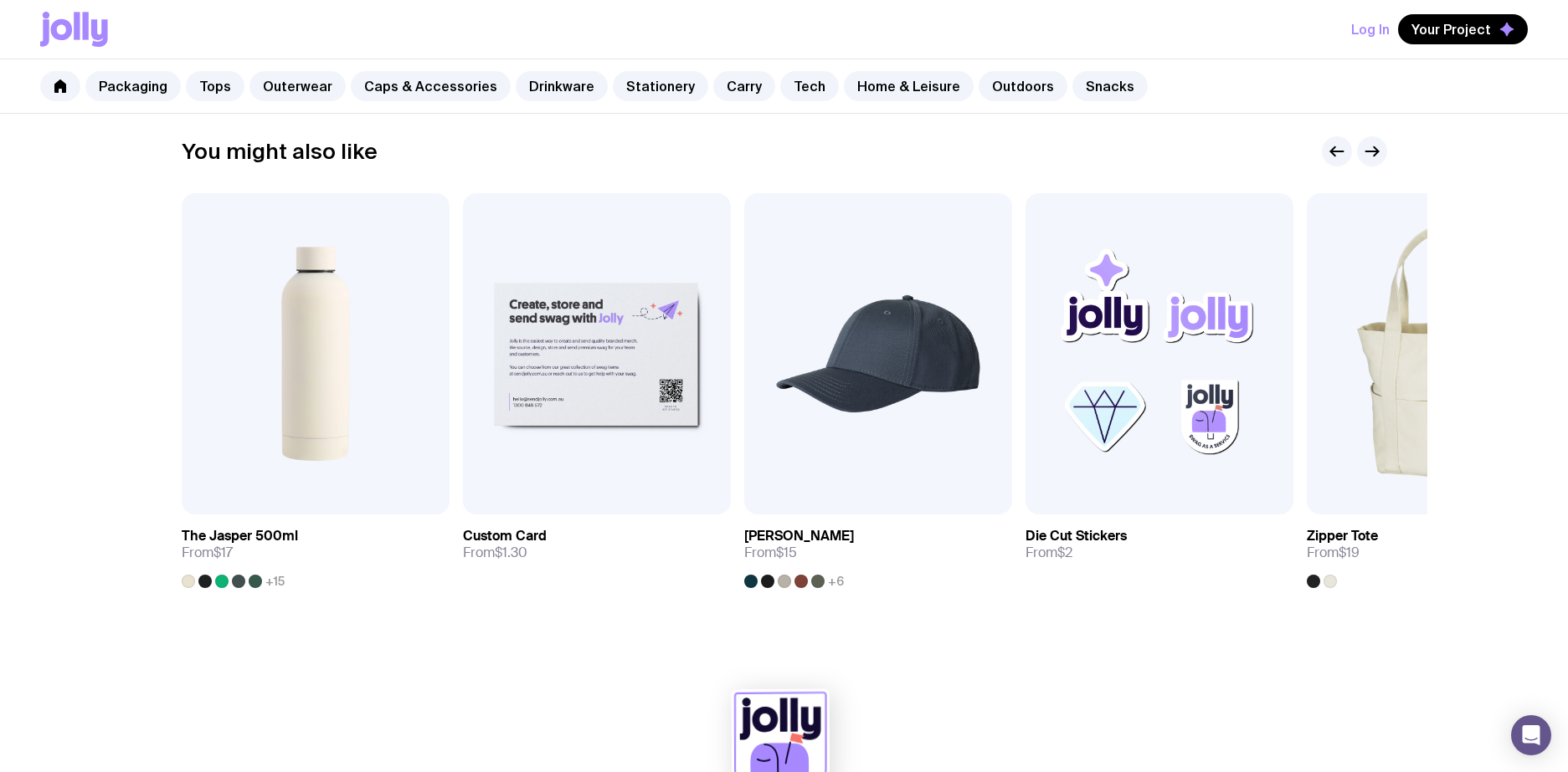
scroll to position [843, 0]
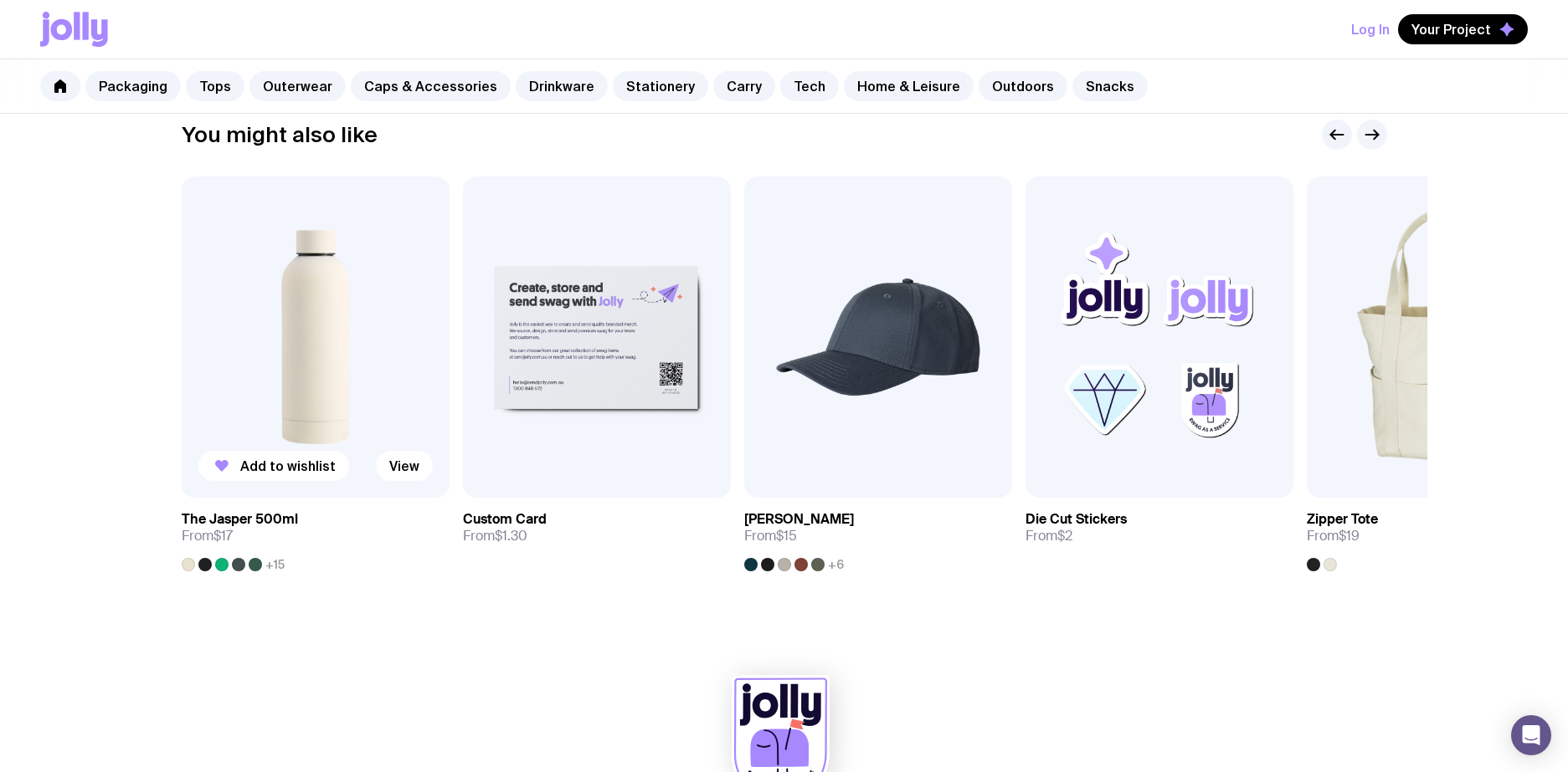
click at [322, 383] on img at bounding box center [315, 337] width 267 height 321
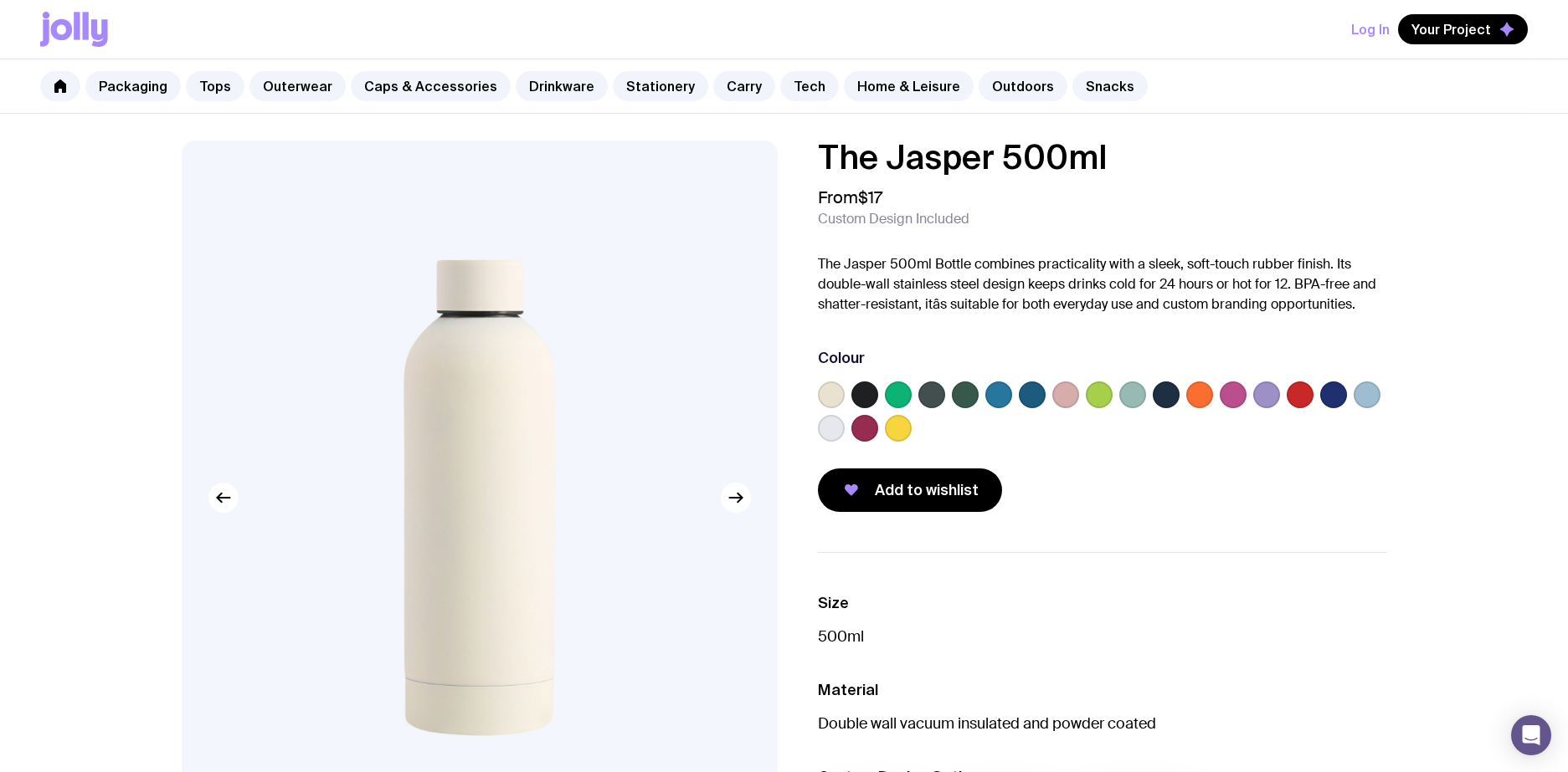
click at [1030, 398] on label at bounding box center [1031, 394] width 27 height 27
click at [0, 0] on input "radio" at bounding box center [0, 0] width 0 height 0
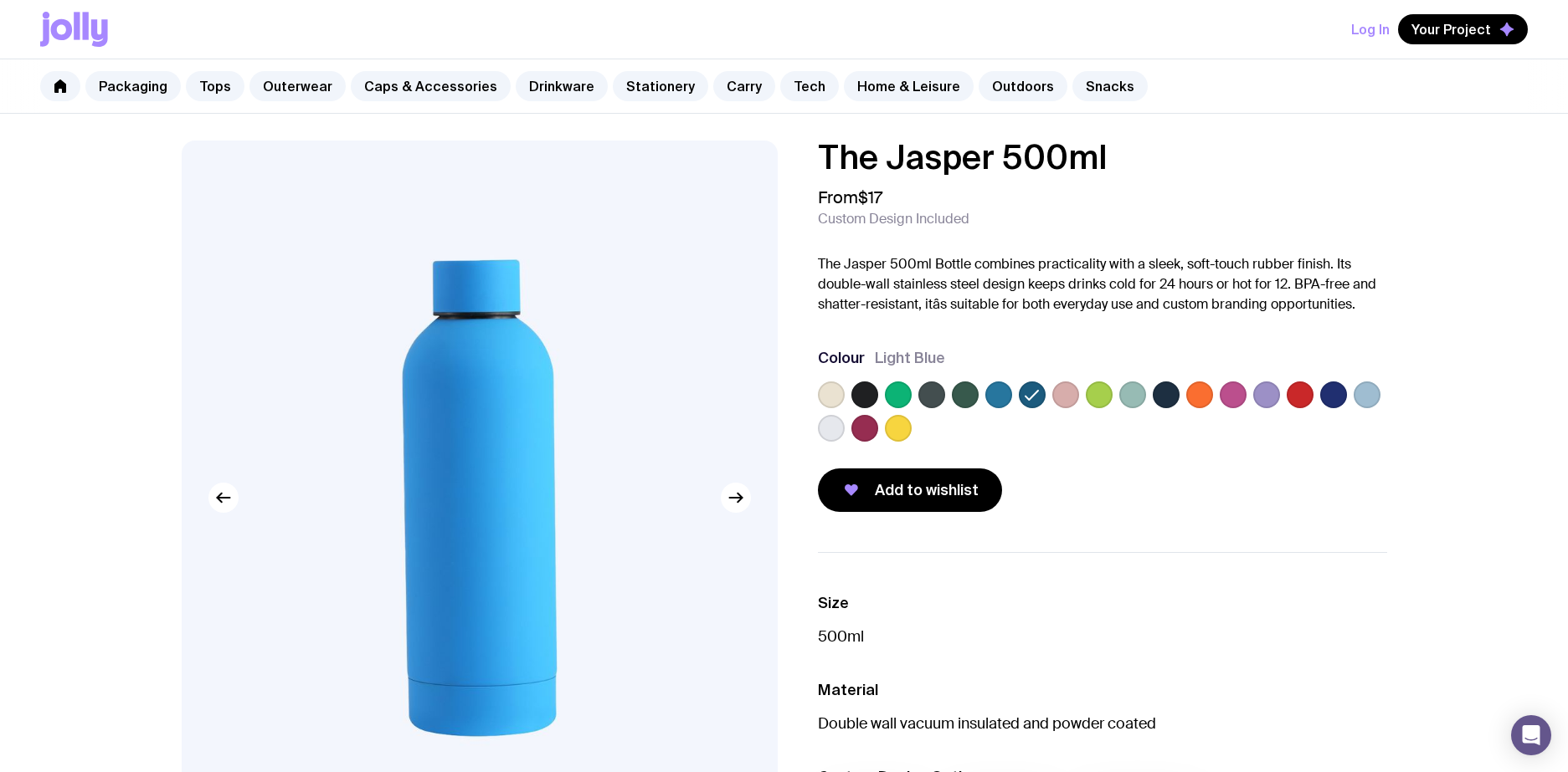
click at [833, 422] on label at bounding box center [831, 428] width 27 height 27
click at [0, 0] on input "radio" at bounding box center [0, 0] width 0 height 0
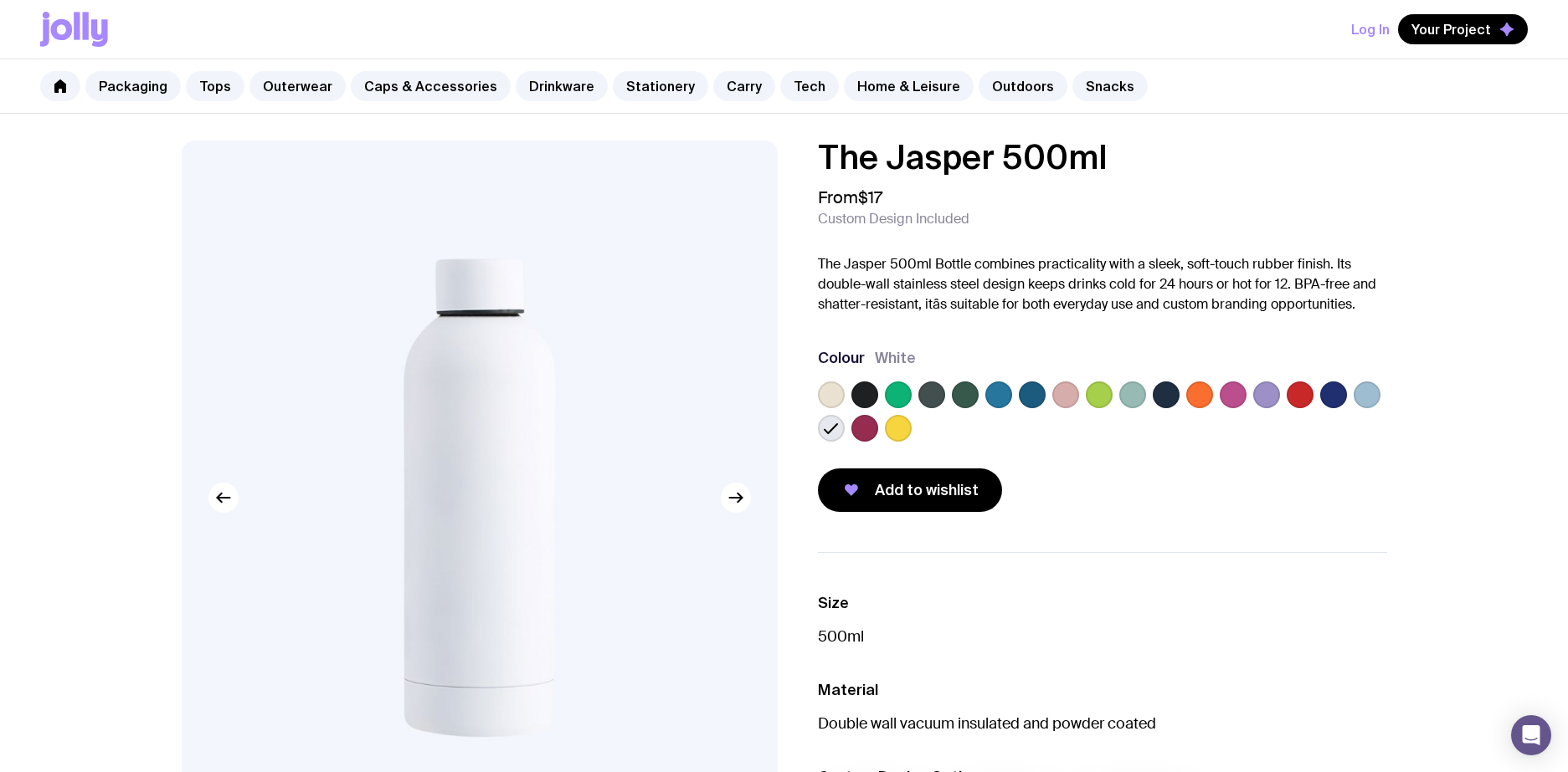
click at [832, 392] on label at bounding box center [831, 394] width 27 height 27
click at [0, 0] on input "radio" at bounding box center [0, 0] width 0 height 0
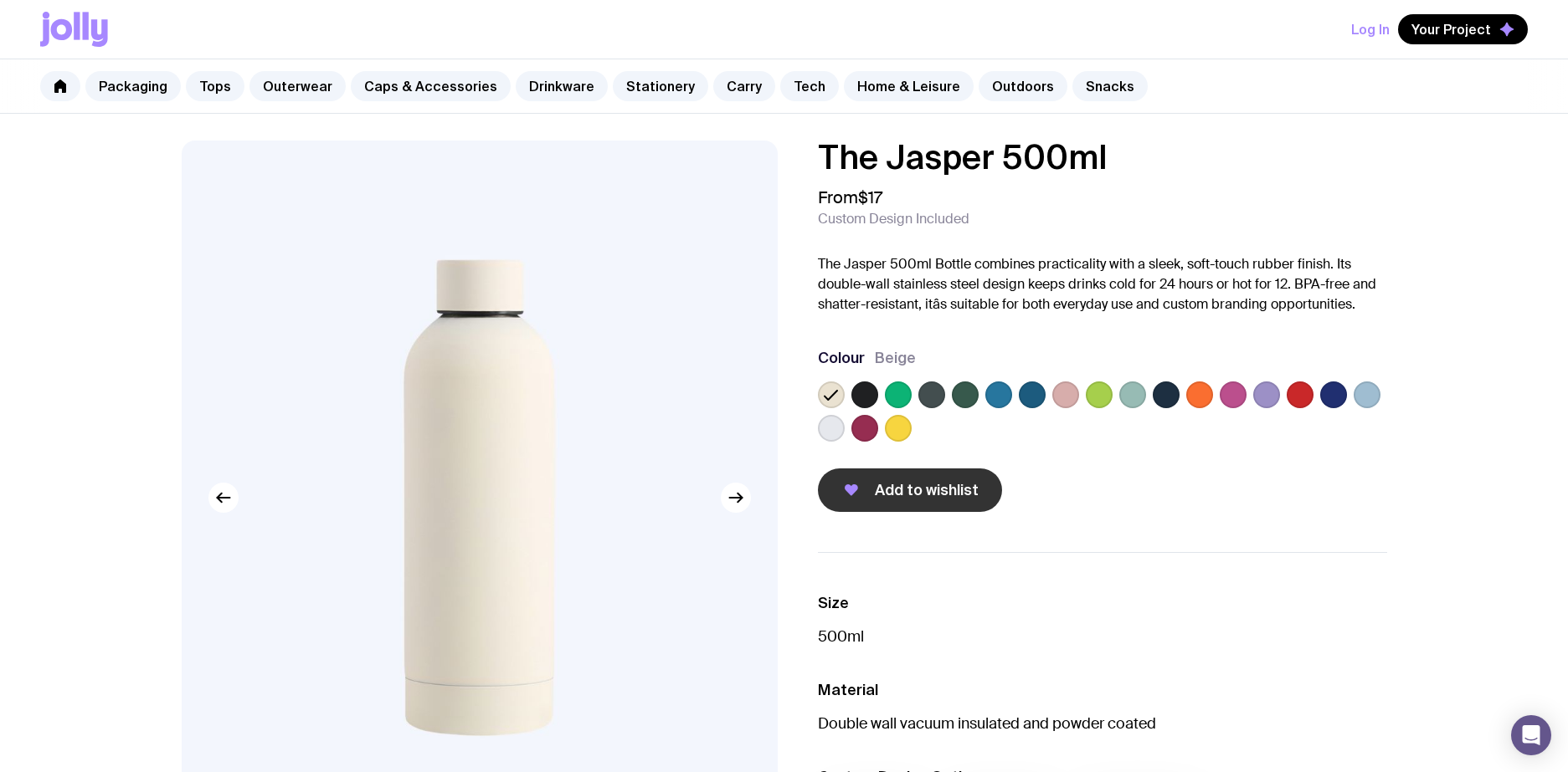
click at [894, 488] on span "Add to wishlist" at bounding box center [926, 489] width 104 height 20
click at [1362, 165] on h1 "The Jasper 500ml" at bounding box center [1102, 157] width 569 height 33
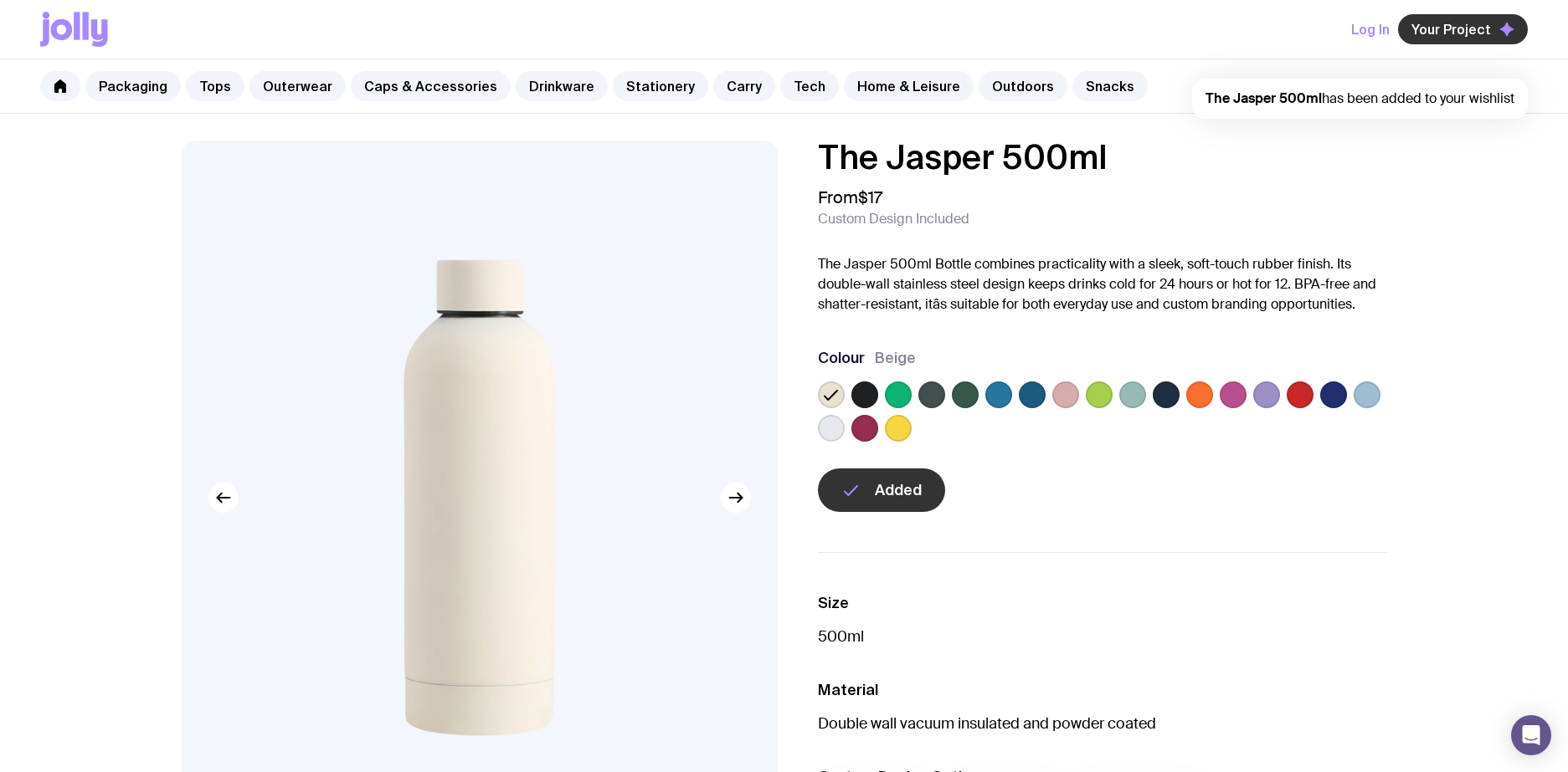
click at [1469, 34] on span "Your Project" at bounding box center [1451, 29] width 80 height 17
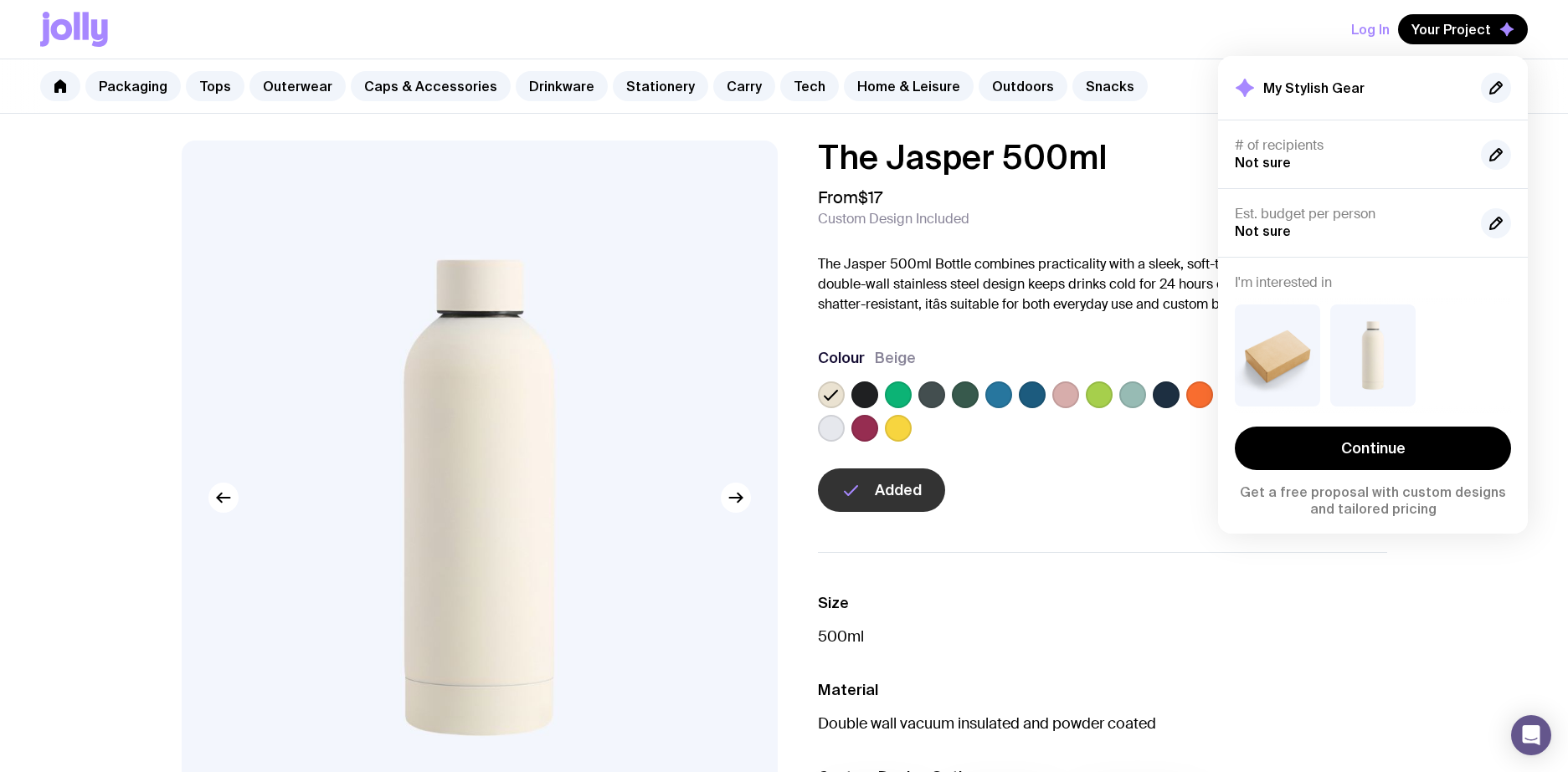
click at [1150, 33] on div "Log In Your Project My Stylish Gear # of recipients Not sure Est. budget per pe…" at bounding box center [784, 29] width 1487 height 58
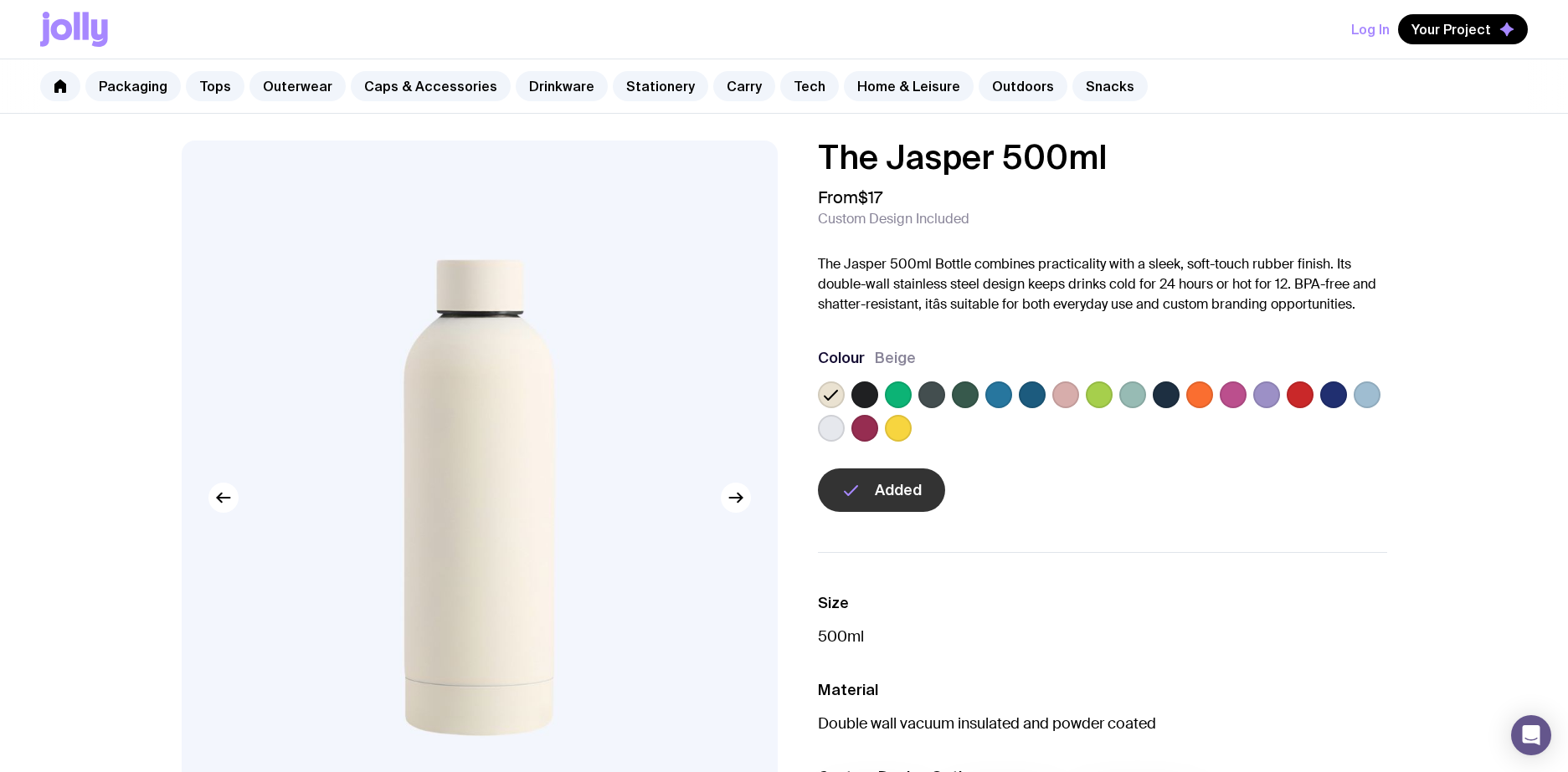
click at [99, 27] on icon at bounding box center [74, 29] width 68 height 35
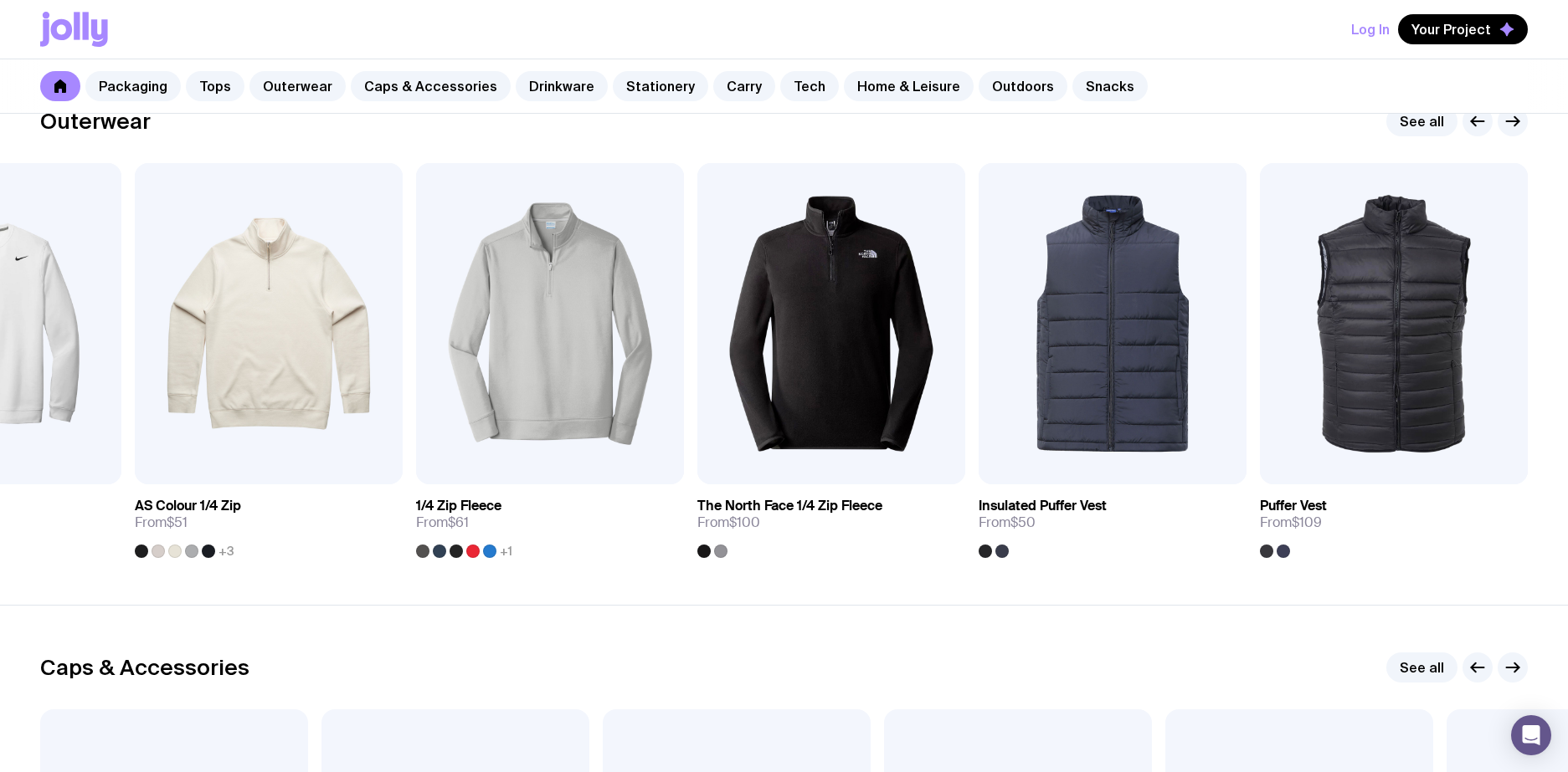
scroll to position [1168, 0]
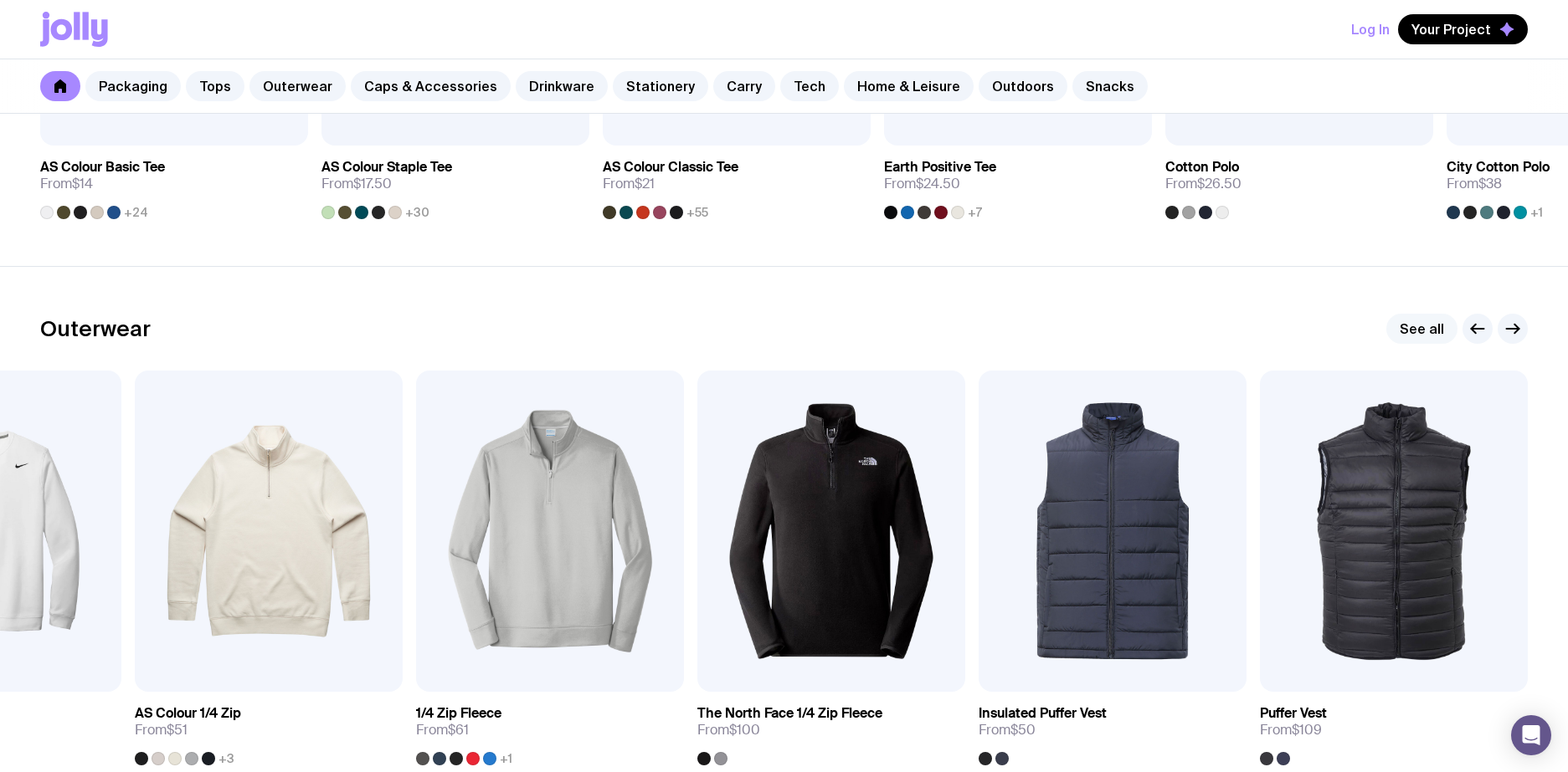
click at [1415, 329] on link "See all" at bounding box center [1421, 328] width 71 height 30
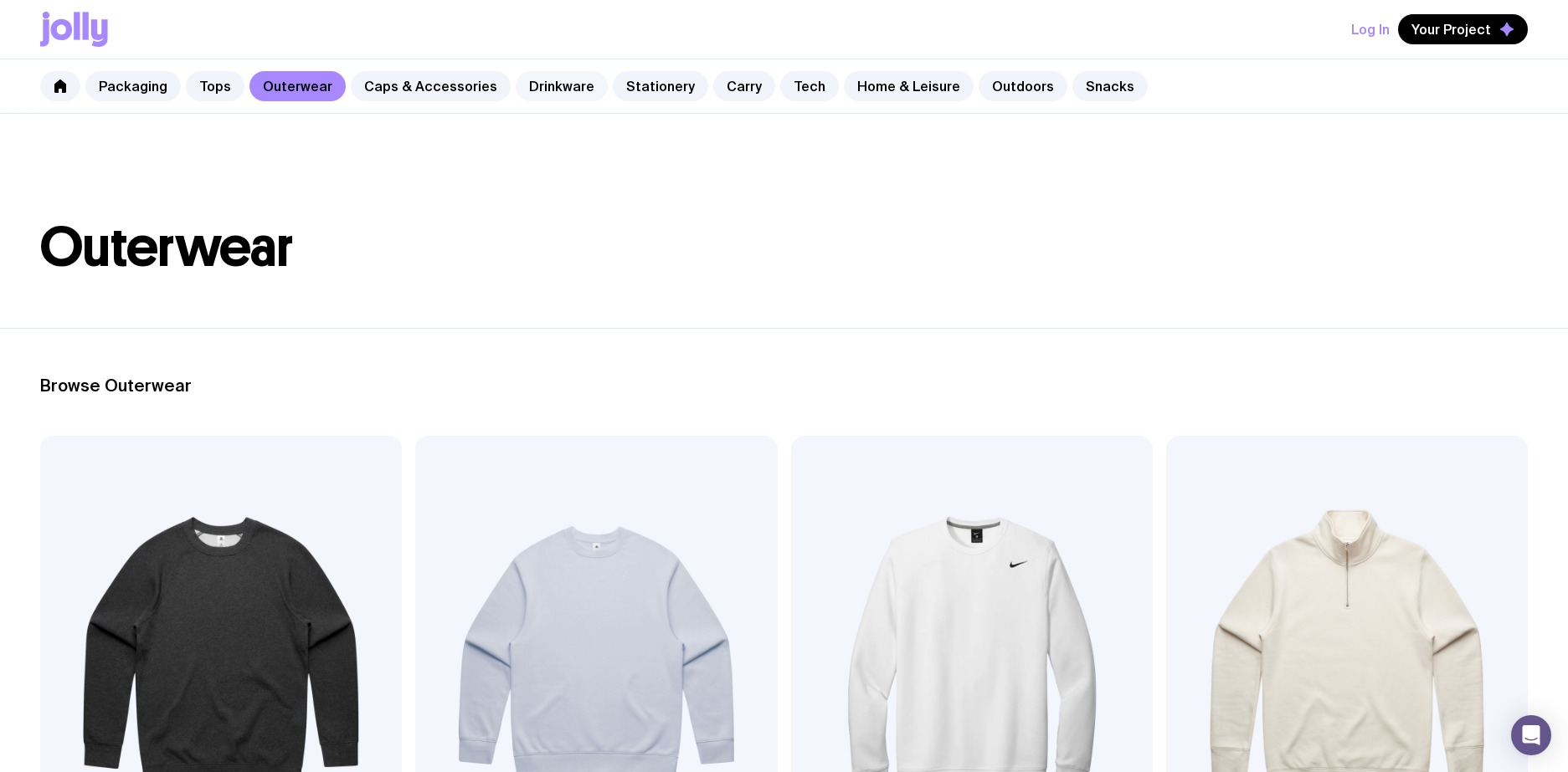
click at [526, 93] on link "Drinkware" at bounding box center [561, 86] width 92 height 30
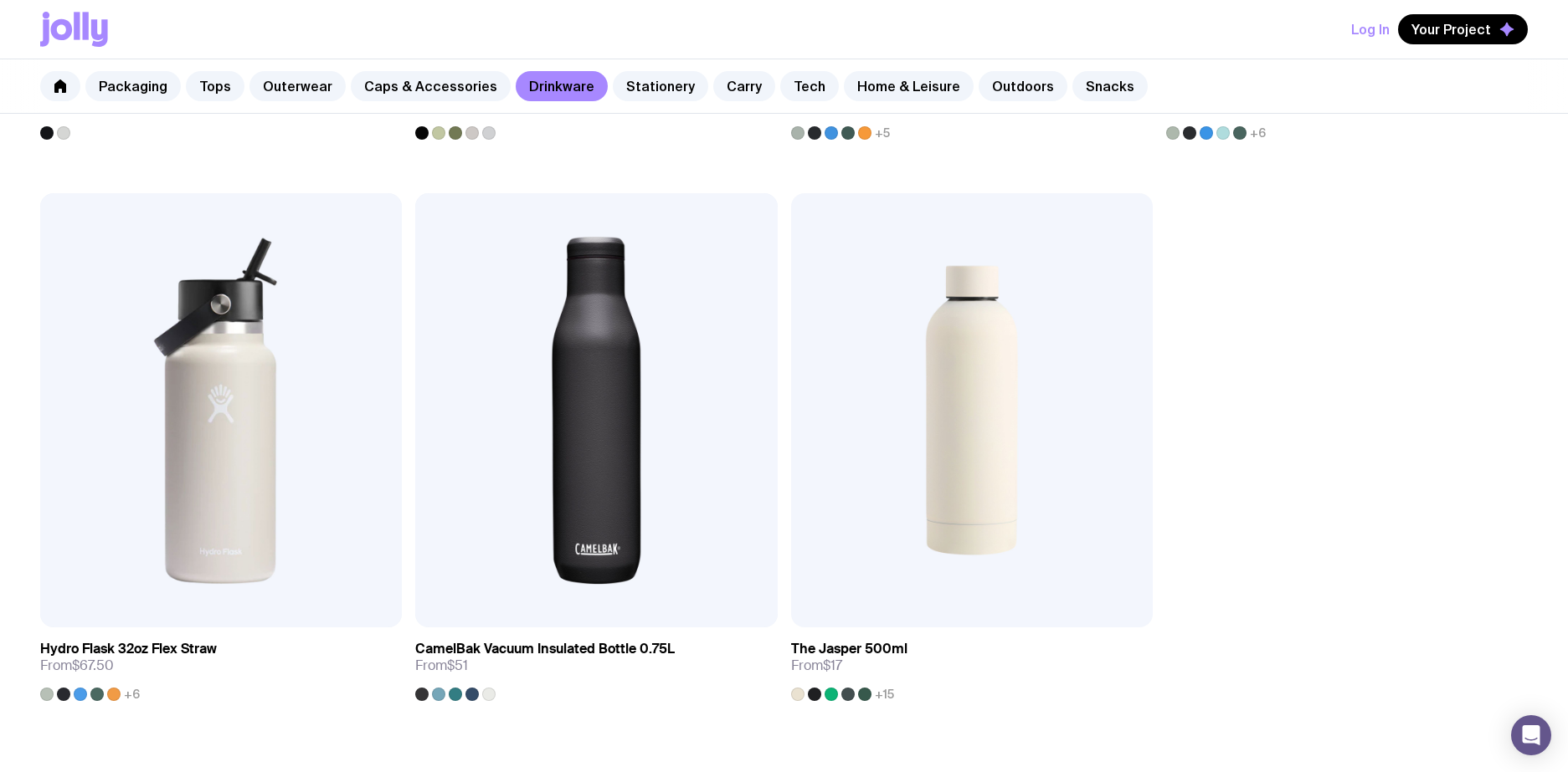
scroll to position [2989, 0]
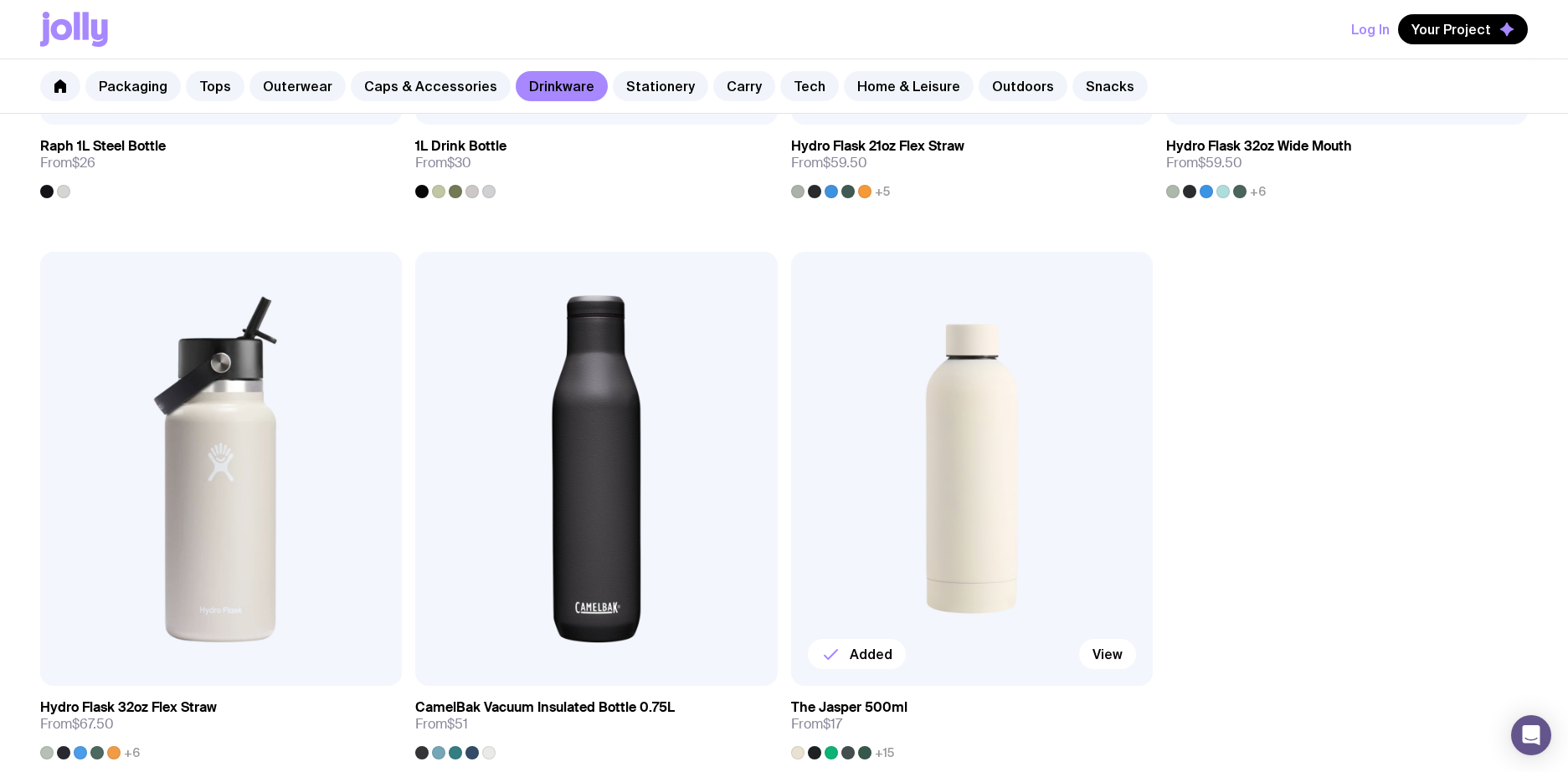
click at [954, 463] on img at bounding box center [972, 469] width 362 height 434
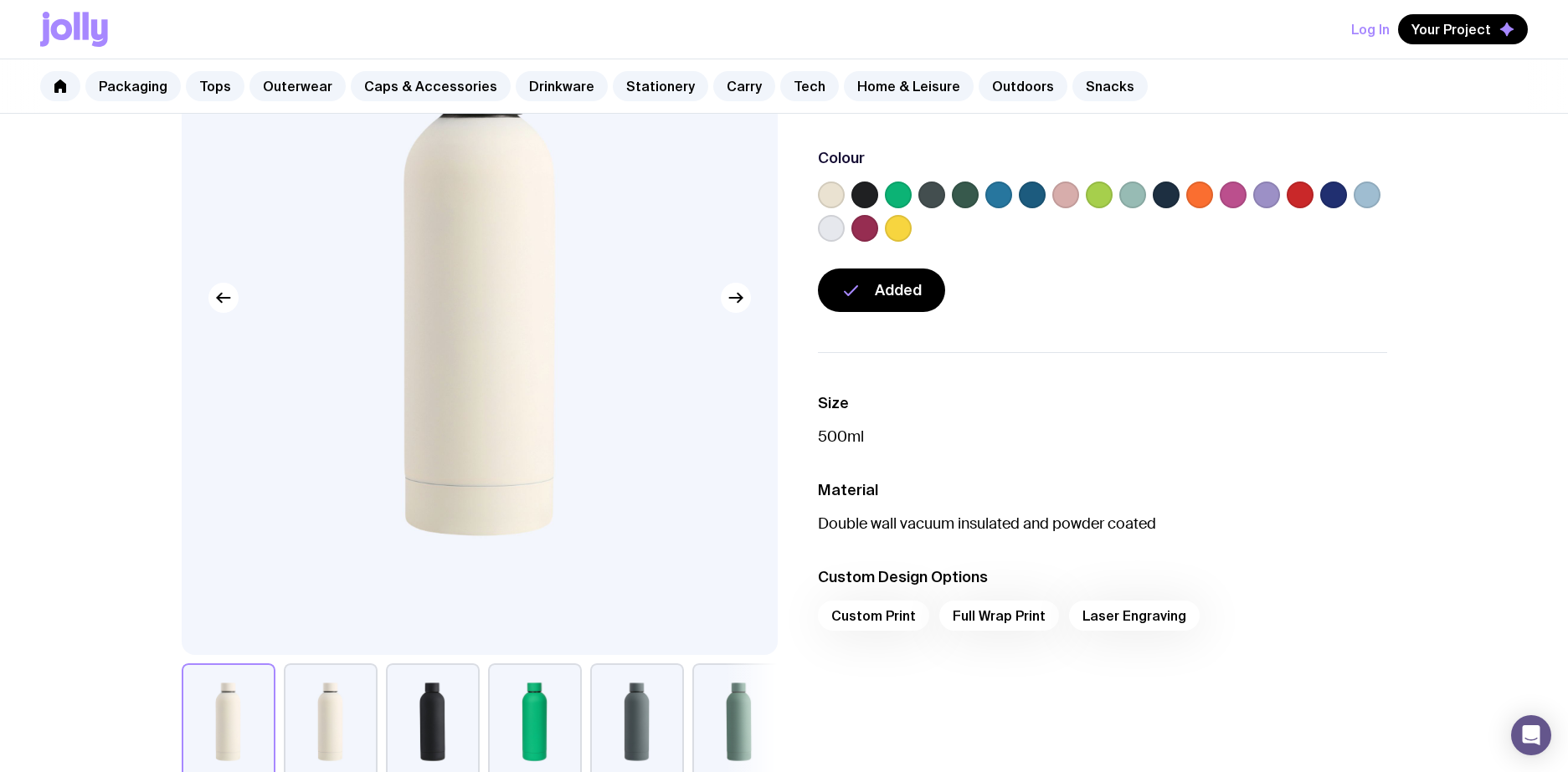
scroll to position [218, 0]
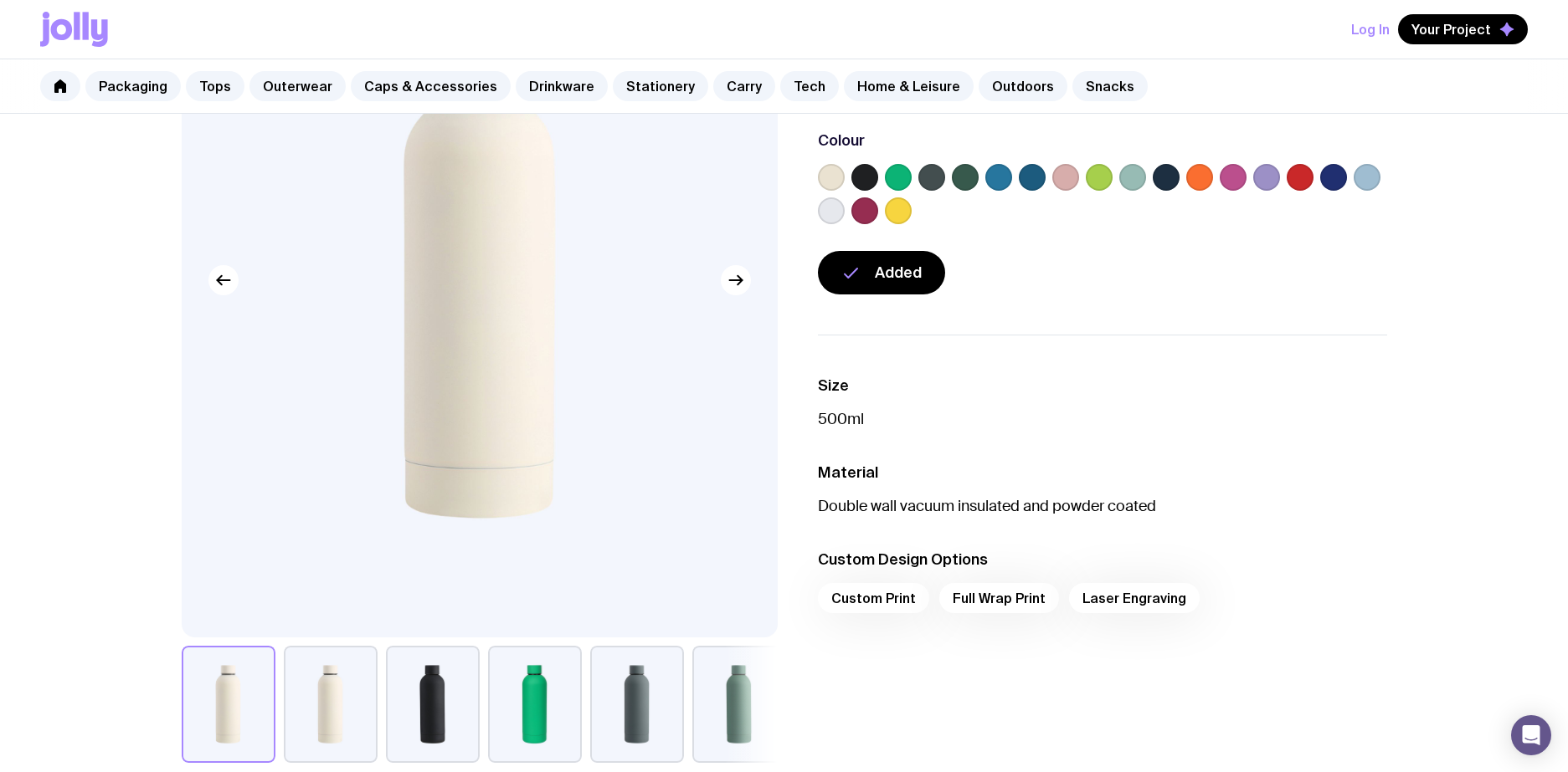
click at [875, 600] on div "Custom Print Full Wrap Print Laser Engraving" at bounding box center [1102, 603] width 569 height 40
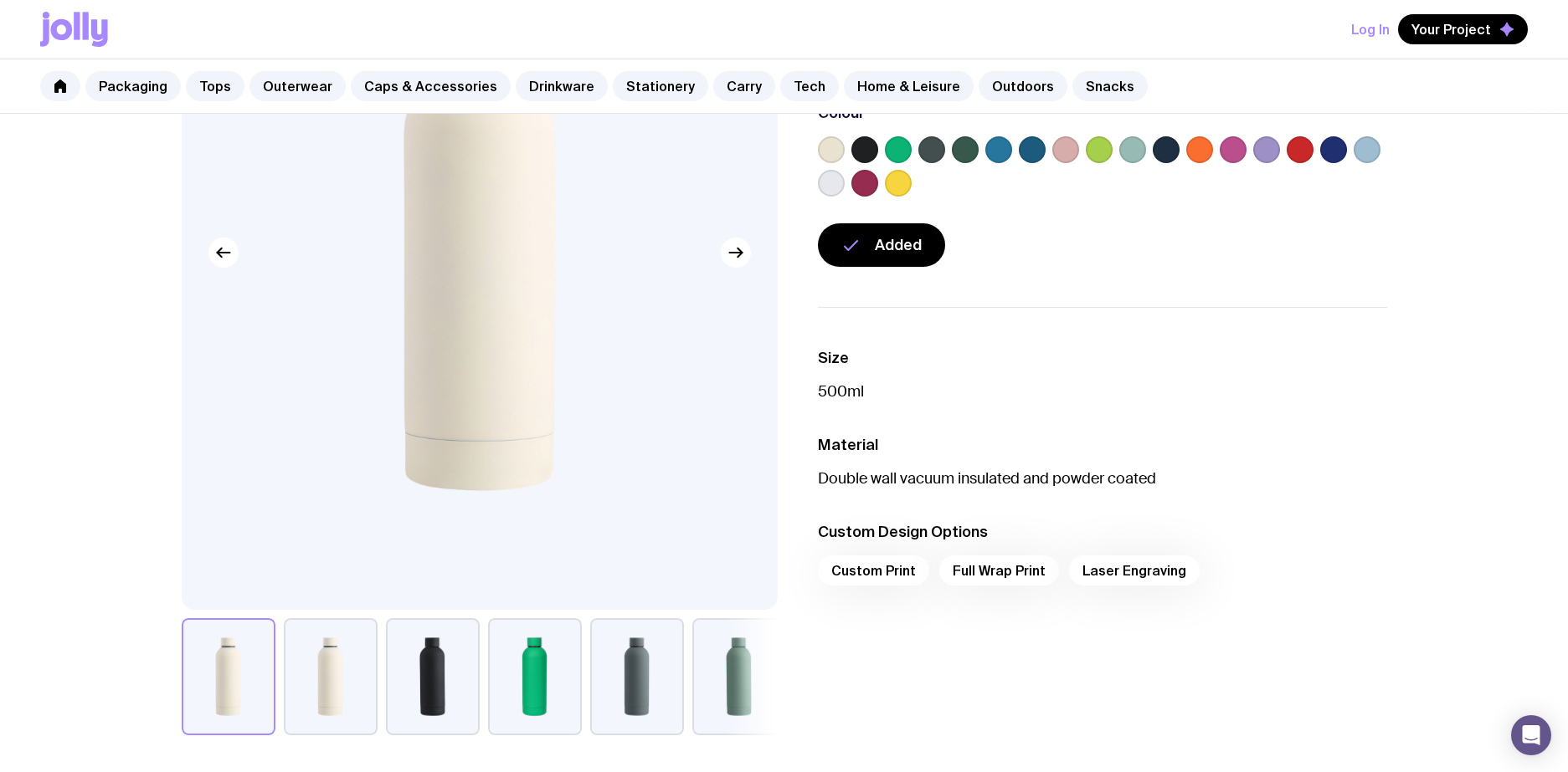
scroll to position [248, 0]
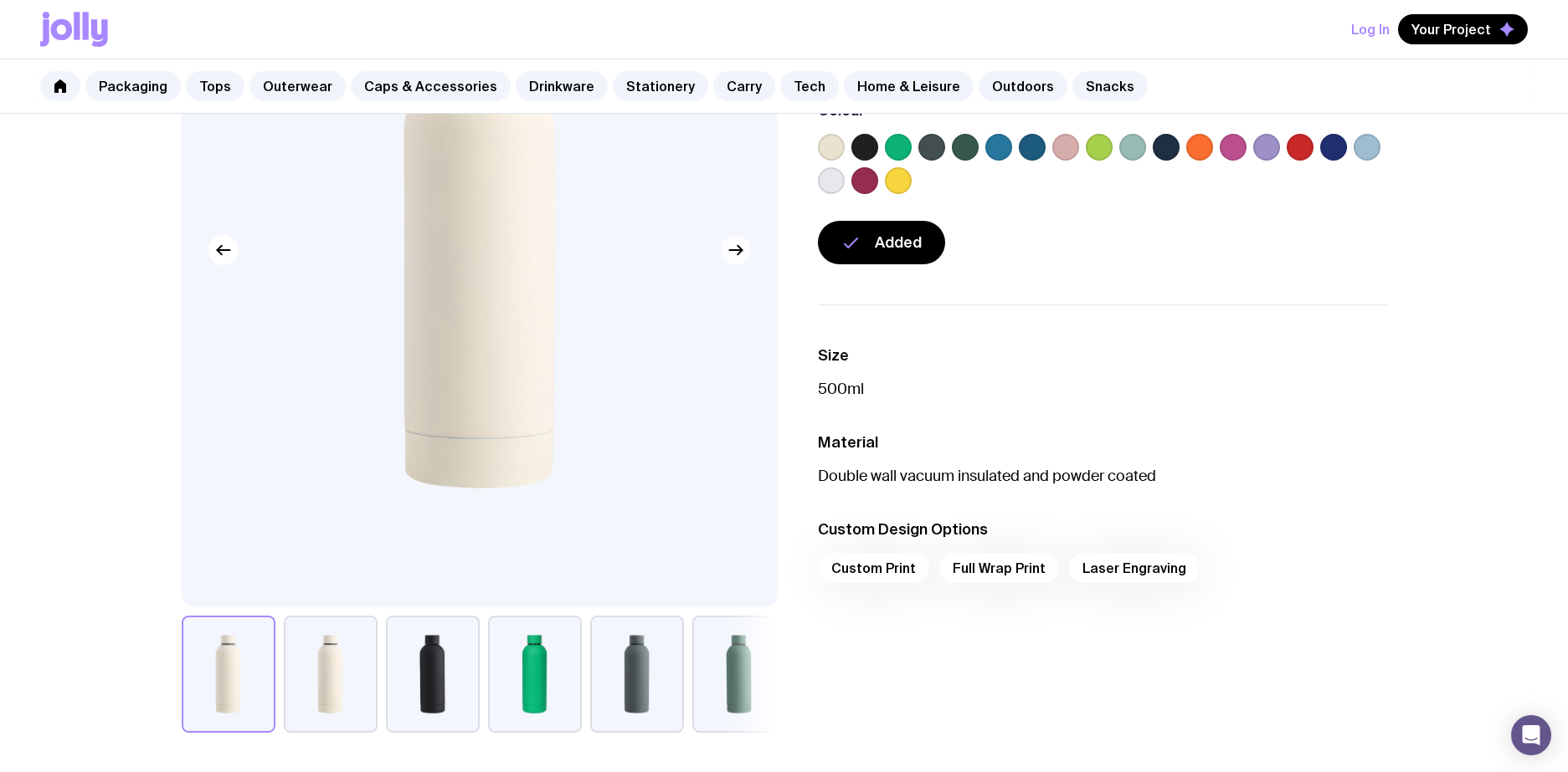
click at [747, 242] on button "button" at bounding box center [736, 249] width 30 height 30
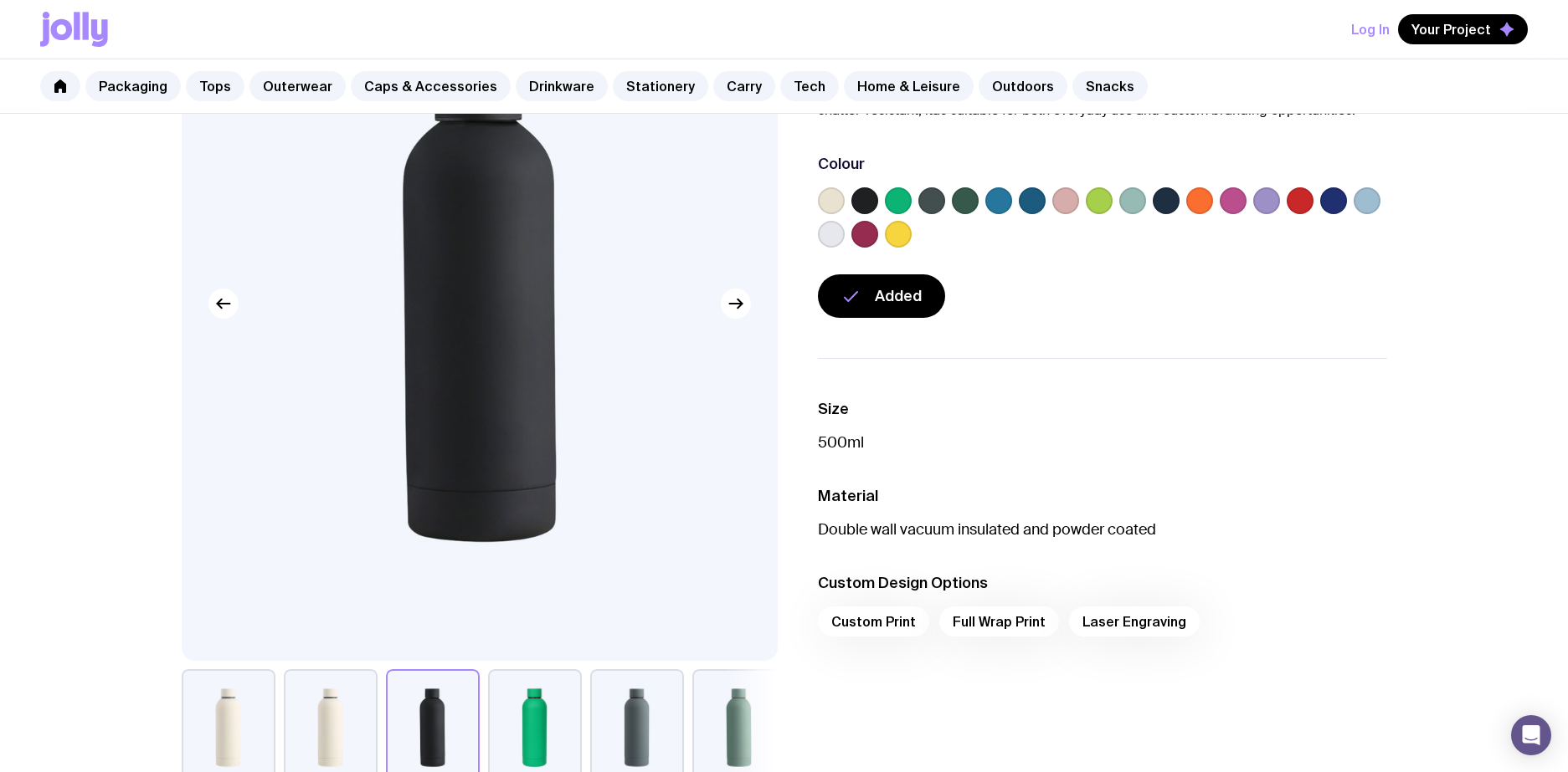
scroll to position [190, 0]
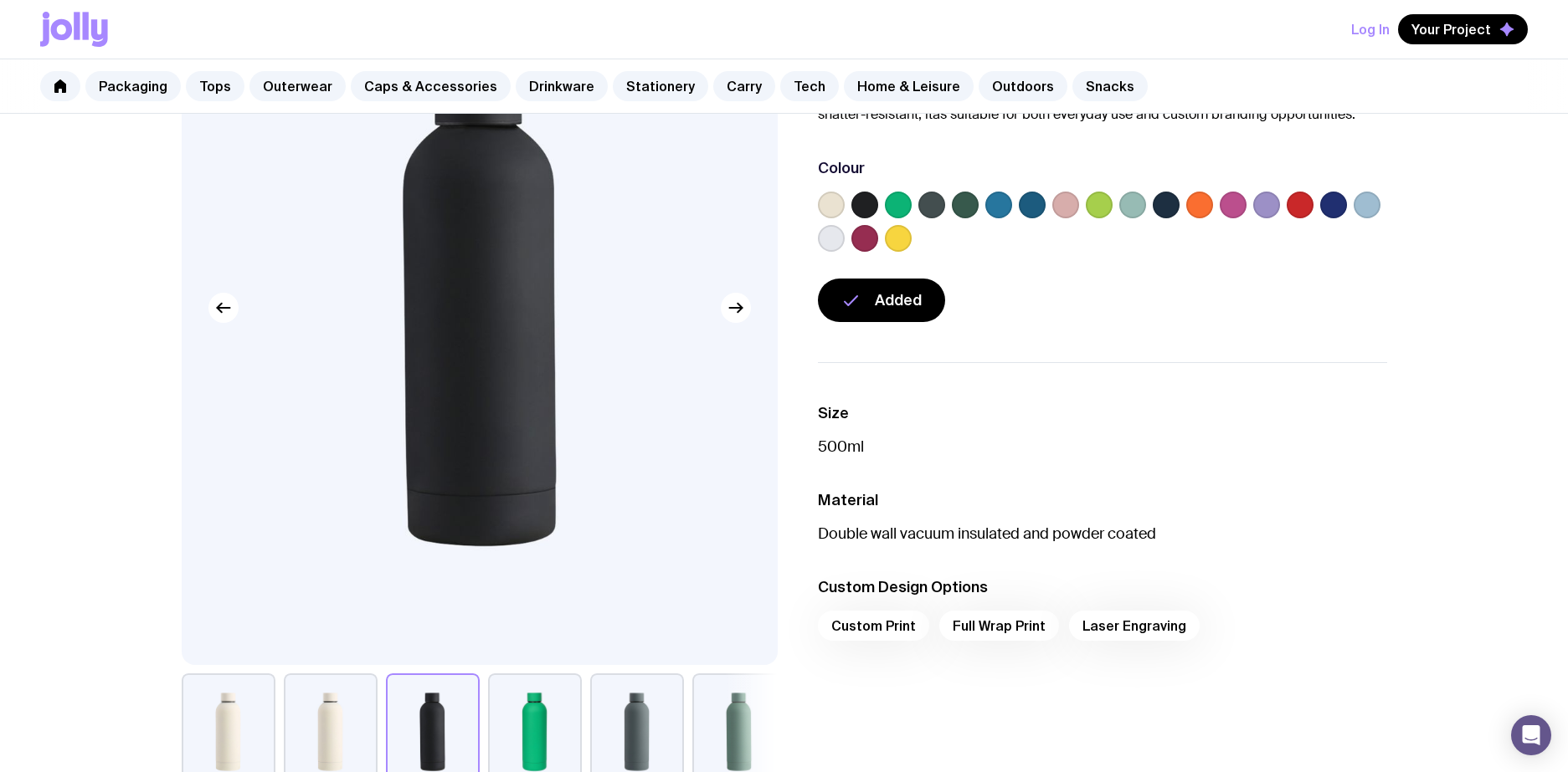
click at [1334, 204] on label at bounding box center [1333, 205] width 27 height 27
click at [0, 0] on input "radio" at bounding box center [0, 0] width 0 height 0
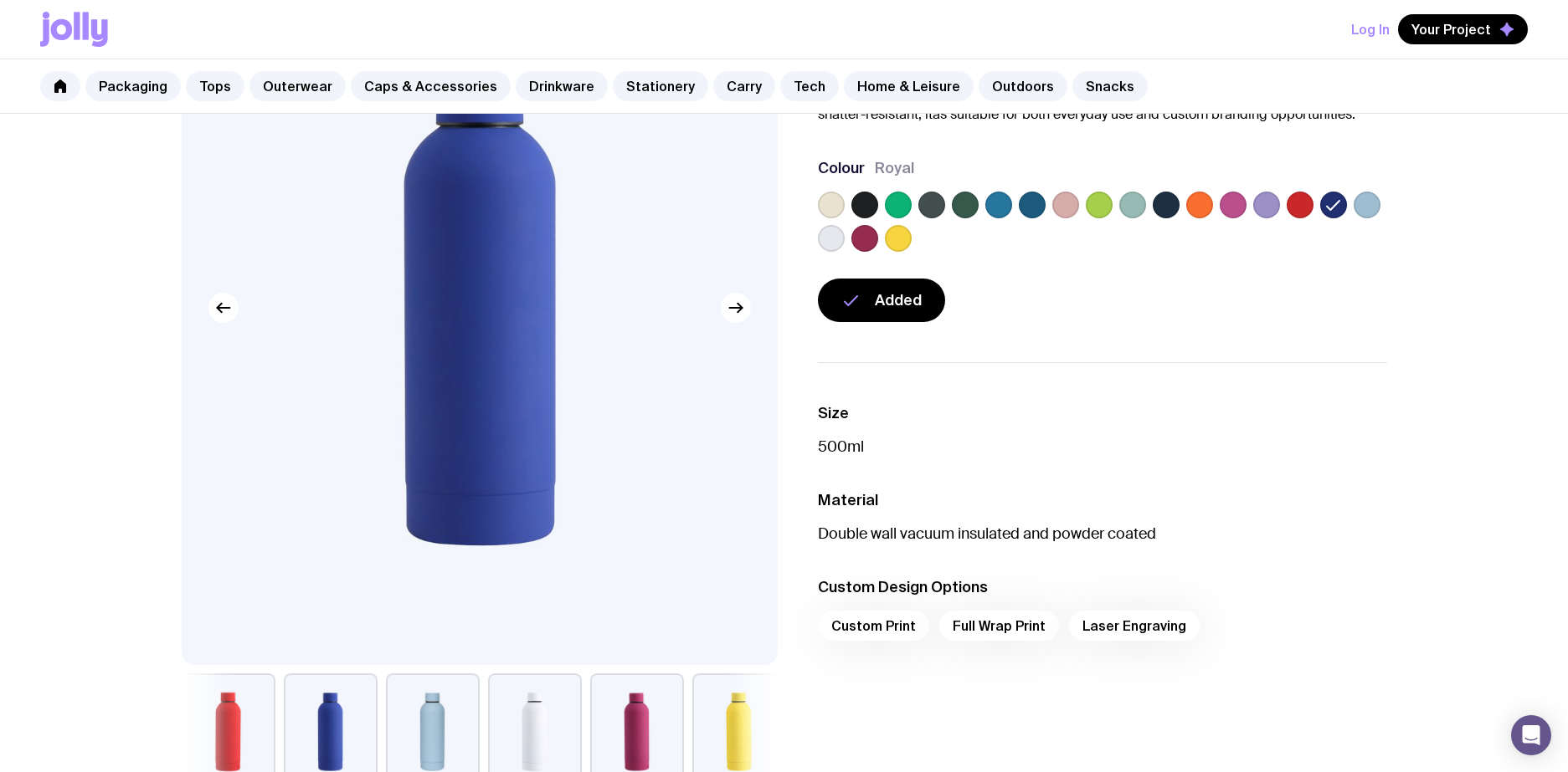
click at [937, 204] on label at bounding box center [931, 205] width 27 height 27
click at [0, 0] on input "radio" at bounding box center [0, 0] width 0 height 0
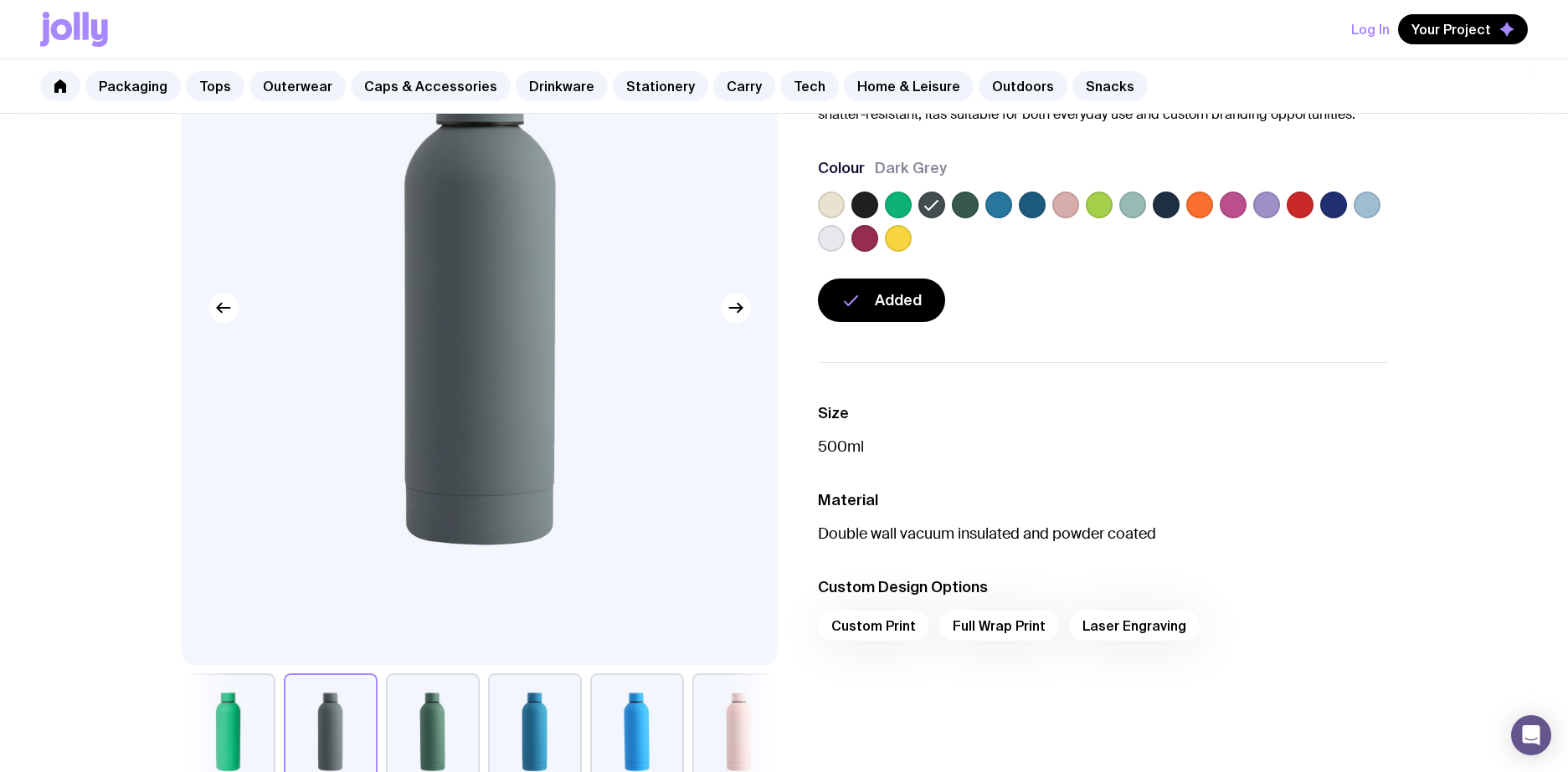
click at [961, 206] on label at bounding box center [964, 205] width 27 height 27
click at [0, 0] on input "radio" at bounding box center [0, 0] width 0 height 0
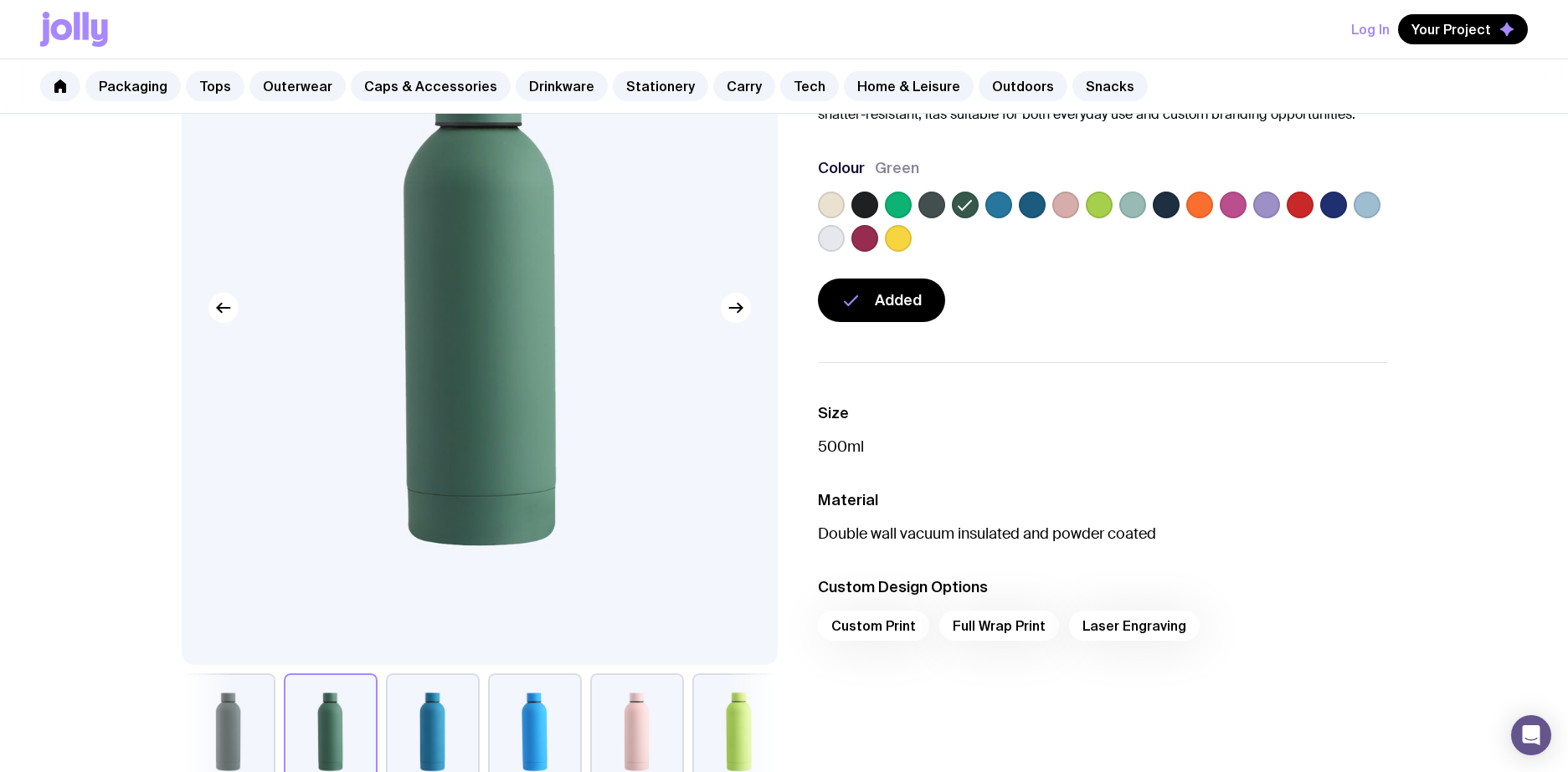
click at [940, 205] on label at bounding box center [931, 205] width 27 height 27
click at [0, 0] on input "radio" at bounding box center [0, 0] width 0 height 0
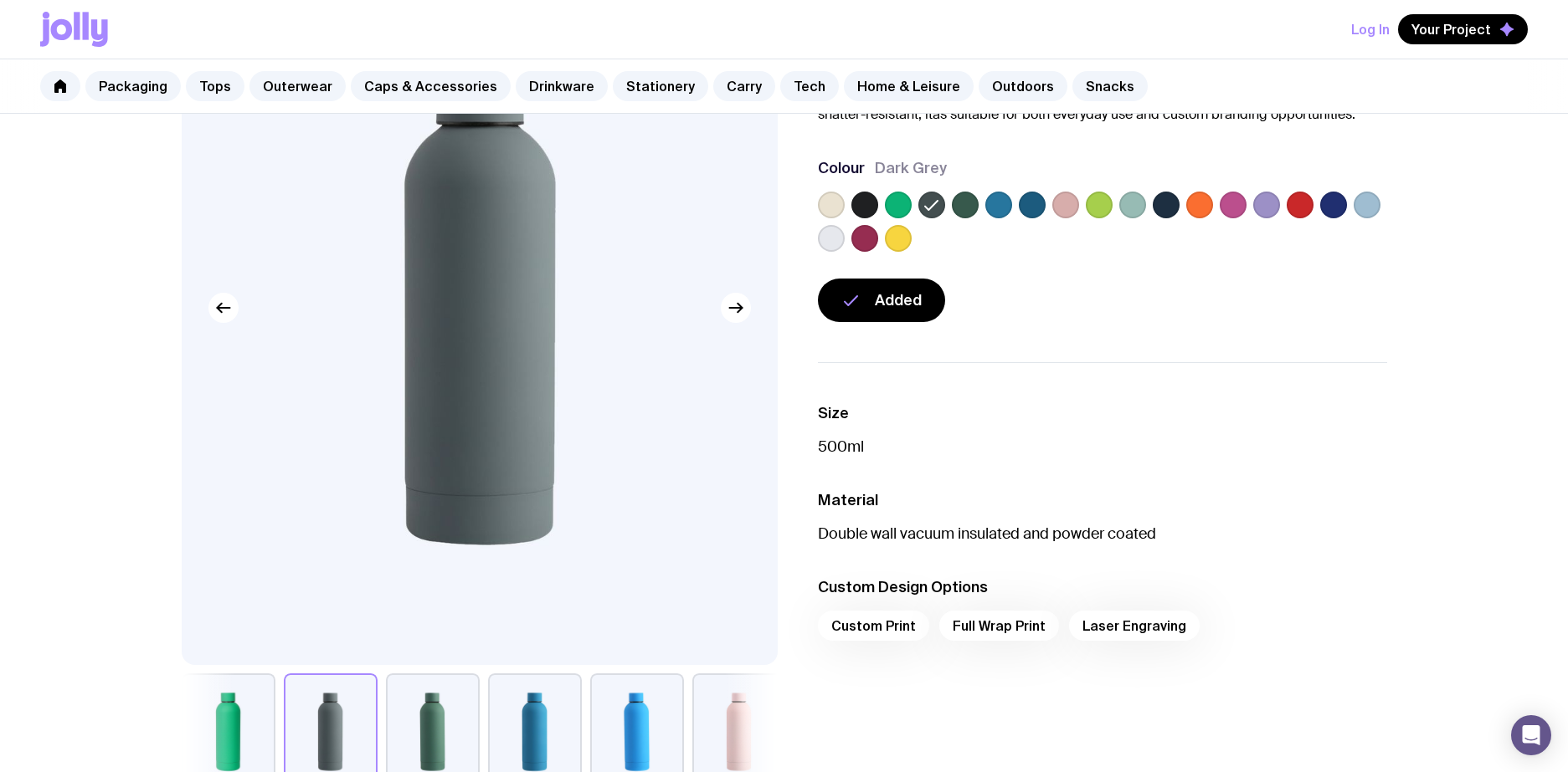
click at [838, 235] on label at bounding box center [831, 238] width 27 height 27
click at [0, 0] on input "radio" at bounding box center [0, 0] width 0 height 0
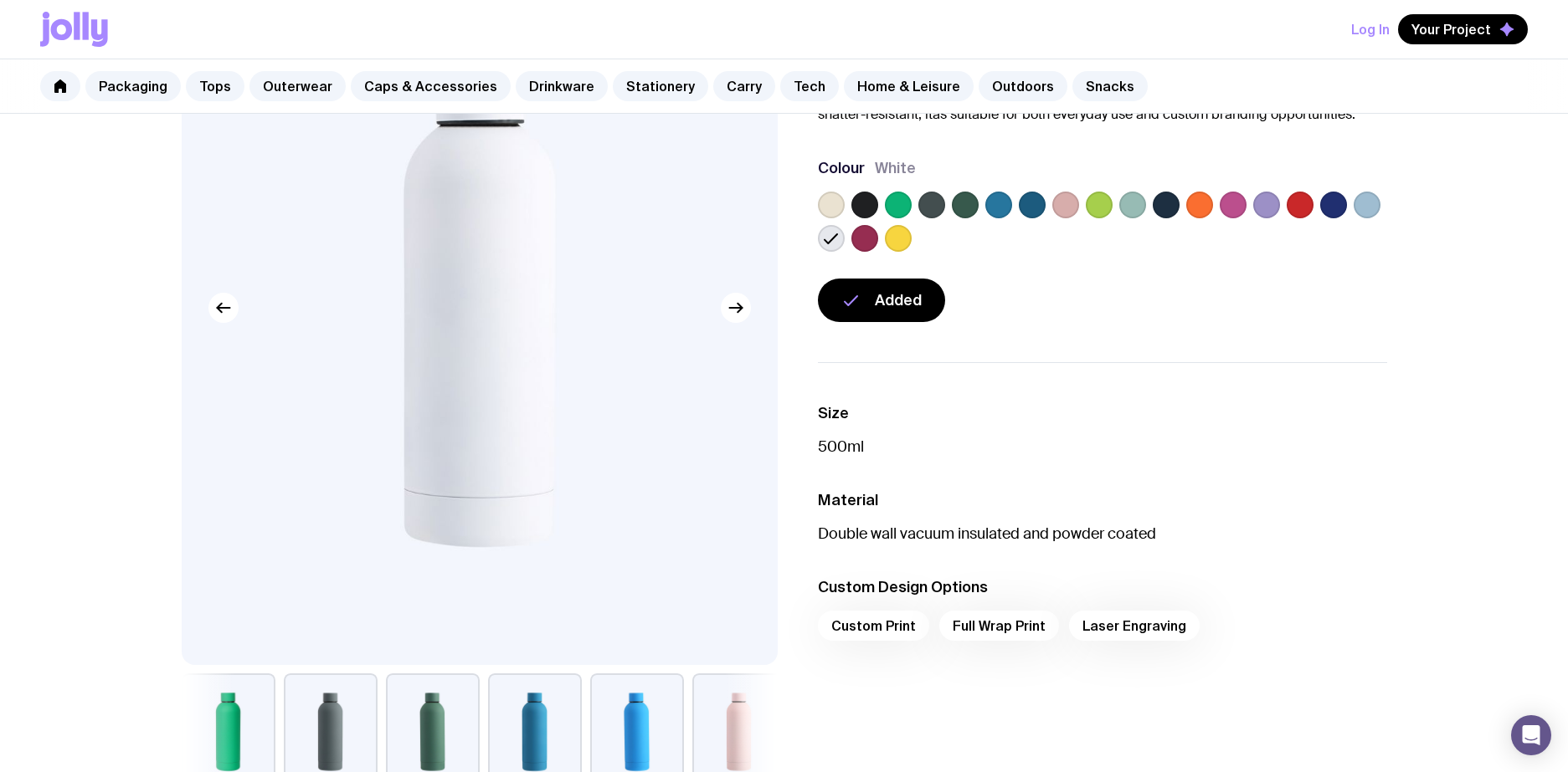
click at [832, 202] on label at bounding box center [831, 205] width 27 height 27
click at [0, 0] on input "radio" at bounding box center [0, 0] width 0 height 0
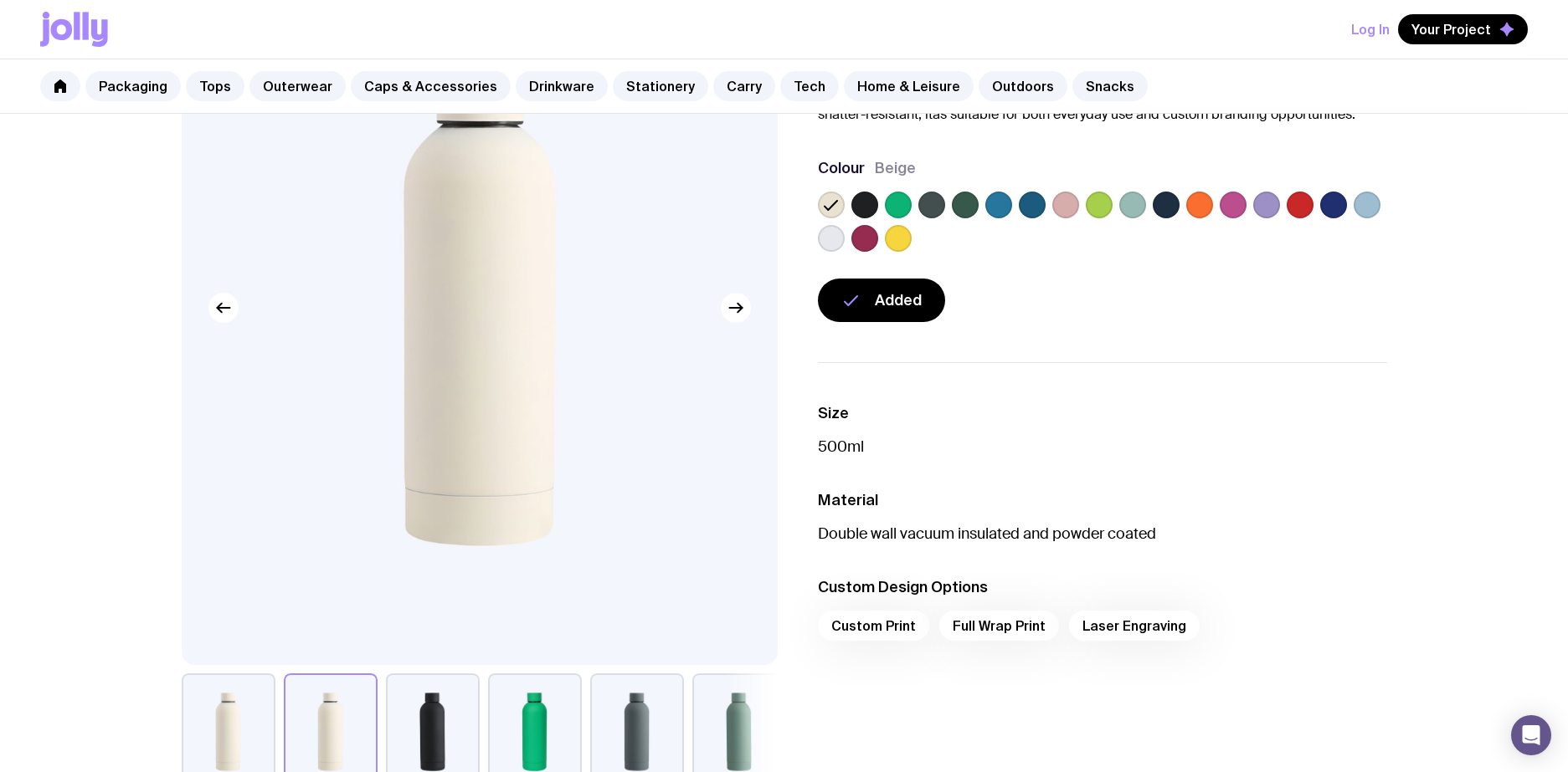
click at [1133, 204] on label at bounding box center [1132, 205] width 27 height 27
click at [0, 0] on input "radio" at bounding box center [0, 0] width 0 height 0
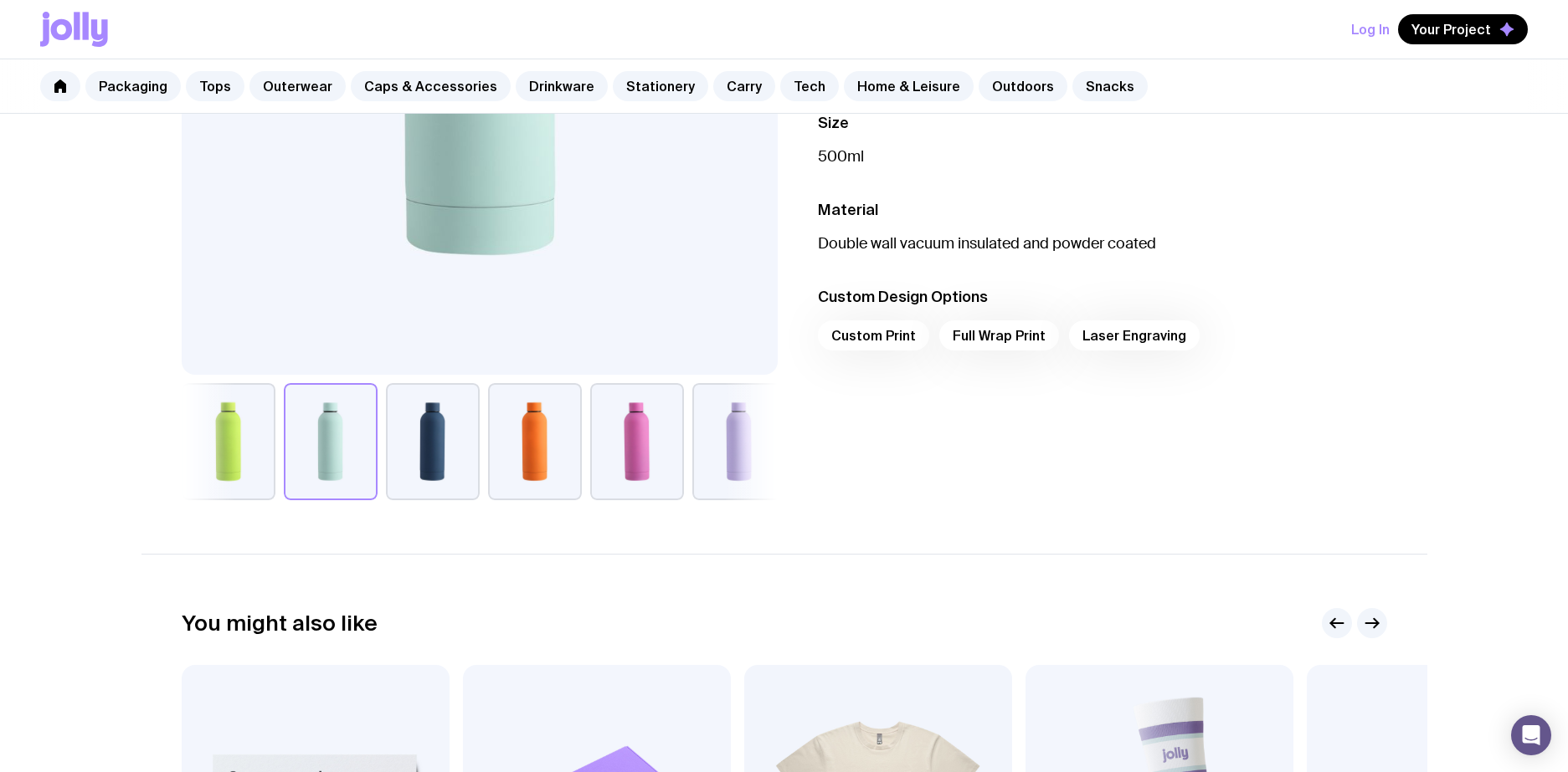
scroll to position [864, 0]
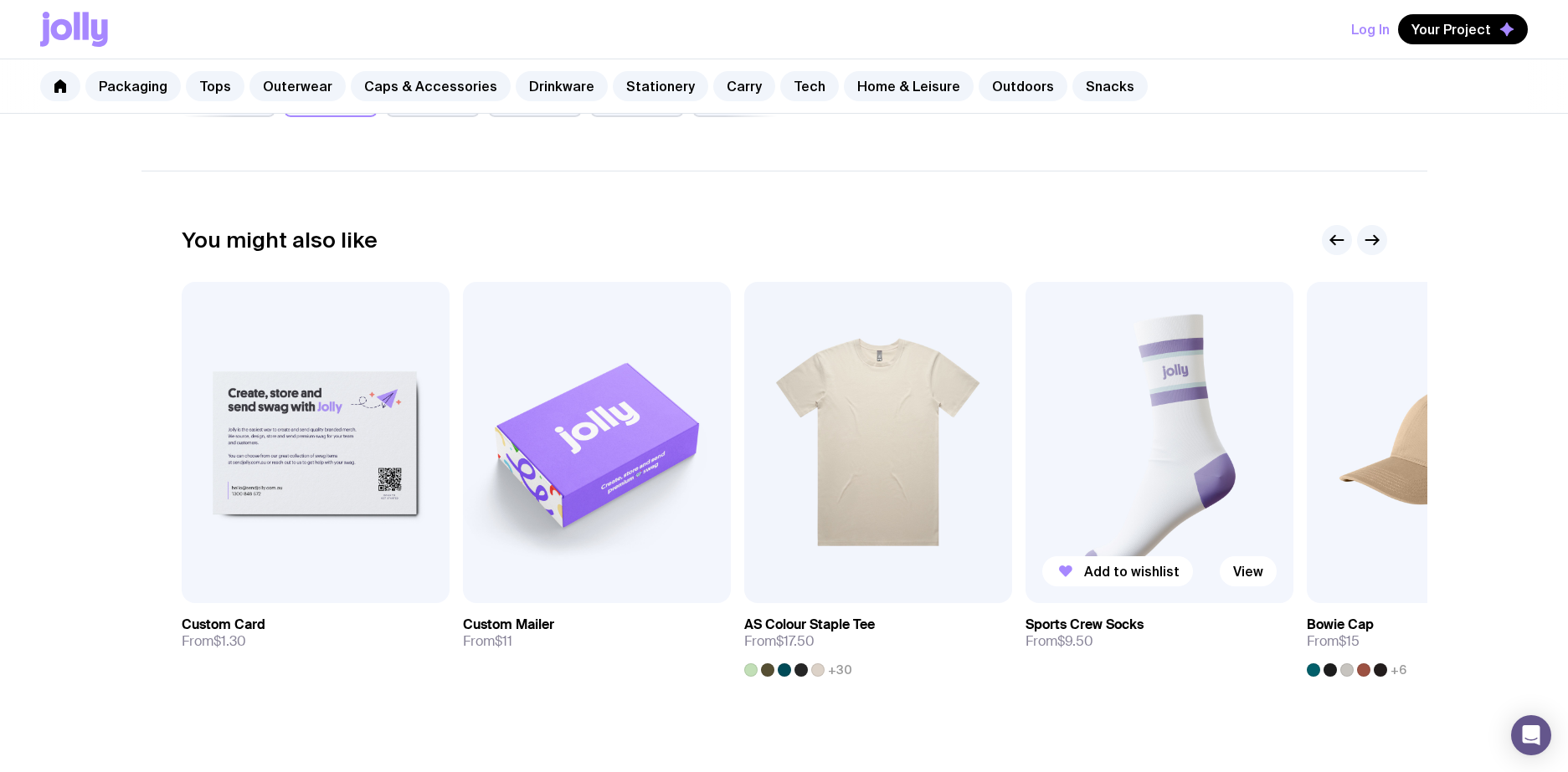
click at [1107, 490] on img at bounding box center [1159, 442] width 267 height 321
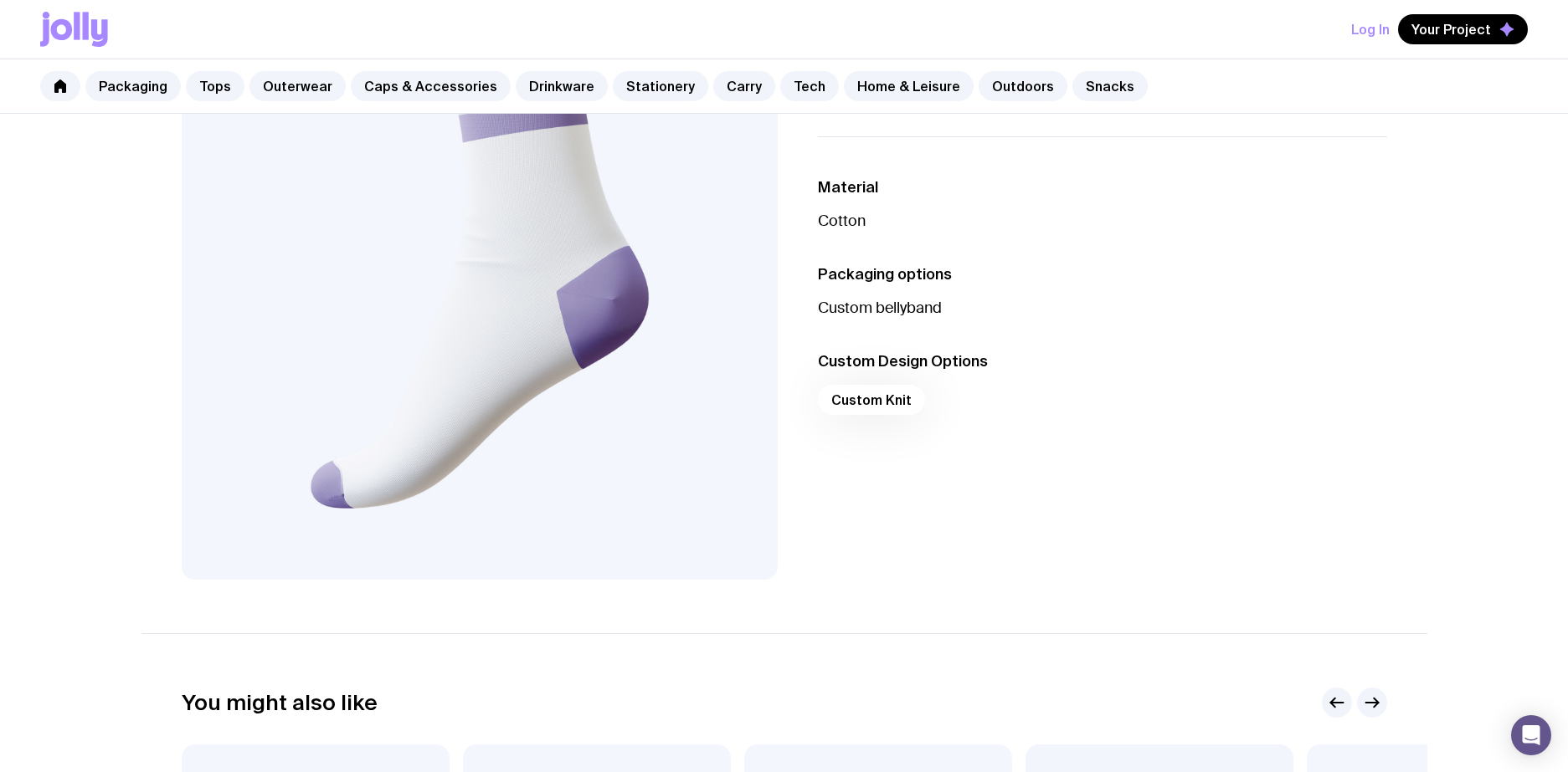
scroll to position [285, 0]
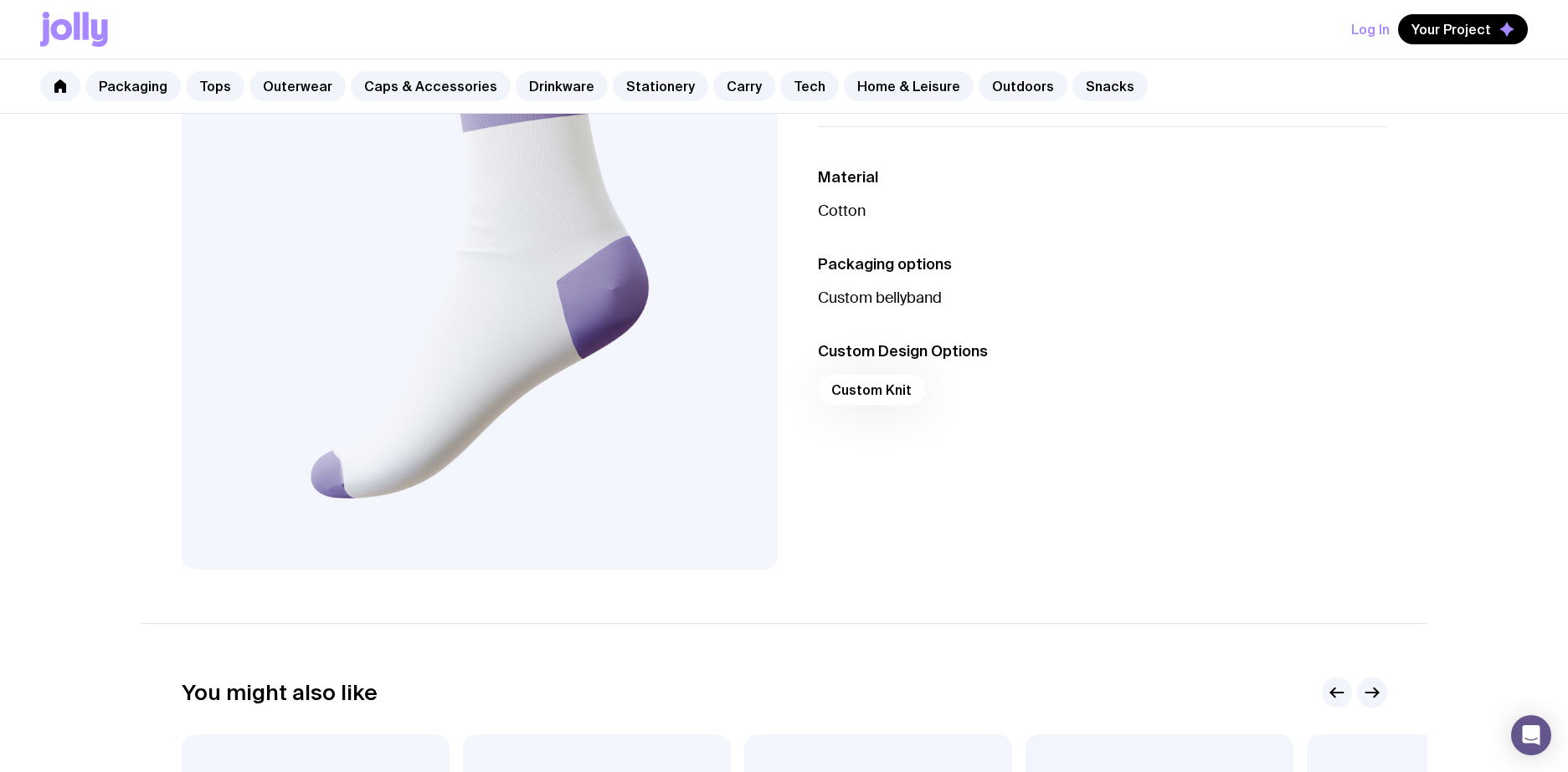
click at [856, 385] on div "Custom Knit" at bounding box center [1102, 394] width 569 height 40
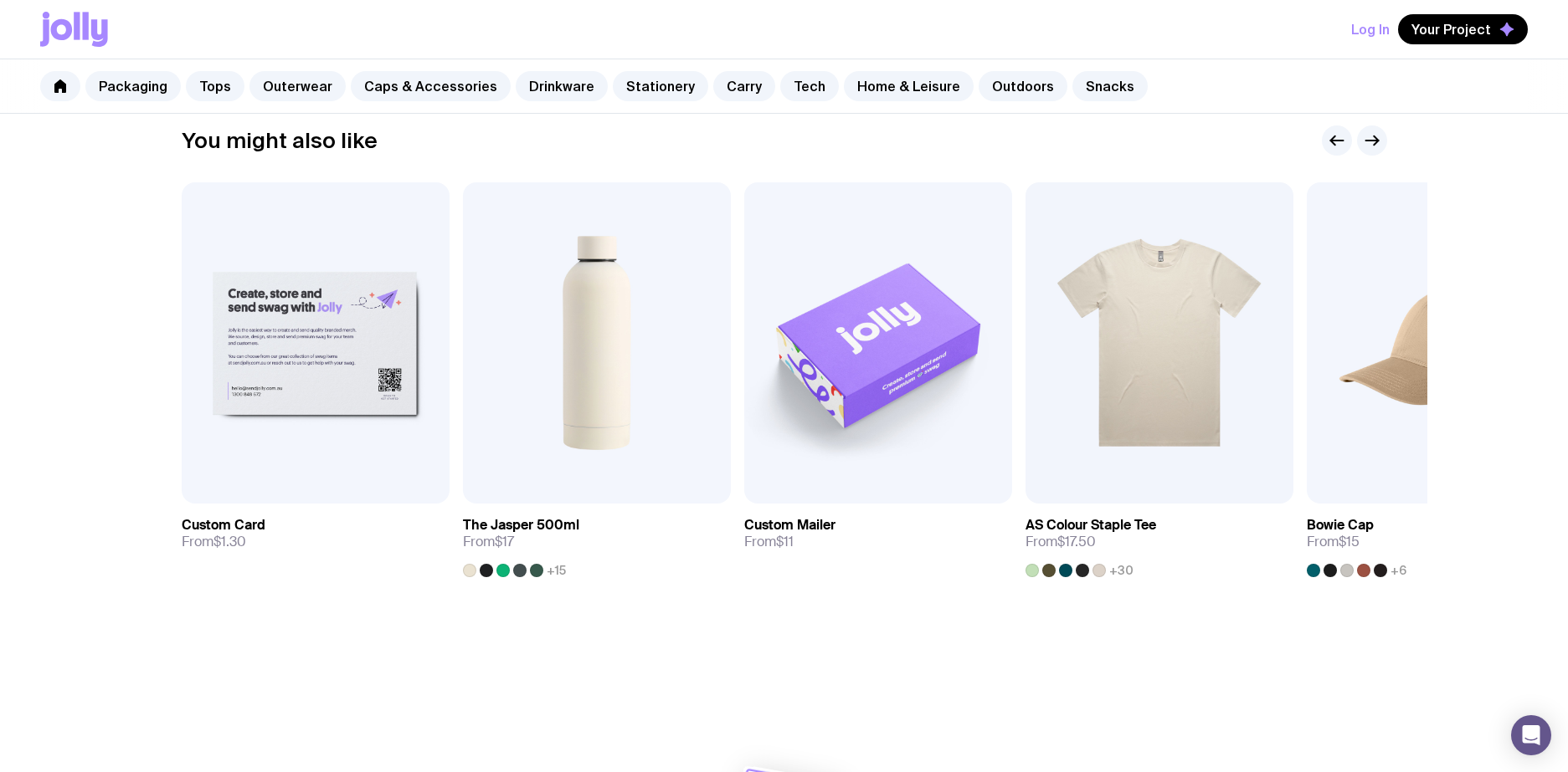
scroll to position [907, 0]
